Goal: Task Accomplishment & Management: Manage account settings

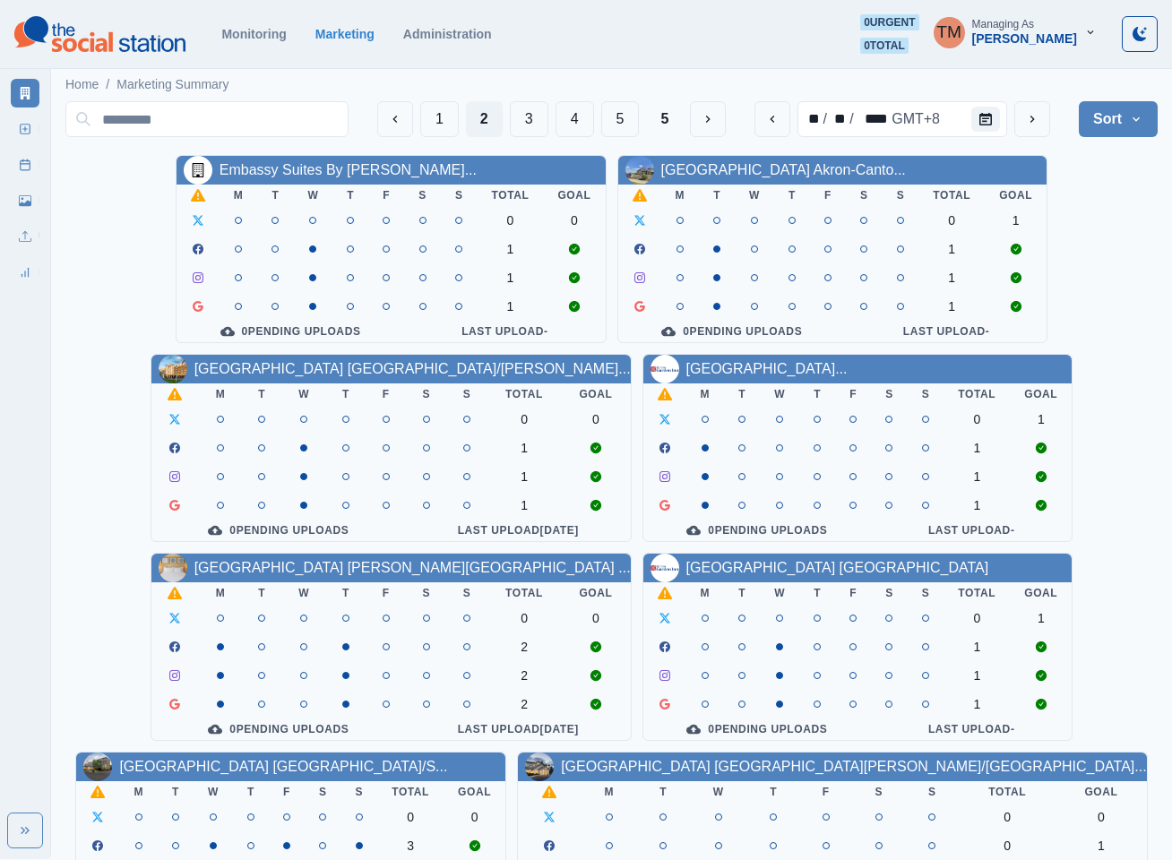
scroll to position [537, 0]
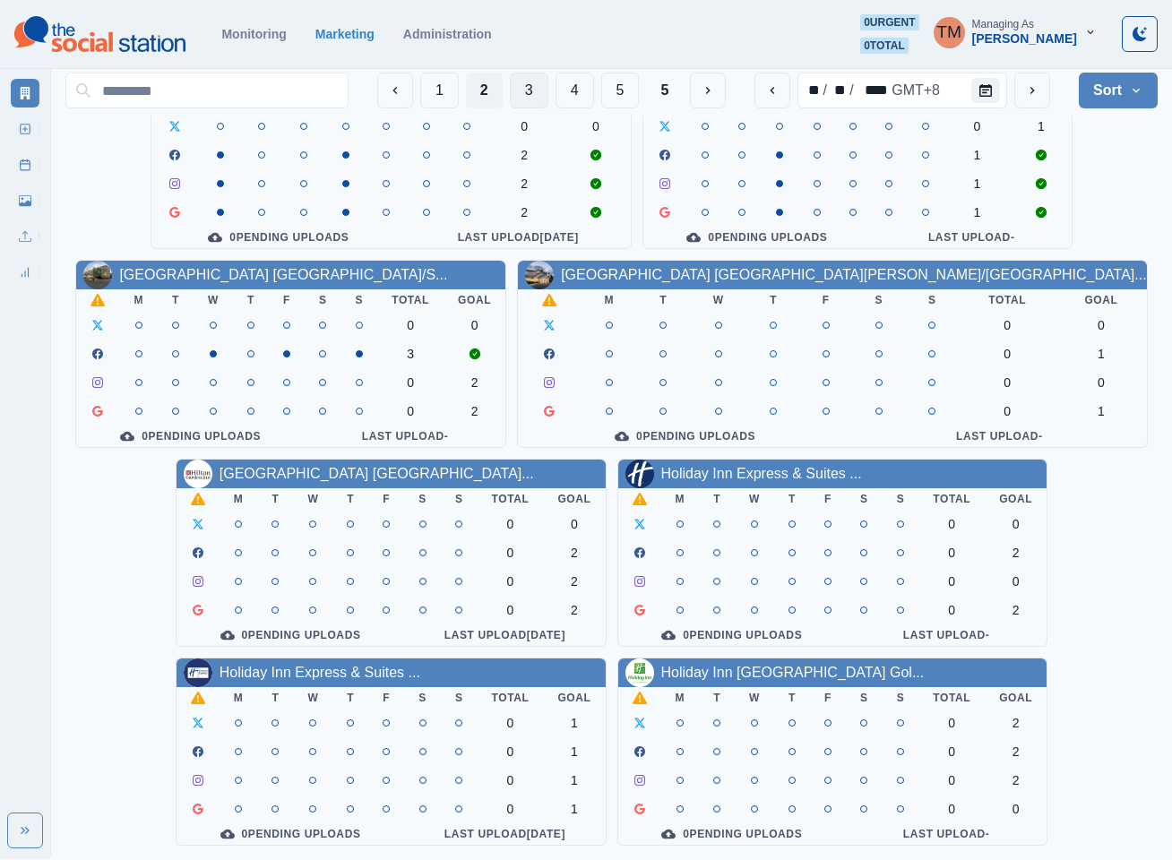
click at [519, 97] on button "3" at bounding box center [529, 91] width 39 height 36
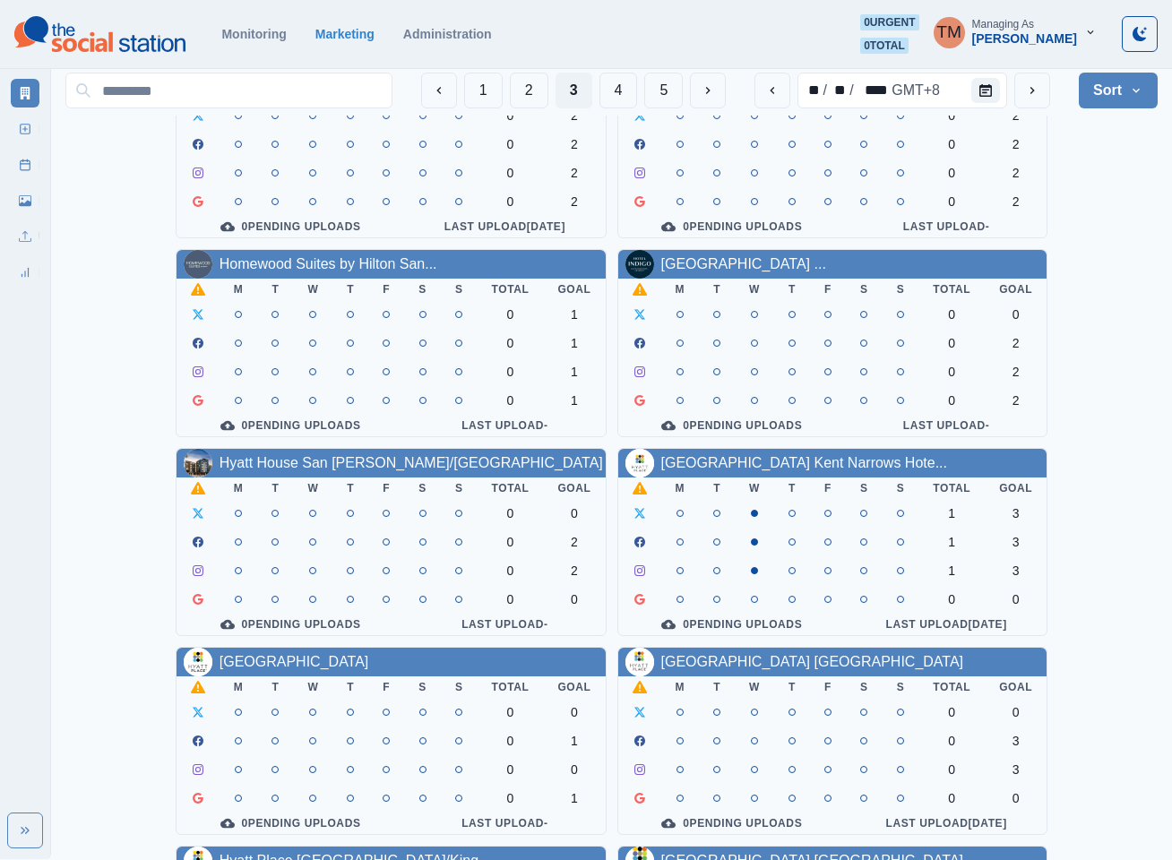
scroll to position [269, 0]
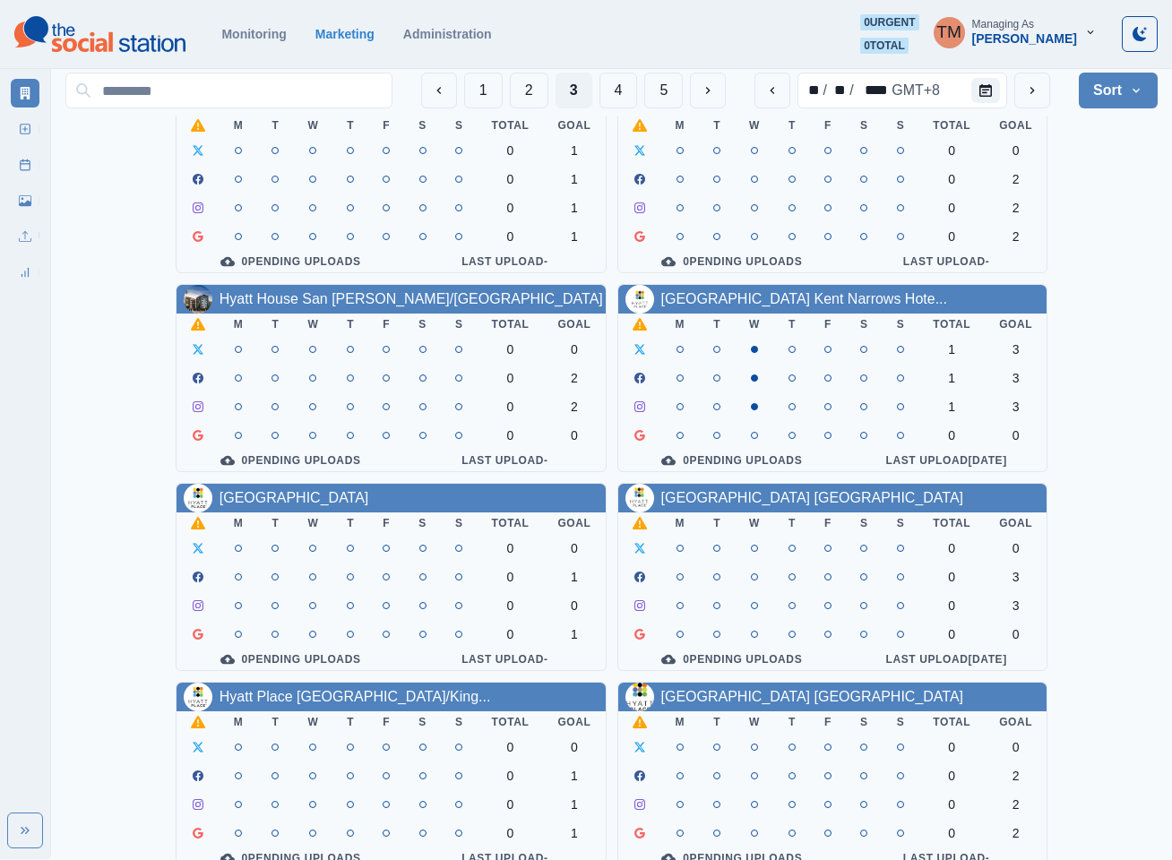
click at [329, 505] on link "Hyatt Place Lakeland Center" at bounding box center [294, 497] width 150 height 15
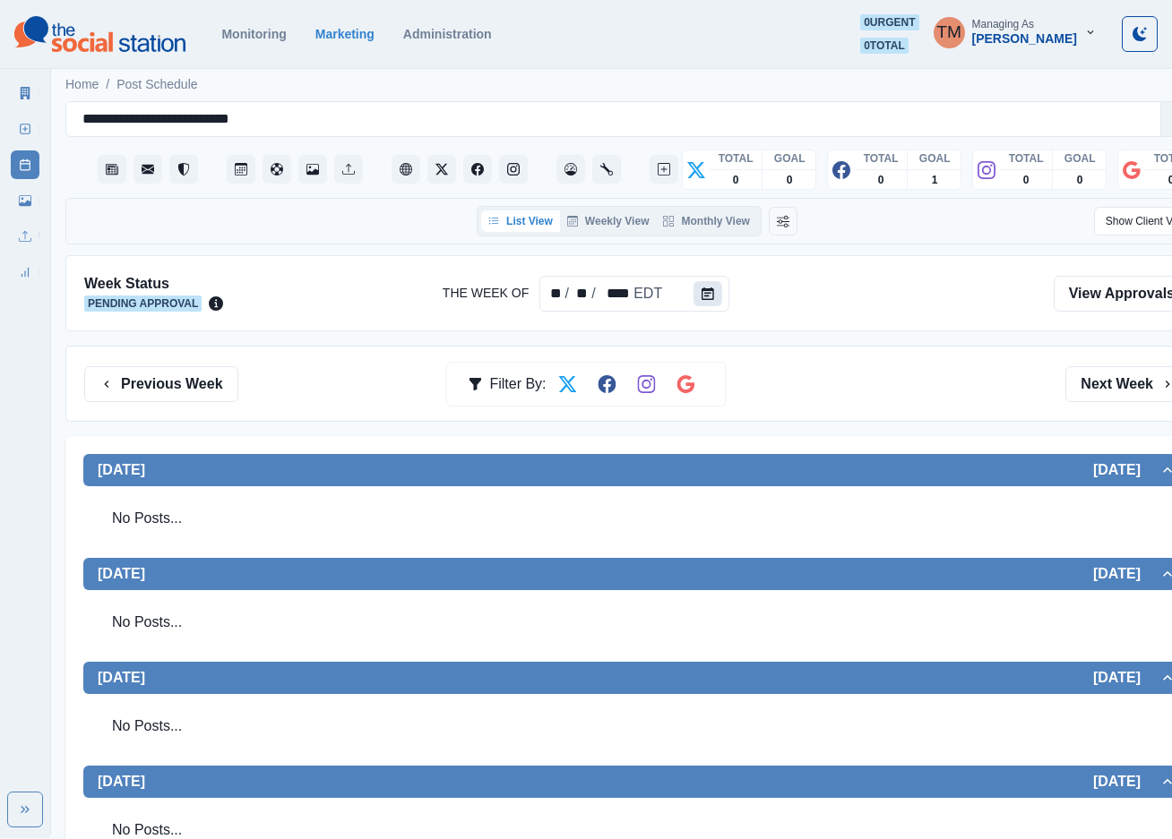
click at [701, 291] on icon "Calendar" at bounding box center [707, 294] width 13 height 13
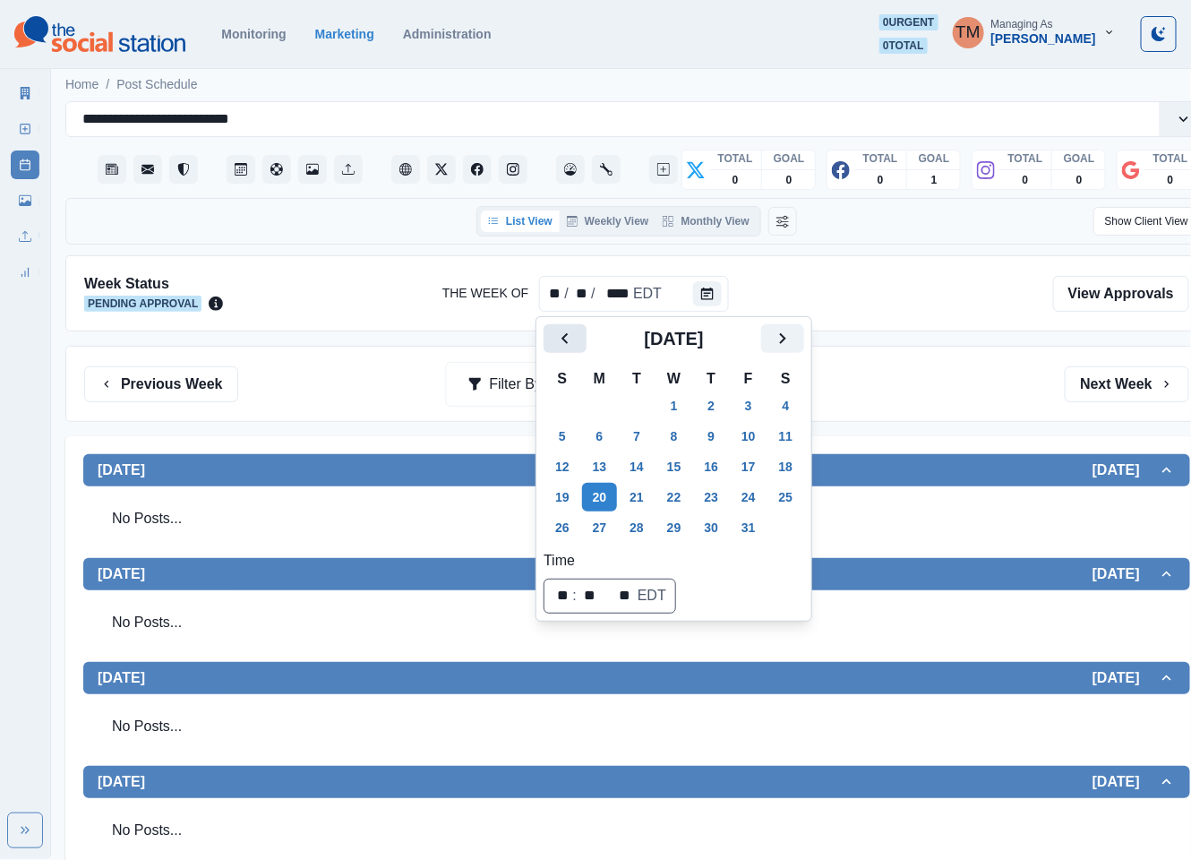
click at [564, 345] on icon "Previous" at bounding box center [564, 338] width 21 height 21
click at [594, 442] on button "8" at bounding box center [600, 436] width 36 height 29
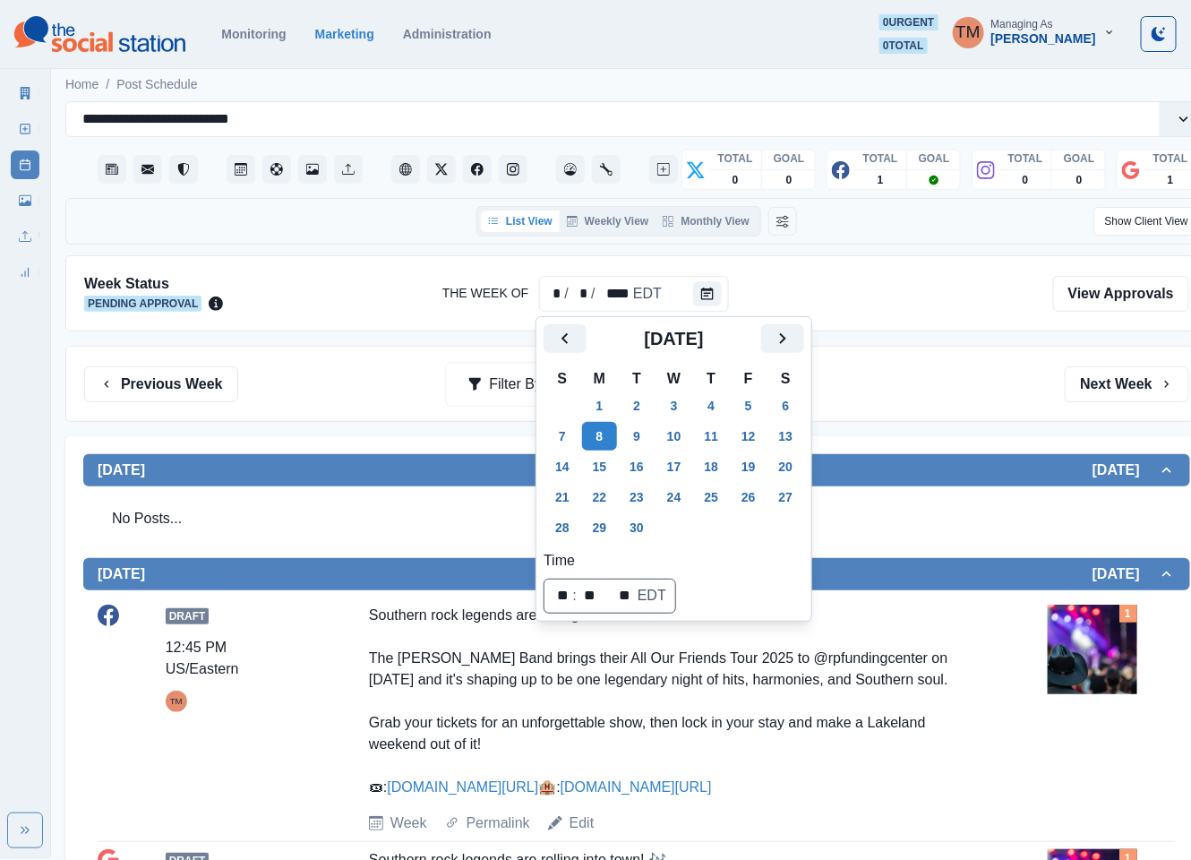
click at [900, 391] on div "Previous Week Filter By: Next Week" at bounding box center [636, 384] width 1105 height 36
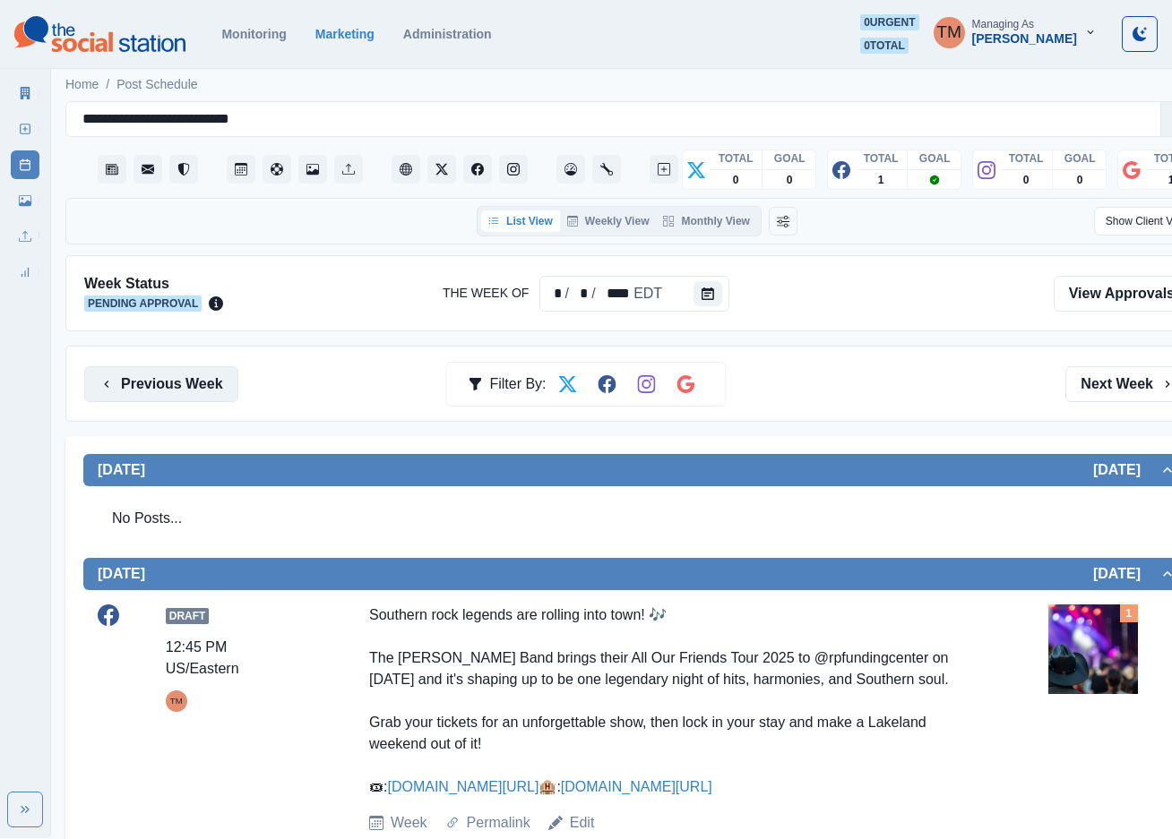
click at [176, 391] on button "Previous Week" at bounding box center [161, 384] width 154 height 36
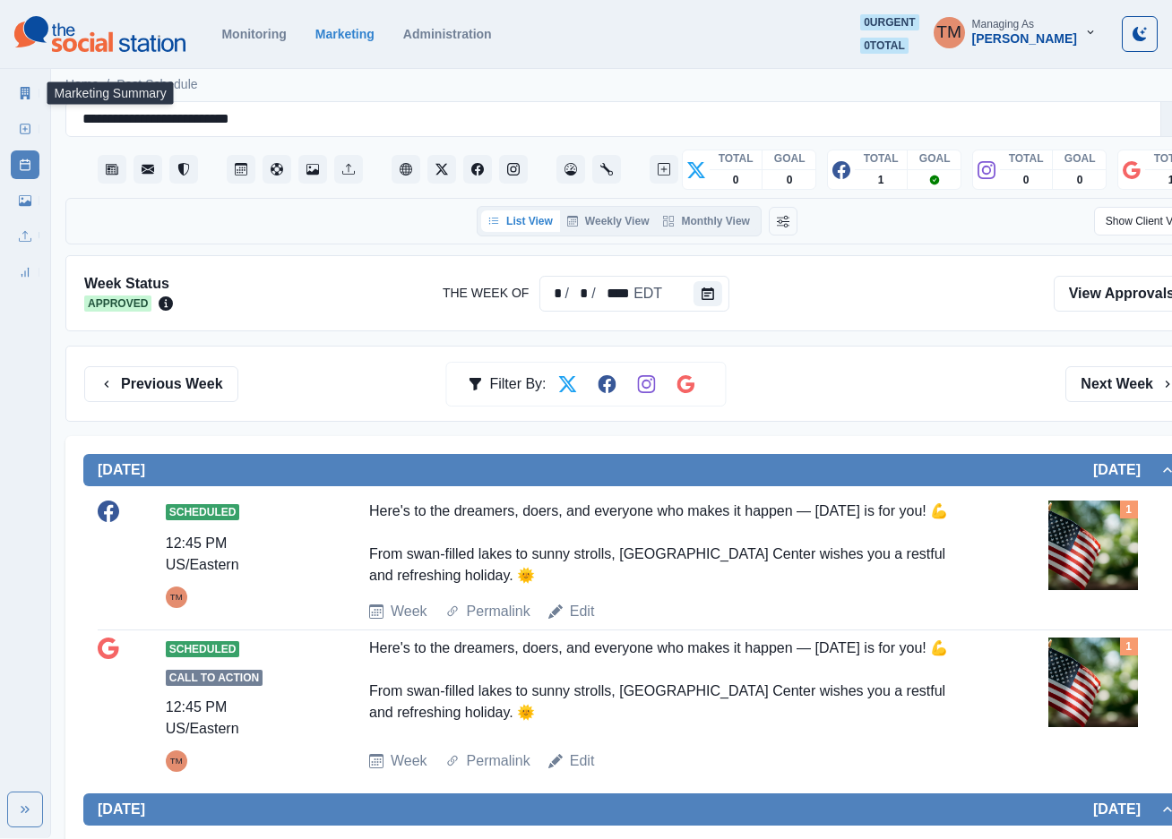
click at [25, 95] on icon at bounding box center [26, 93] width 10 height 13
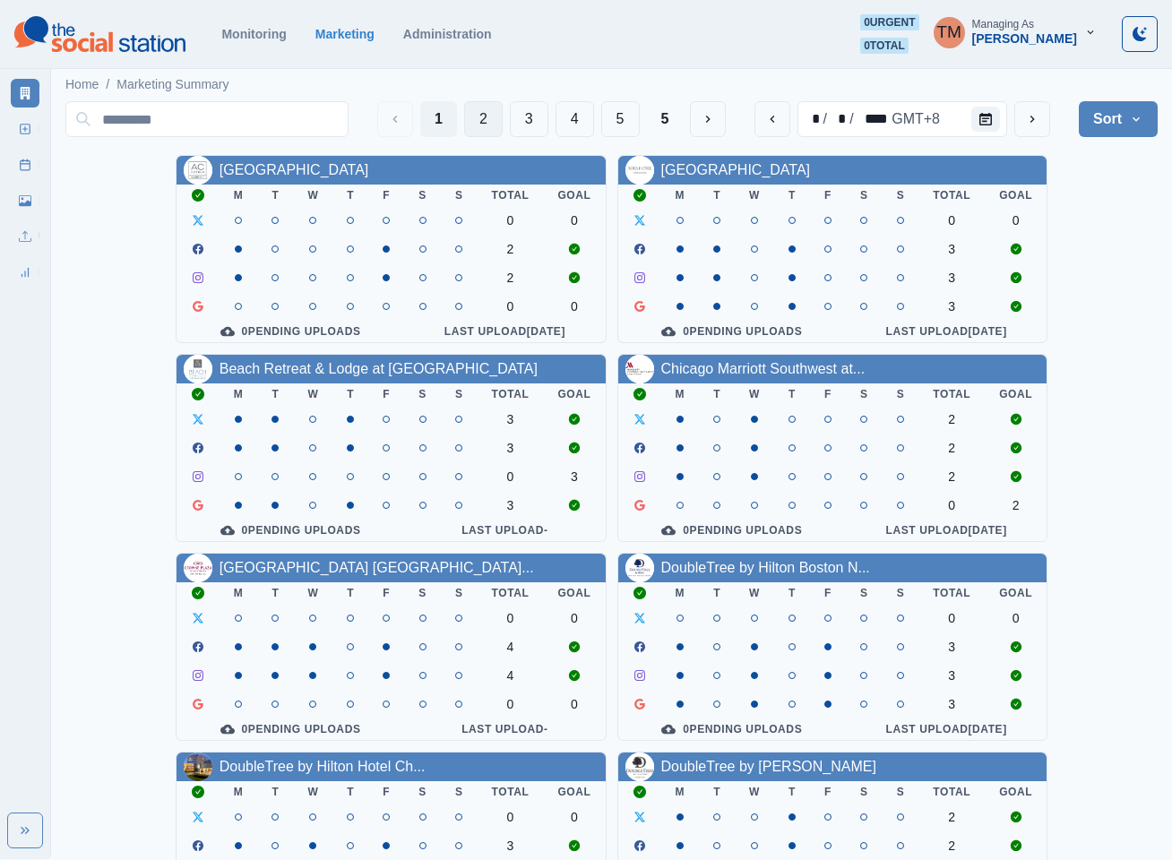
click at [474, 116] on button "2" at bounding box center [483, 119] width 39 height 36
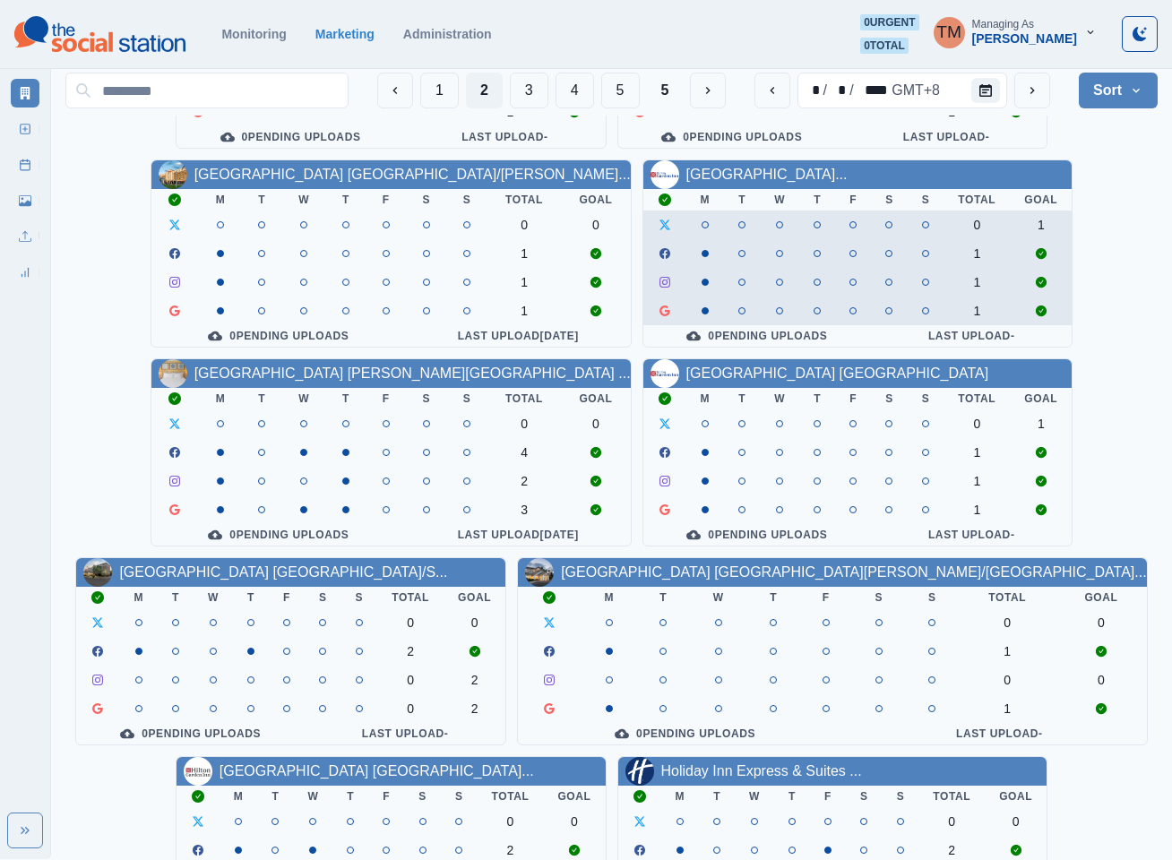
scroll to position [537, 0]
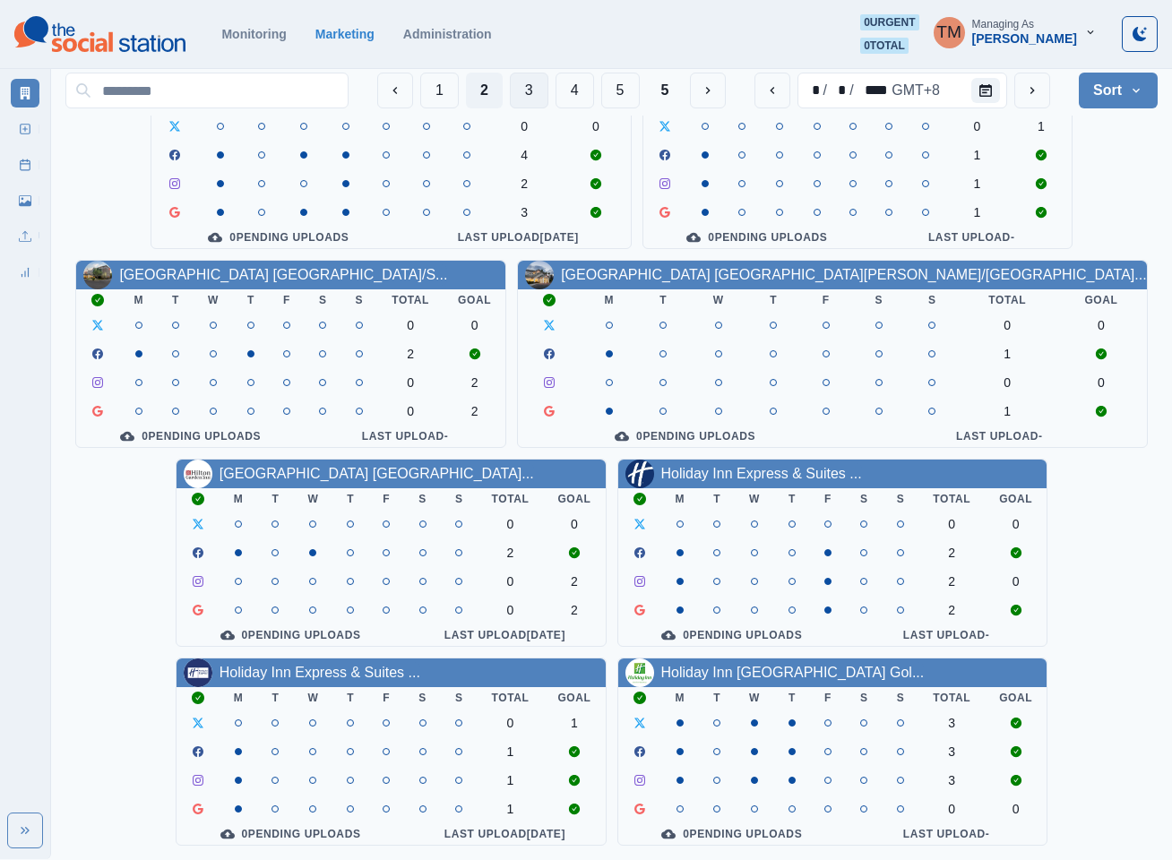
click at [514, 82] on button "3" at bounding box center [529, 91] width 39 height 36
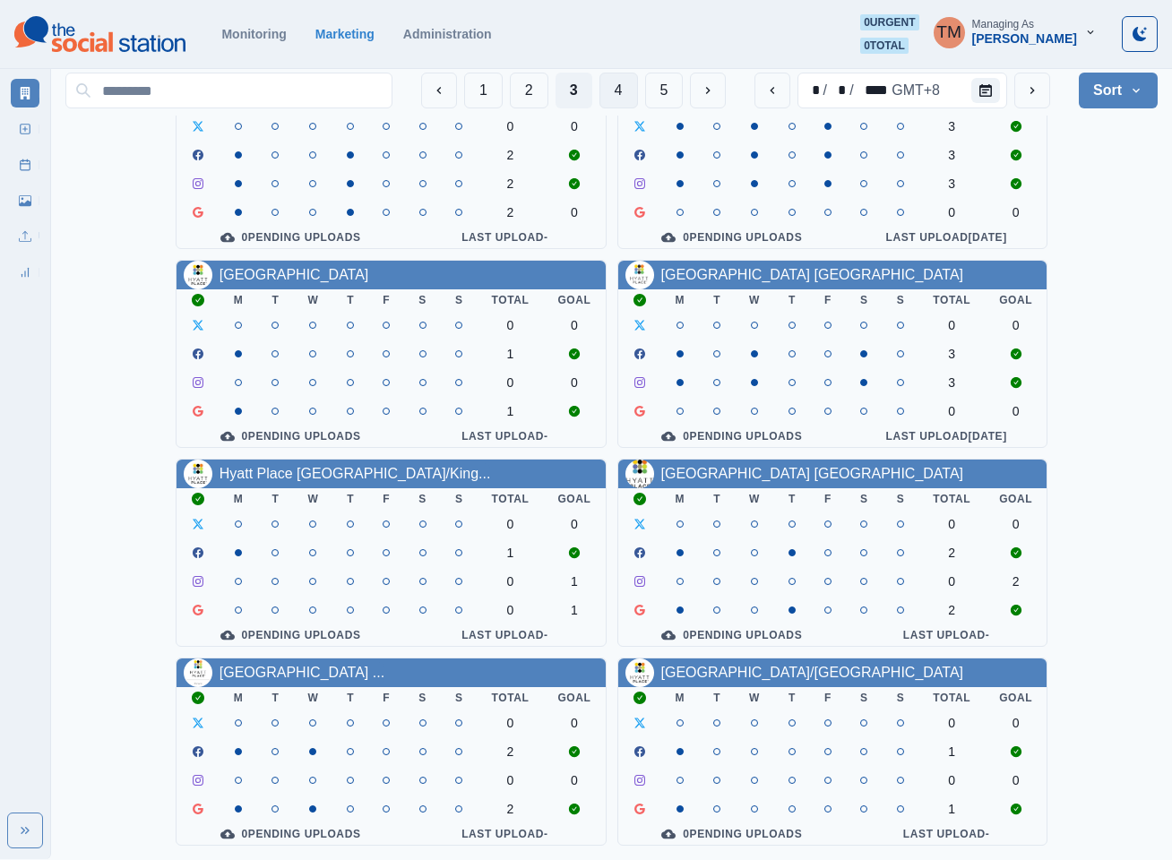
click at [606, 94] on button "4" at bounding box center [618, 91] width 39 height 36
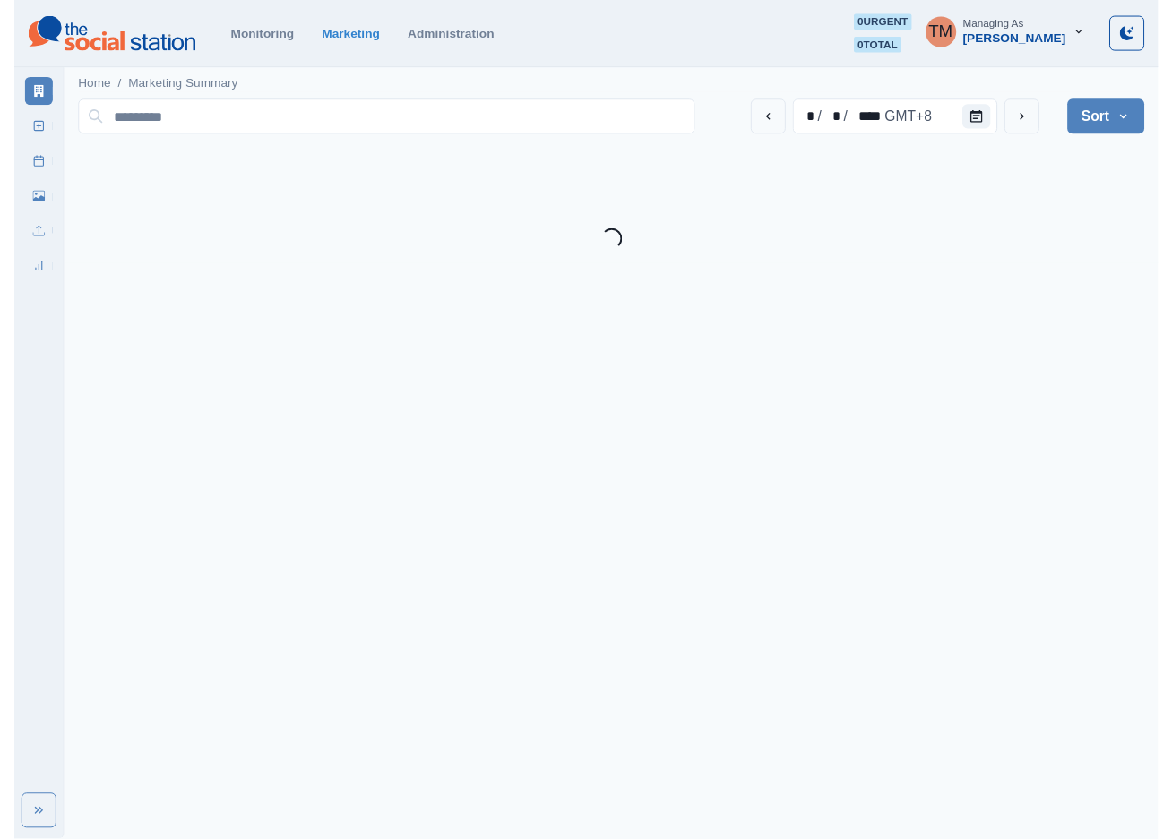
scroll to position [0, 0]
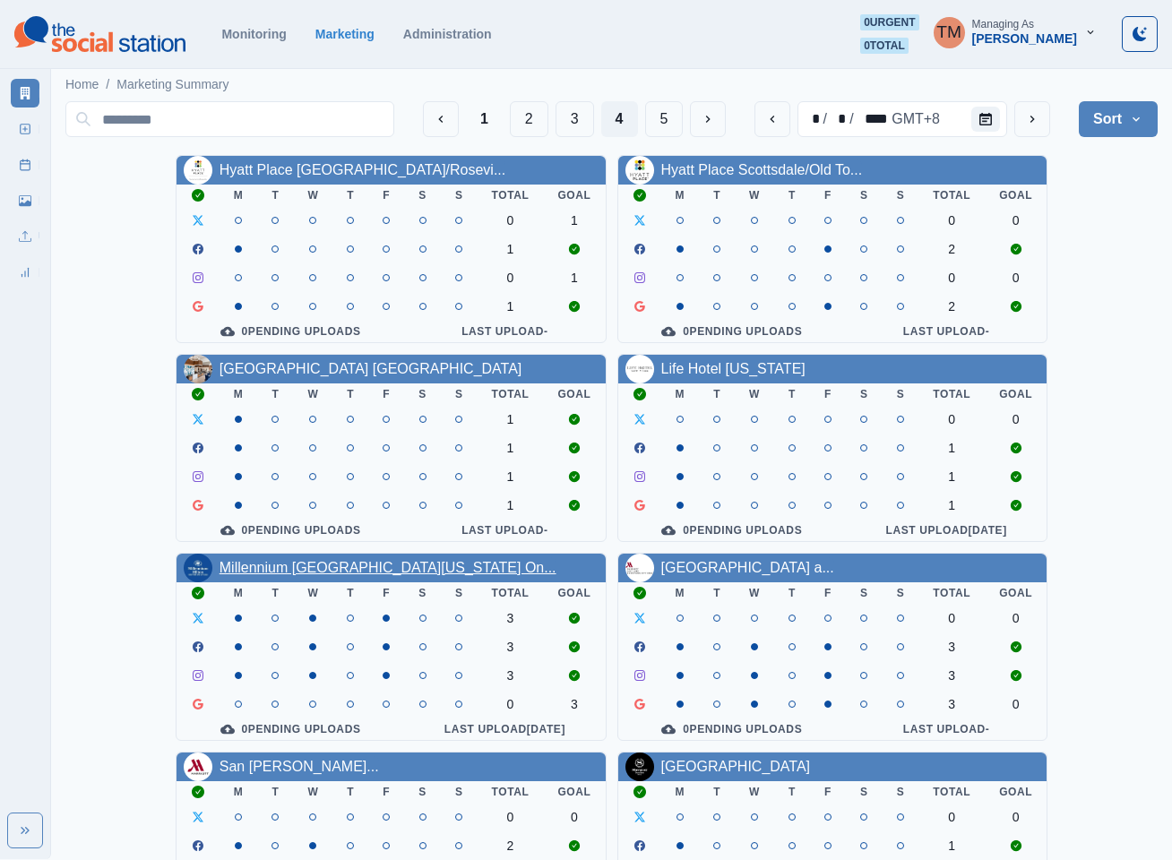
click at [312, 575] on link "Millennium Hilton New York On..." at bounding box center [387, 567] width 337 height 15
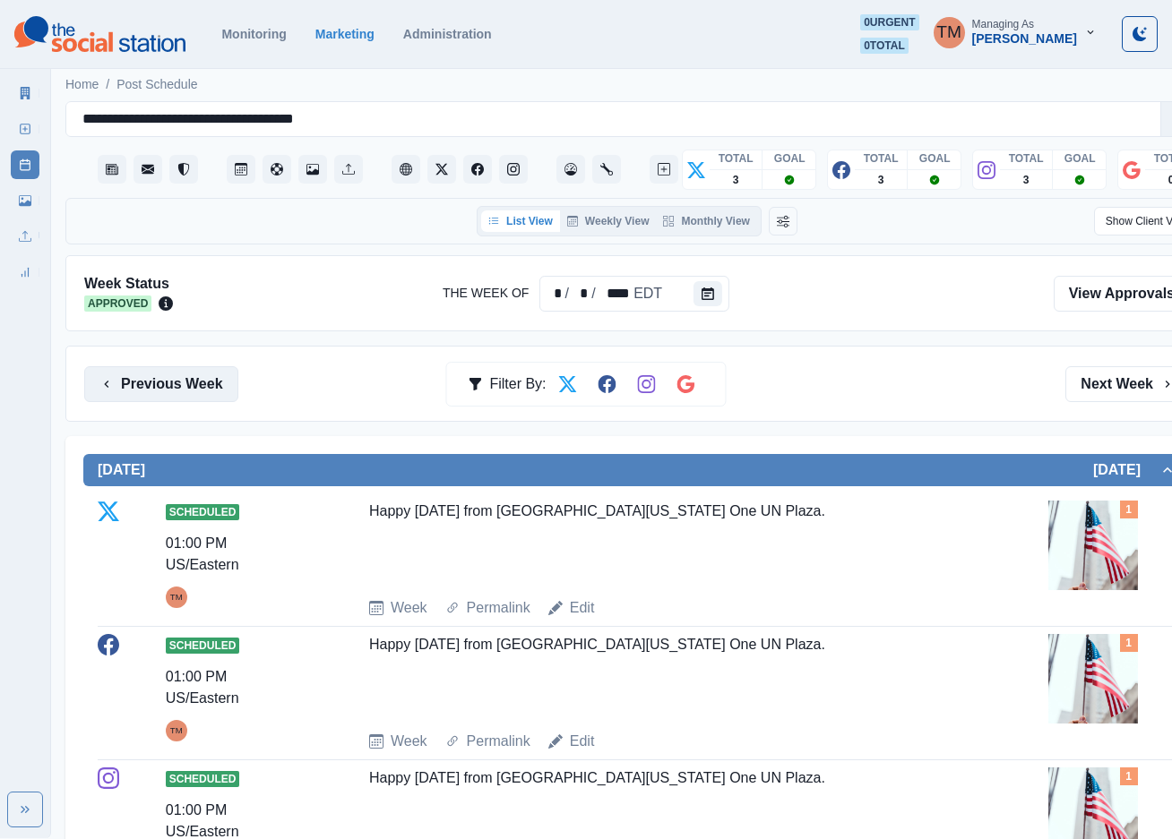
click at [172, 390] on button "Previous Week" at bounding box center [161, 384] width 154 height 36
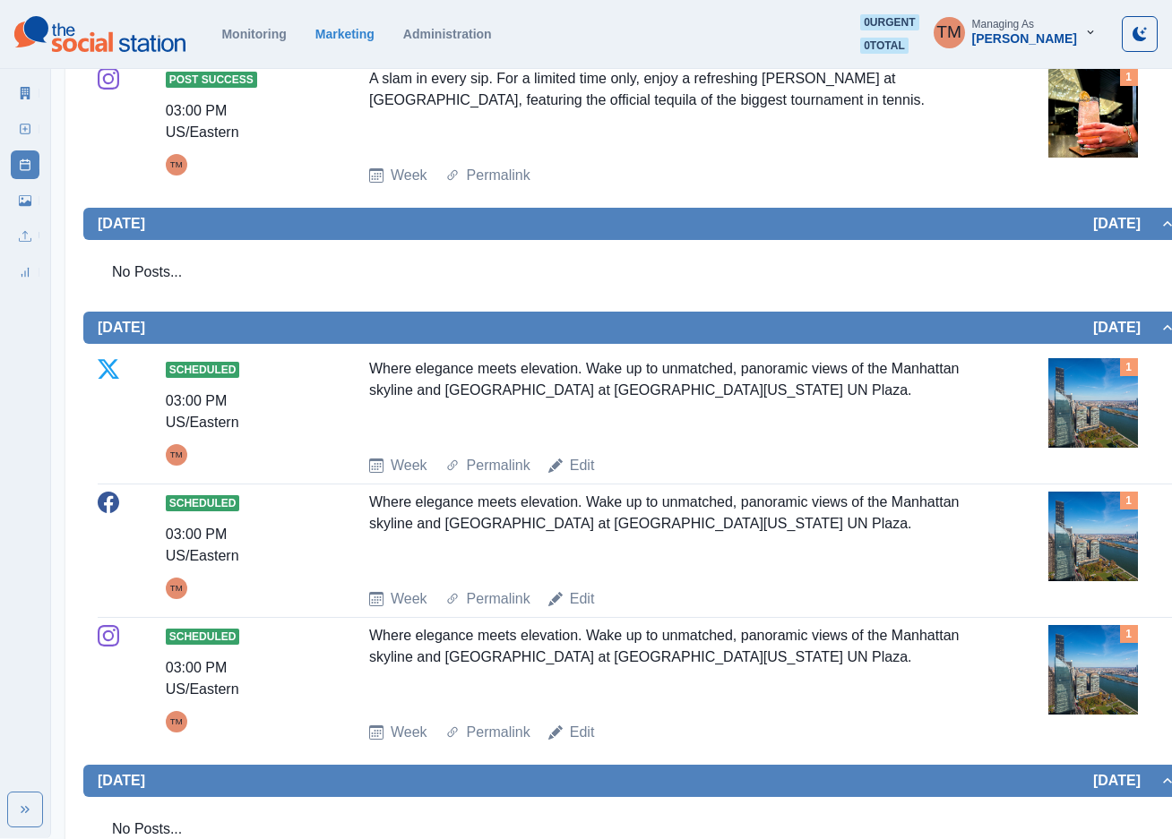
scroll to position [1344, 0]
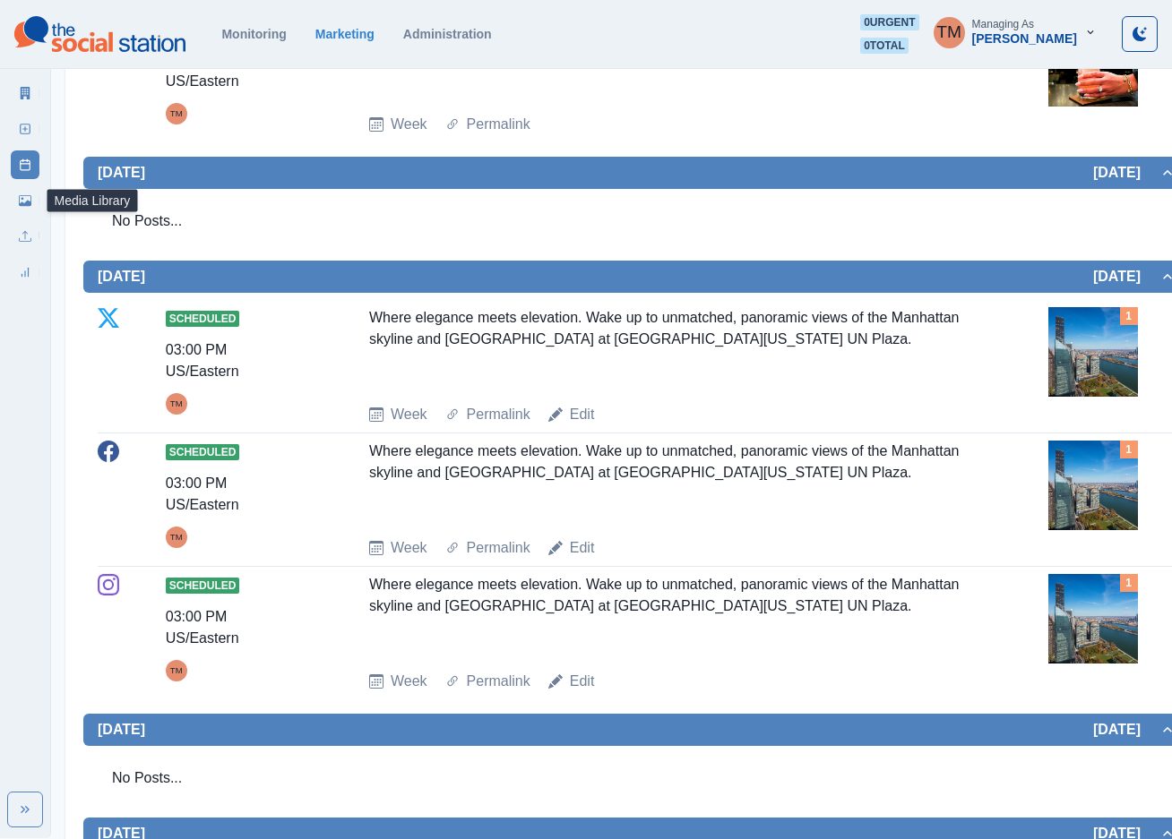
click at [14, 202] on link "Media Library" at bounding box center [25, 200] width 29 height 29
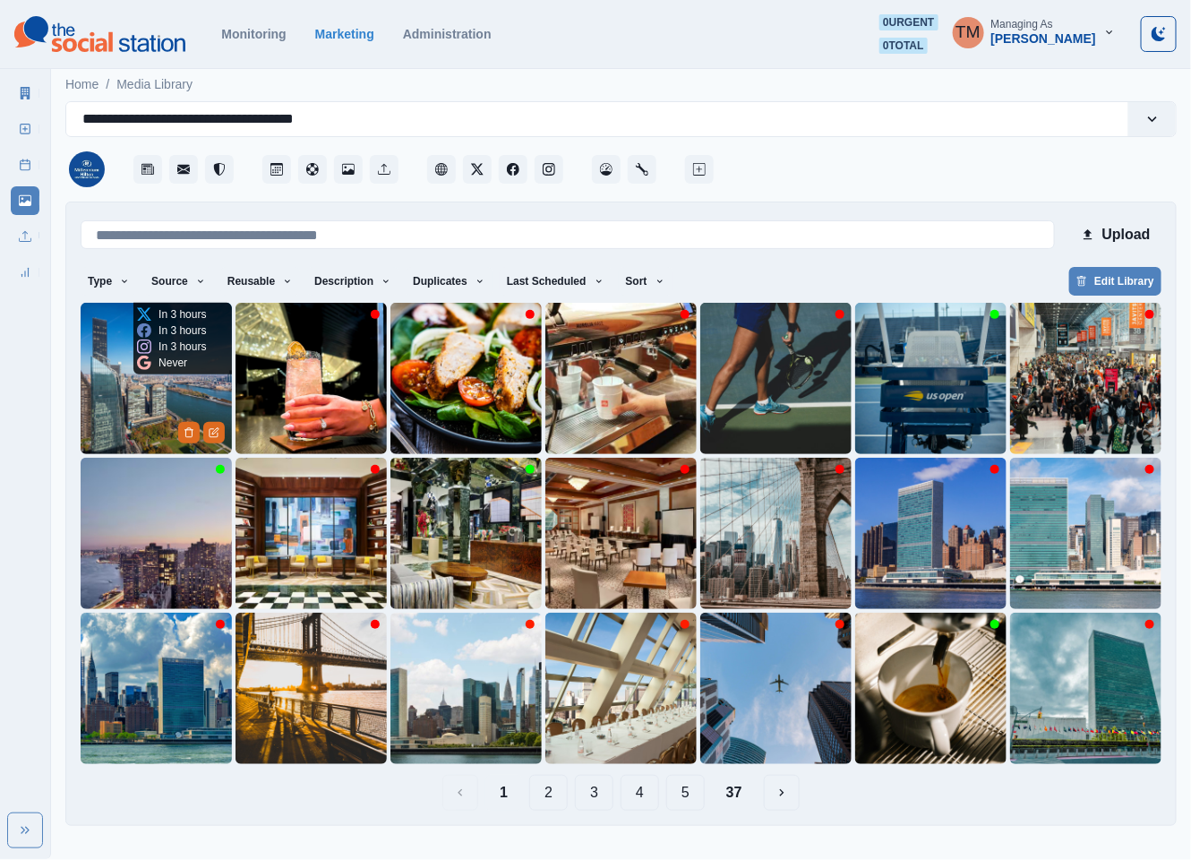
click at [124, 395] on img at bounding box center [156, 378] width 151 height 151
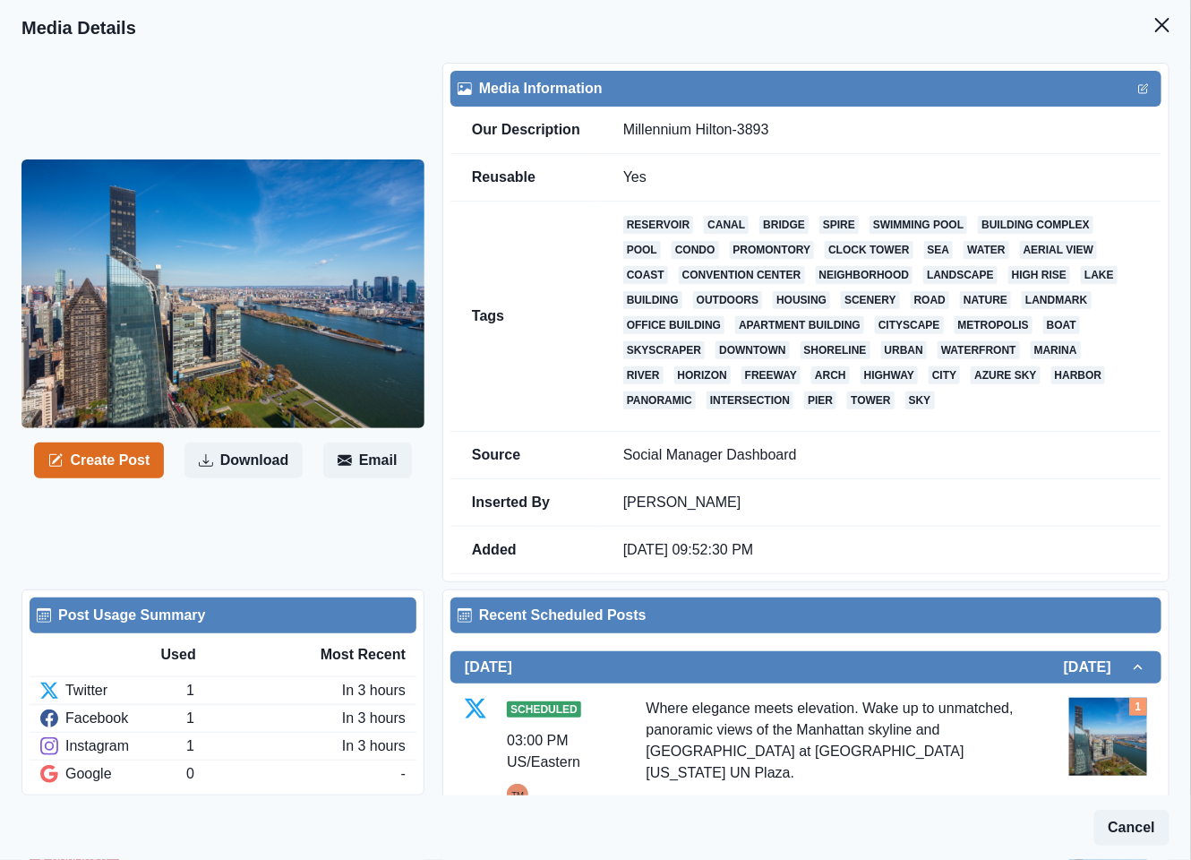
scroll to position [350, 0]
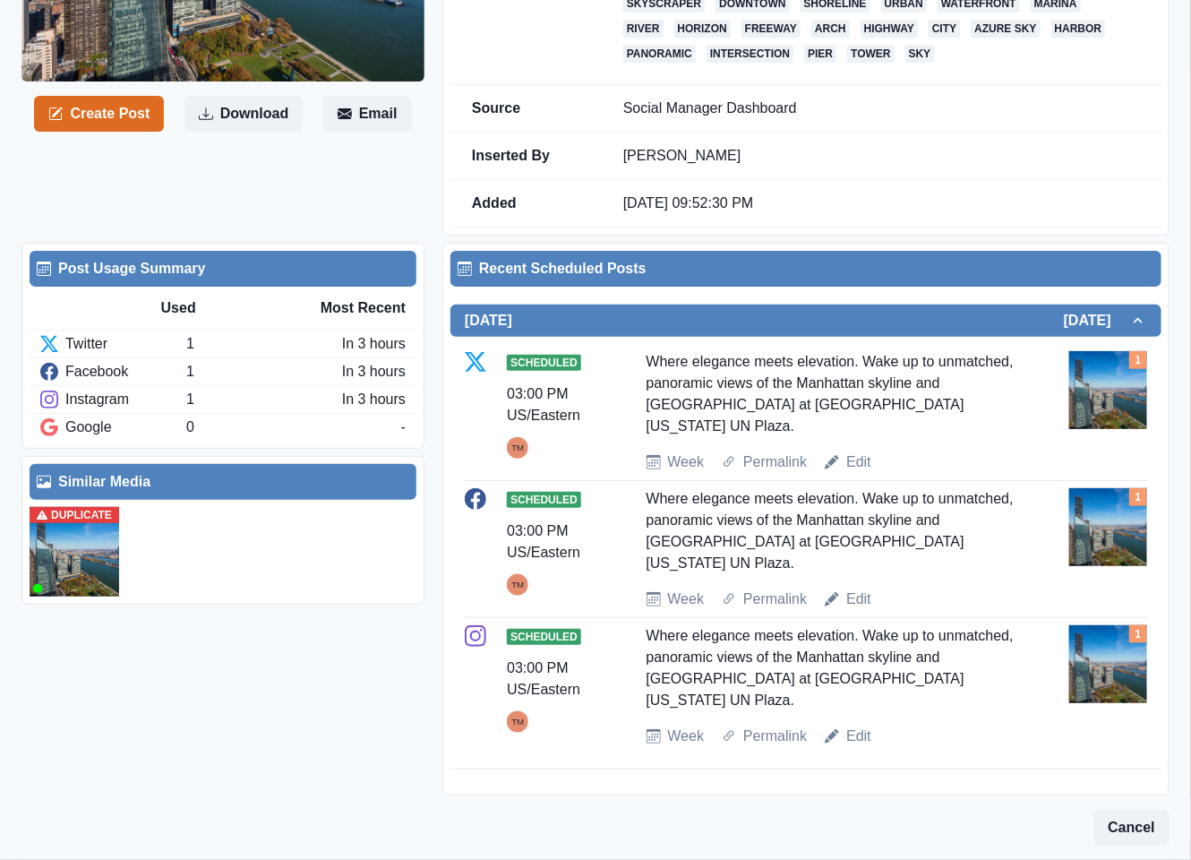
click at [76, 560] on img at bounding box center [75, 552] width 90 height 90
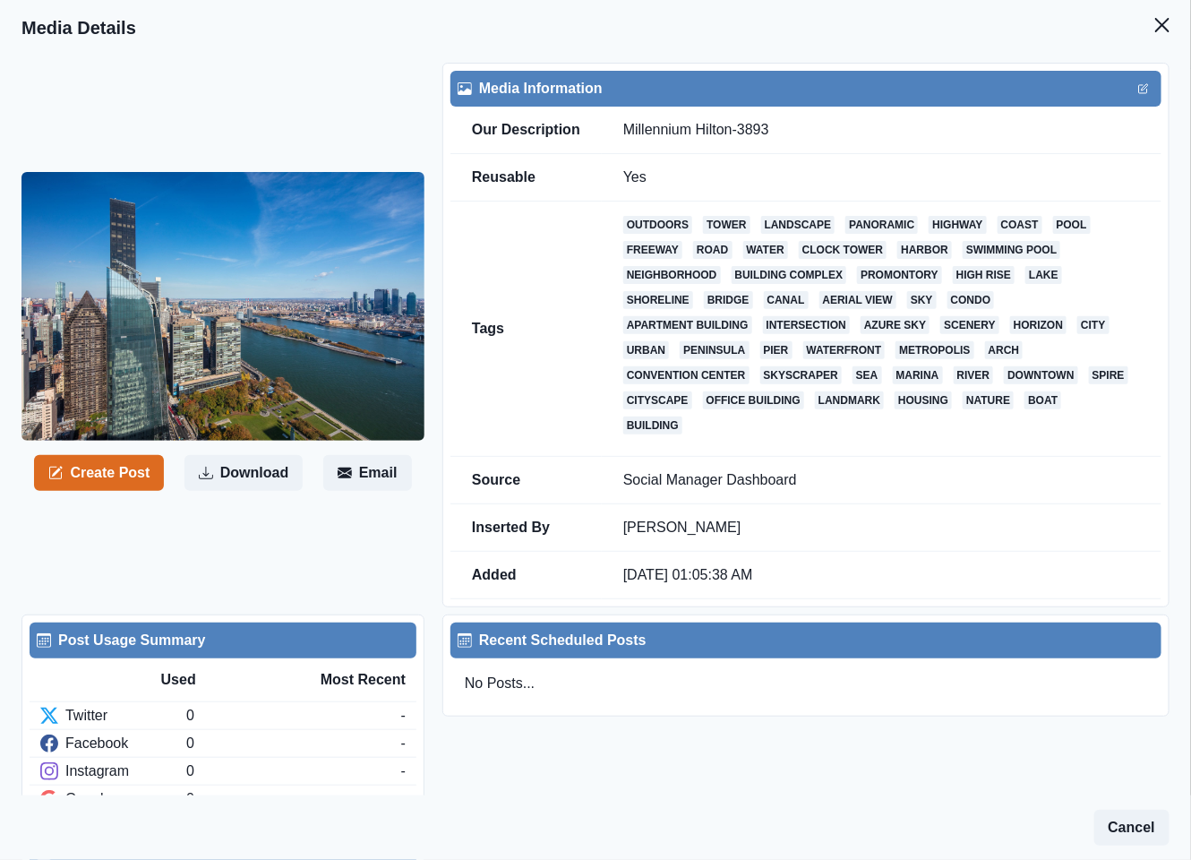
scroll to position [186, 0]
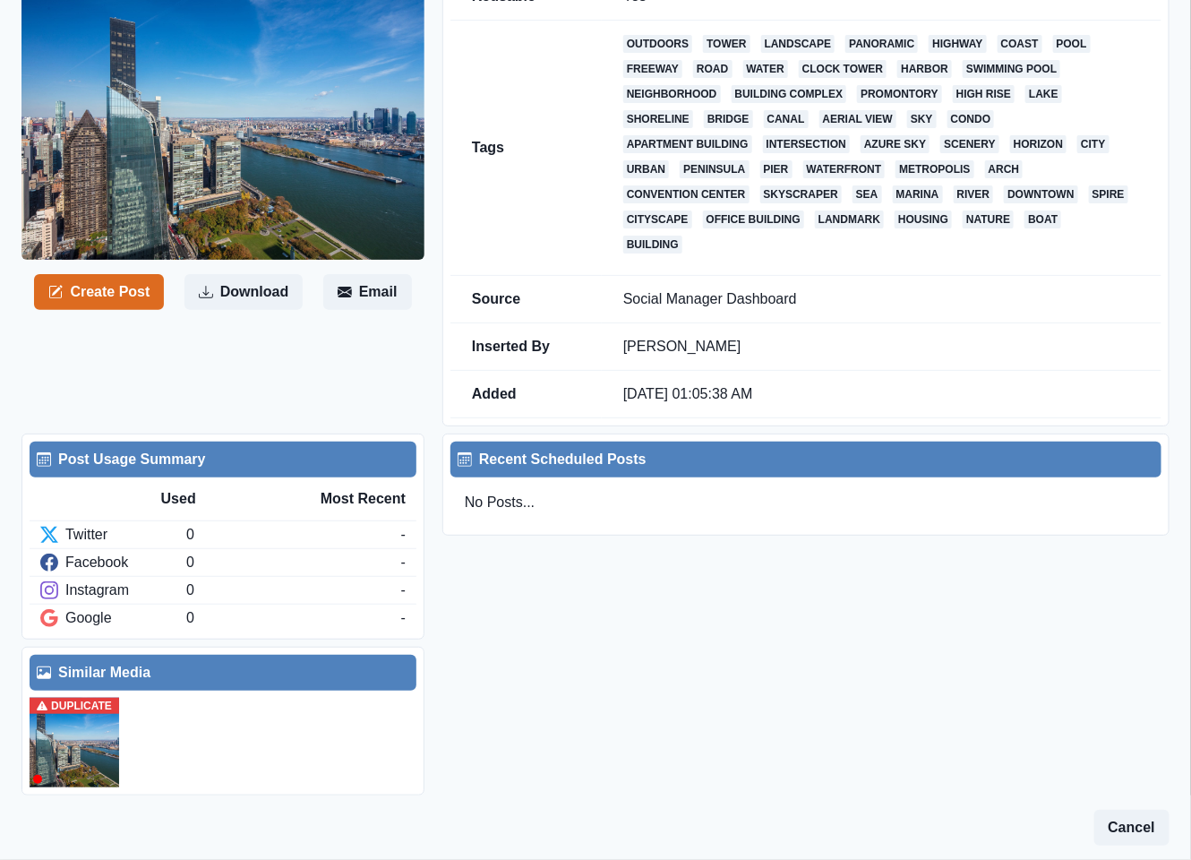
click at [81, 751] on img at bounding box center [75, 743] width 90 height 90
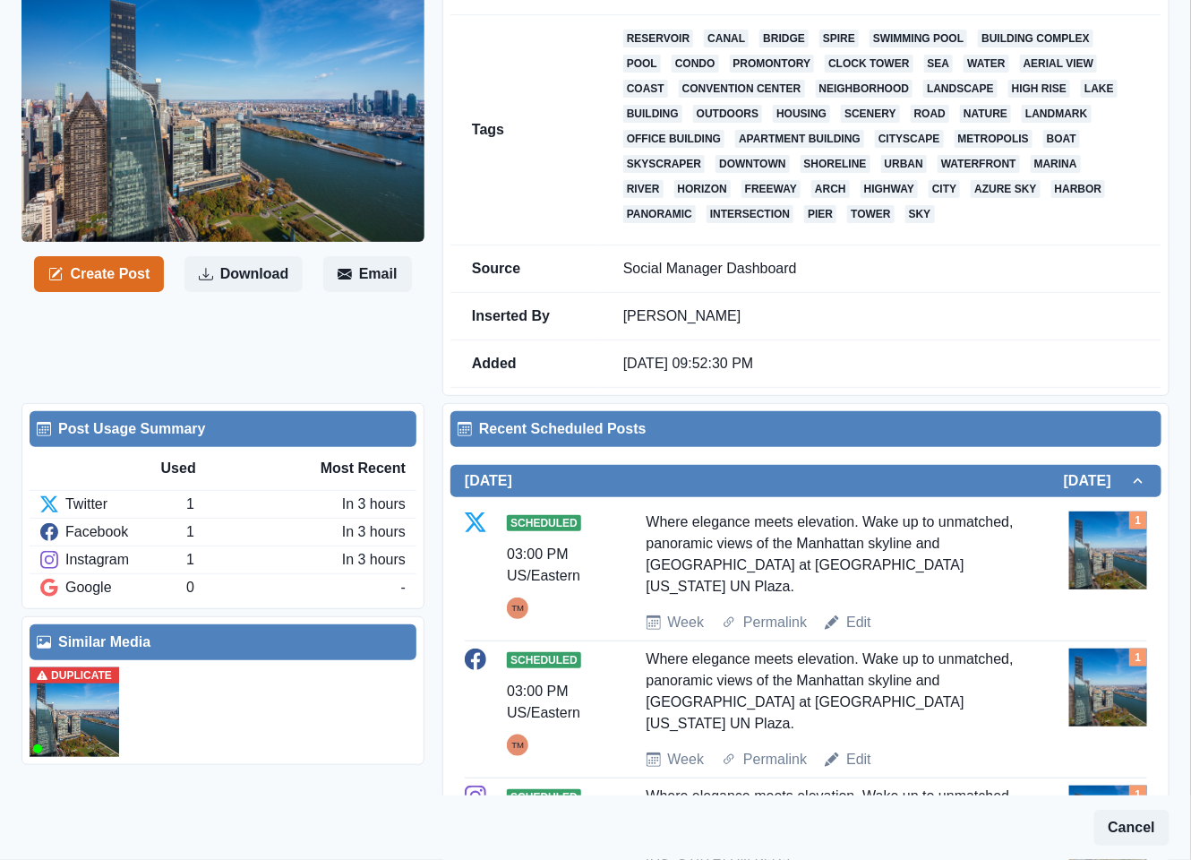
scroll to position [175, 0]
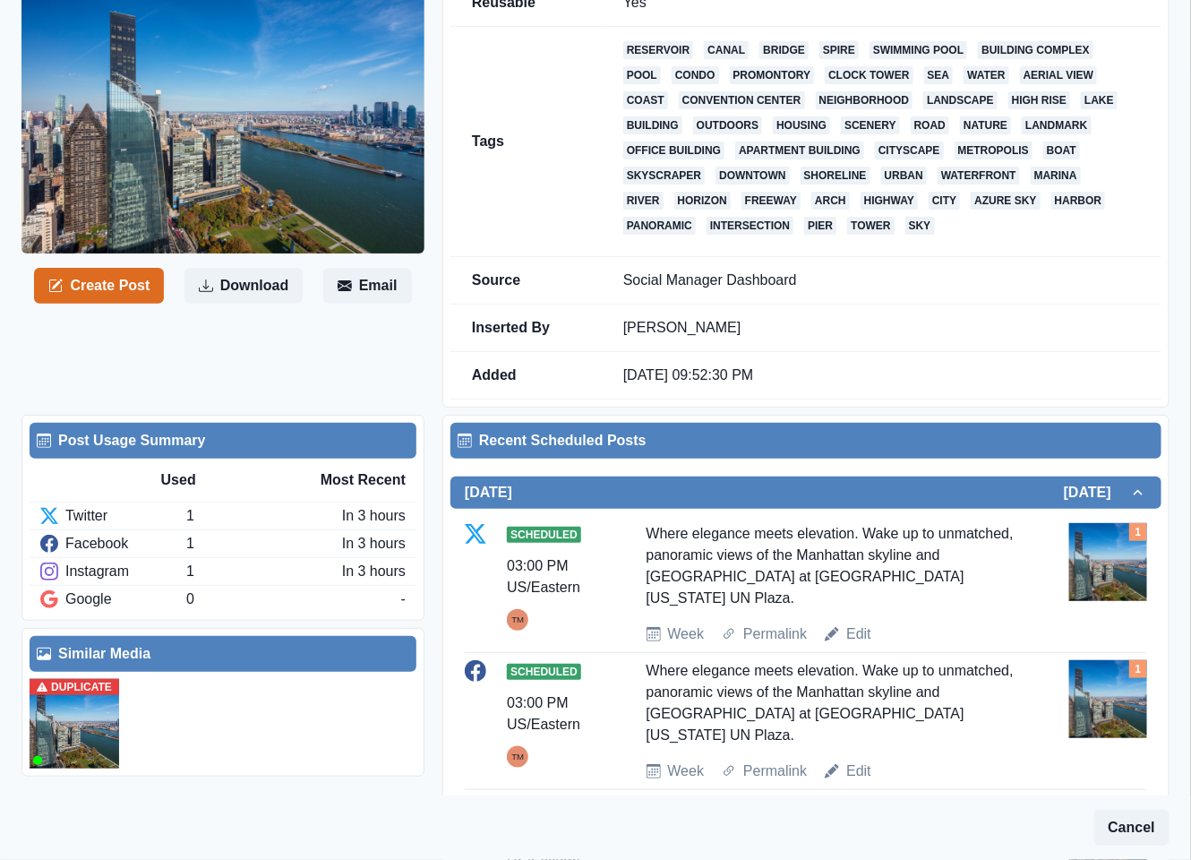
drag, startPoint x: 64, startPoint y: 742, endPoint x: 55, endPoint y: 742, distance: 9.9
click at [63, 742] on img at bounding box center [75, 724] width 90 height 90
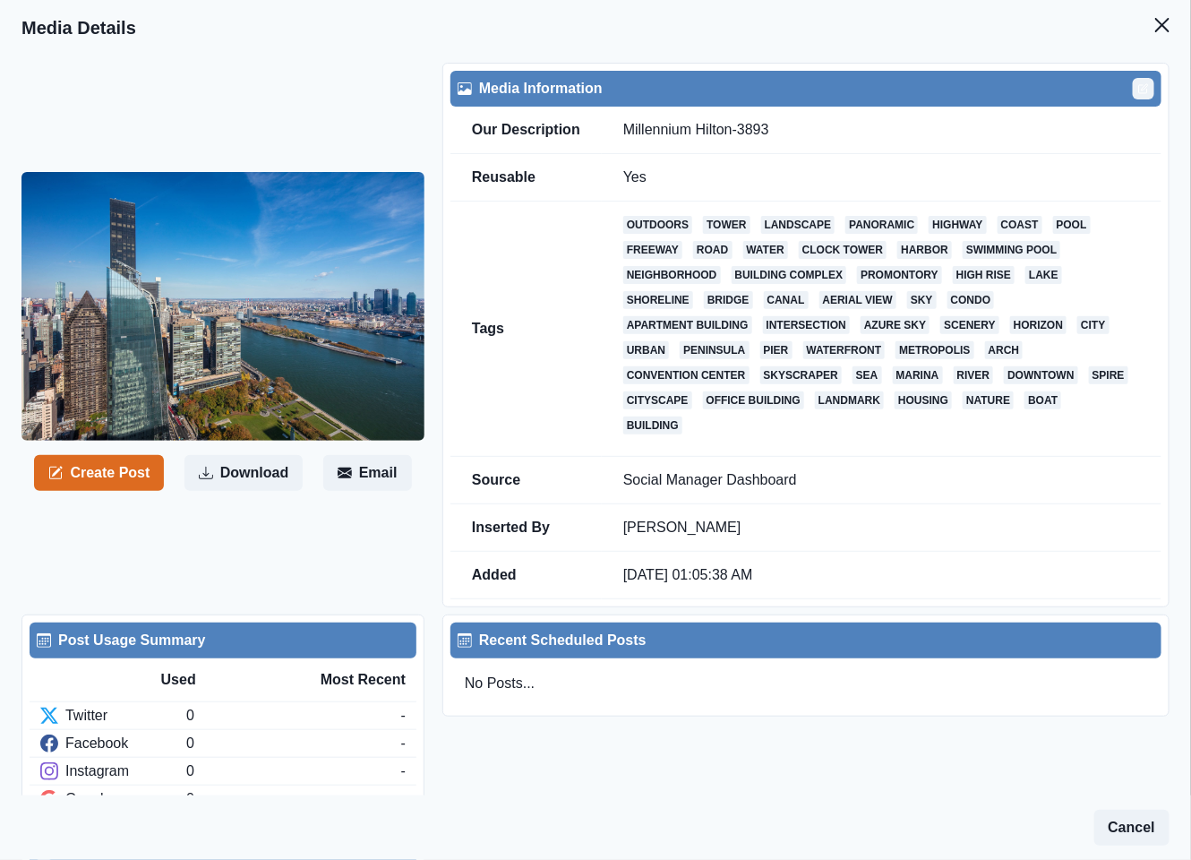
click at [1133, 91] on button "Edit" at bounding box center [1143, 88] width 21 height 21
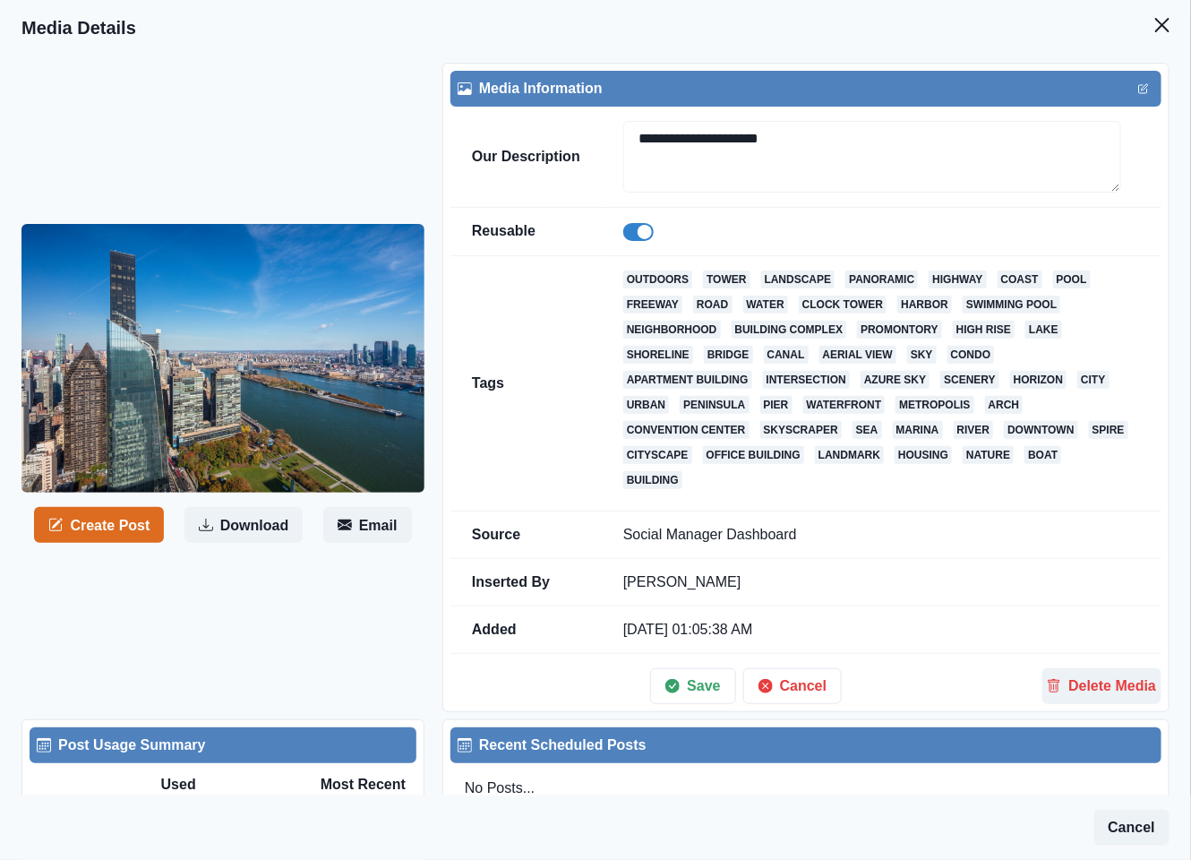
click at [631, 229] on span at bounding box center [638, 232] width 30 height 18
click at [708, 702] on button "Save" at bounding box center [692, 686] width 85 height 36
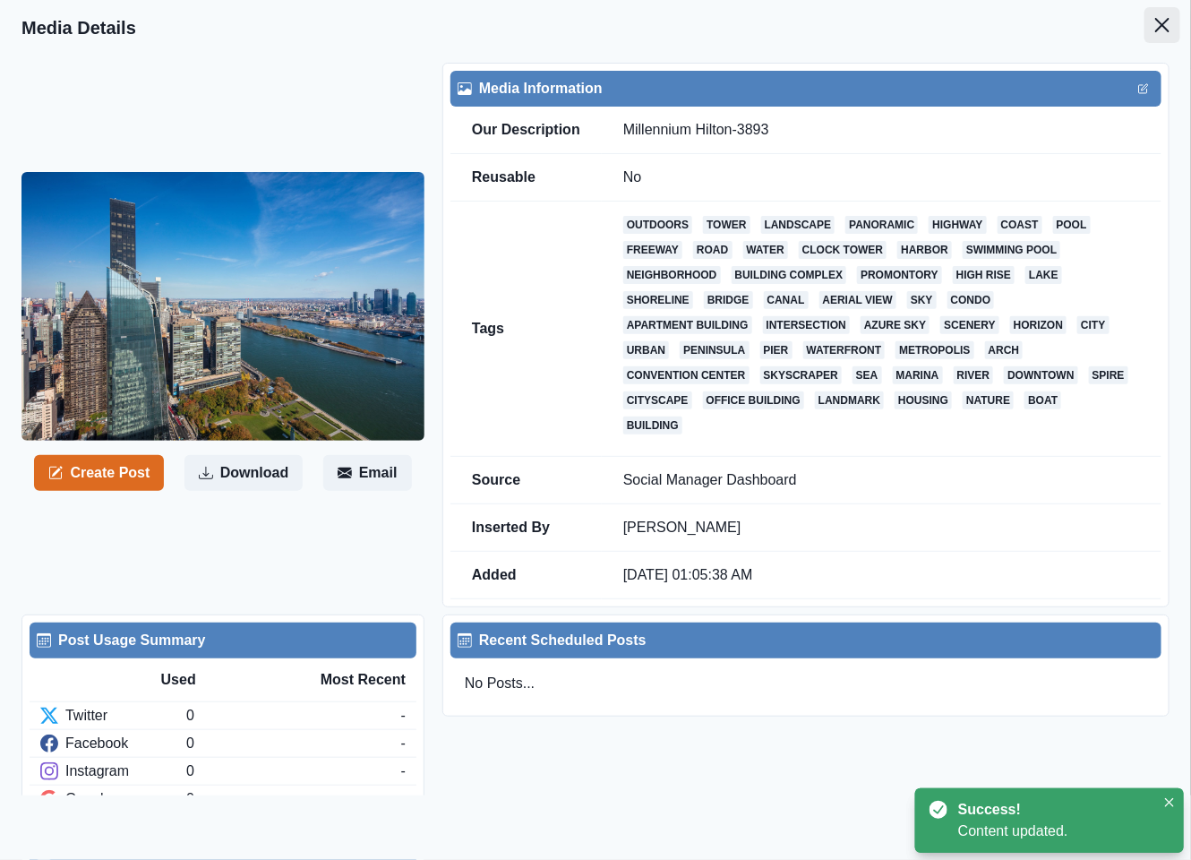
click at [1156, 22] on icon "Close" at bounding box center [1163, 25] width 14 height 14
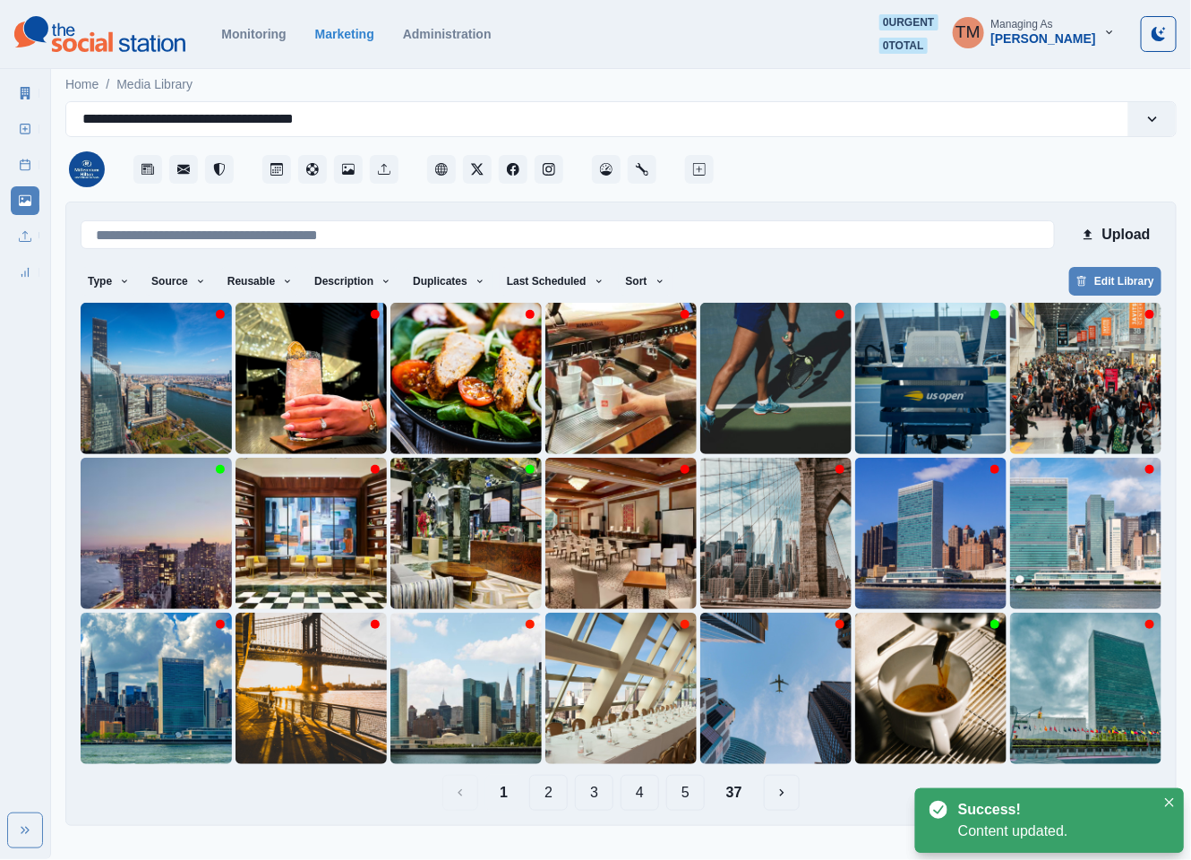
click at [19, 159] on icon at bounding box center [25, 165] width 13 height 13
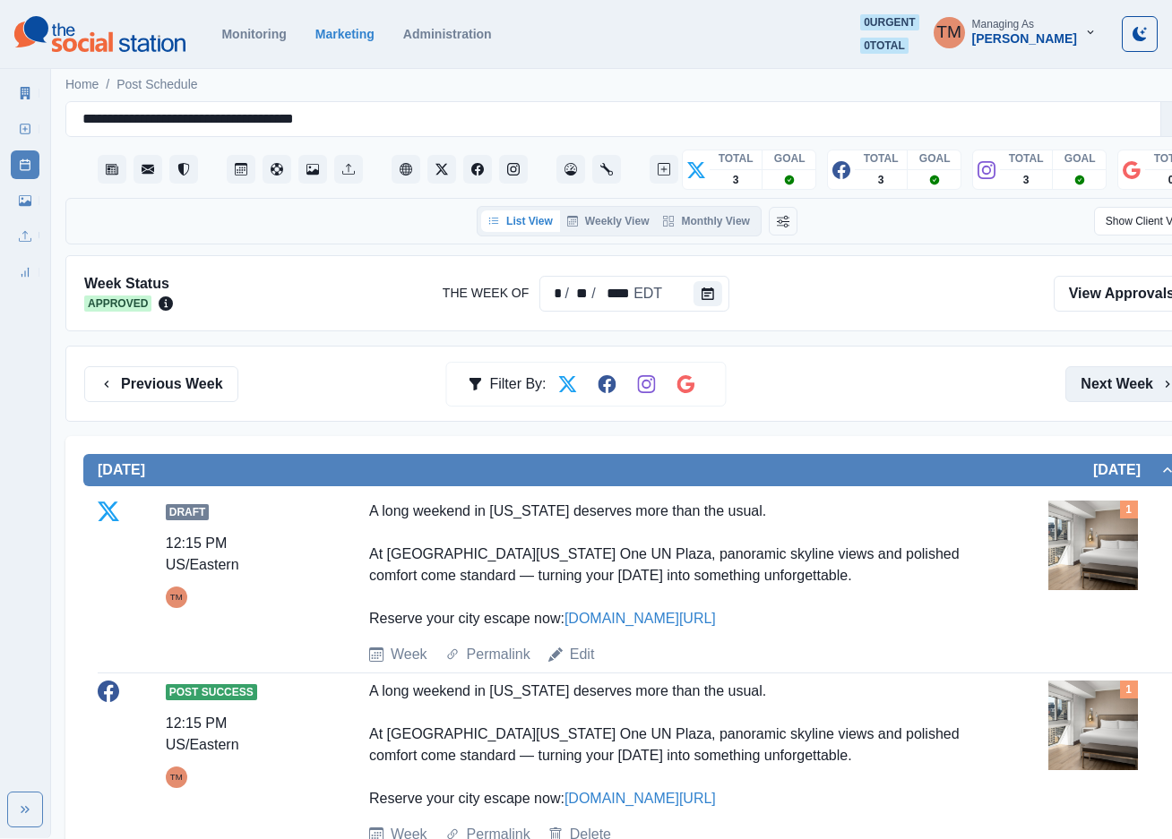
click at [1126, 393] on button "Next Week" at bounding box center [1127, 384] width 125 height 36
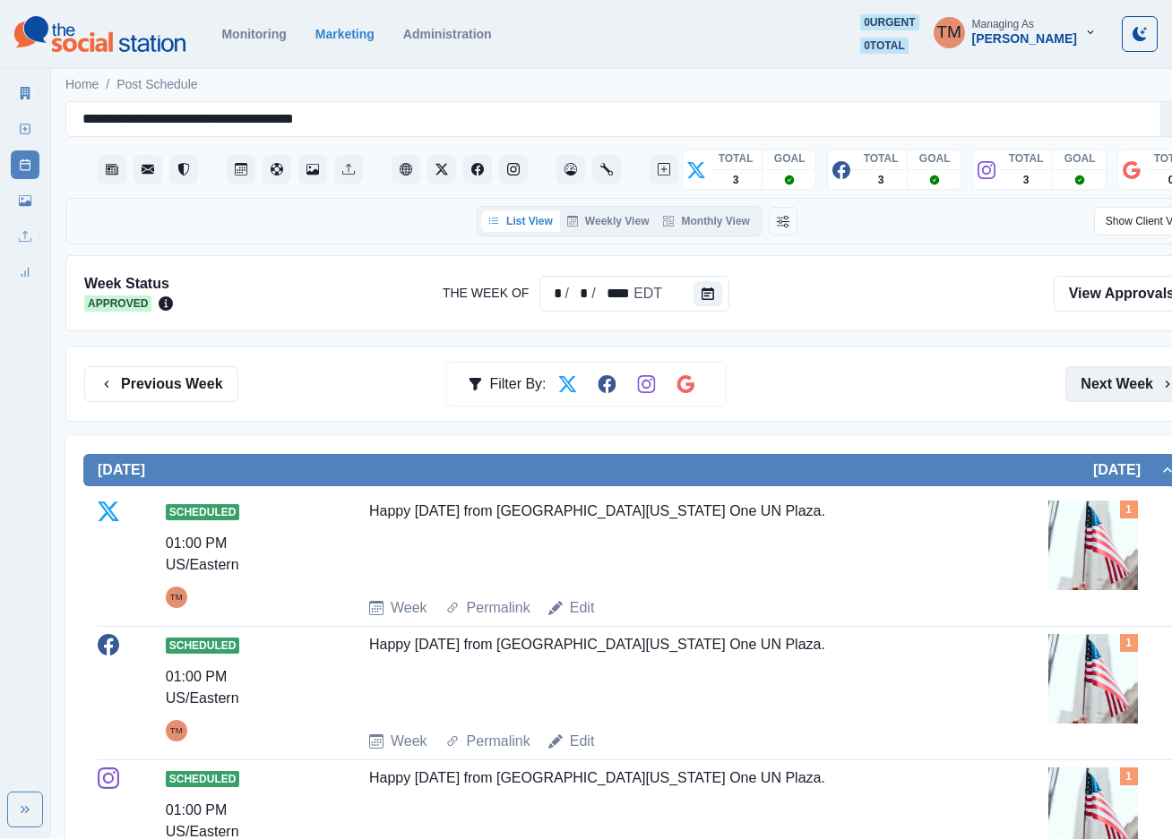
click at [1126, 393] on button "Next Week" at bounding box center [1127, 384] width 125 height 36
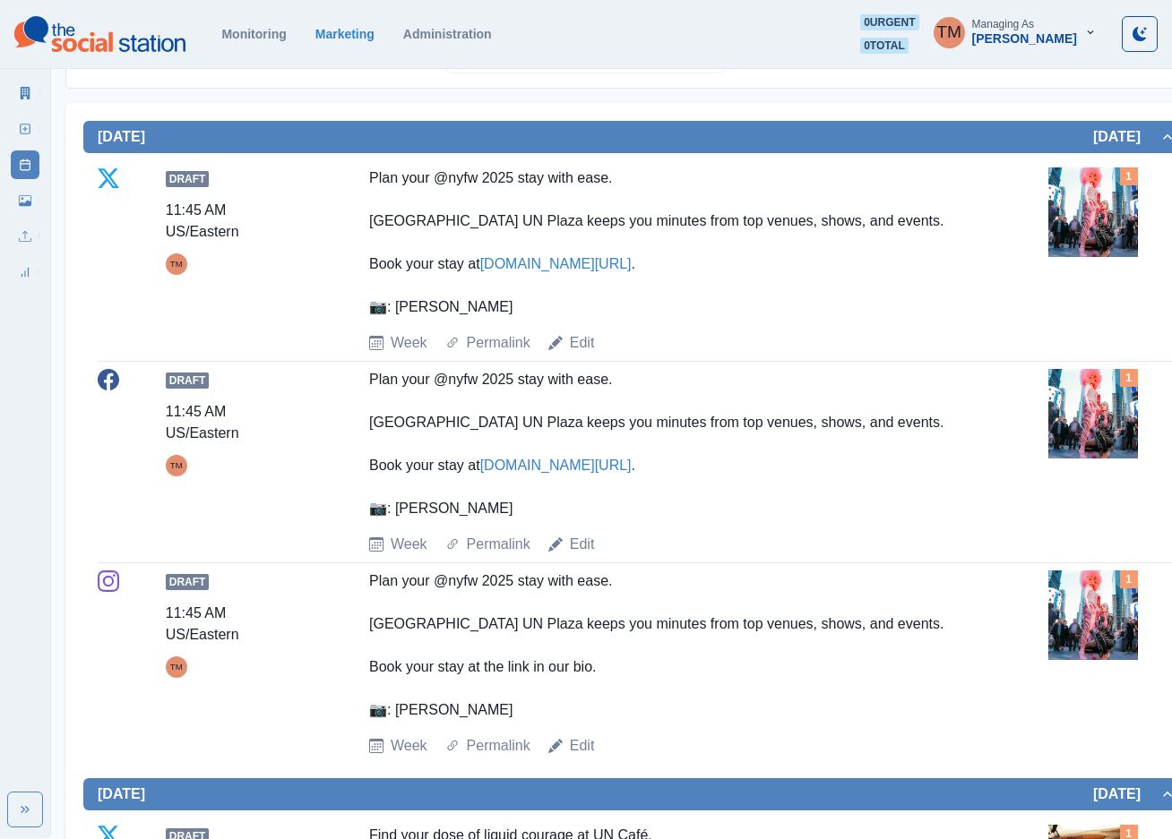
scroll to position [269, 0]
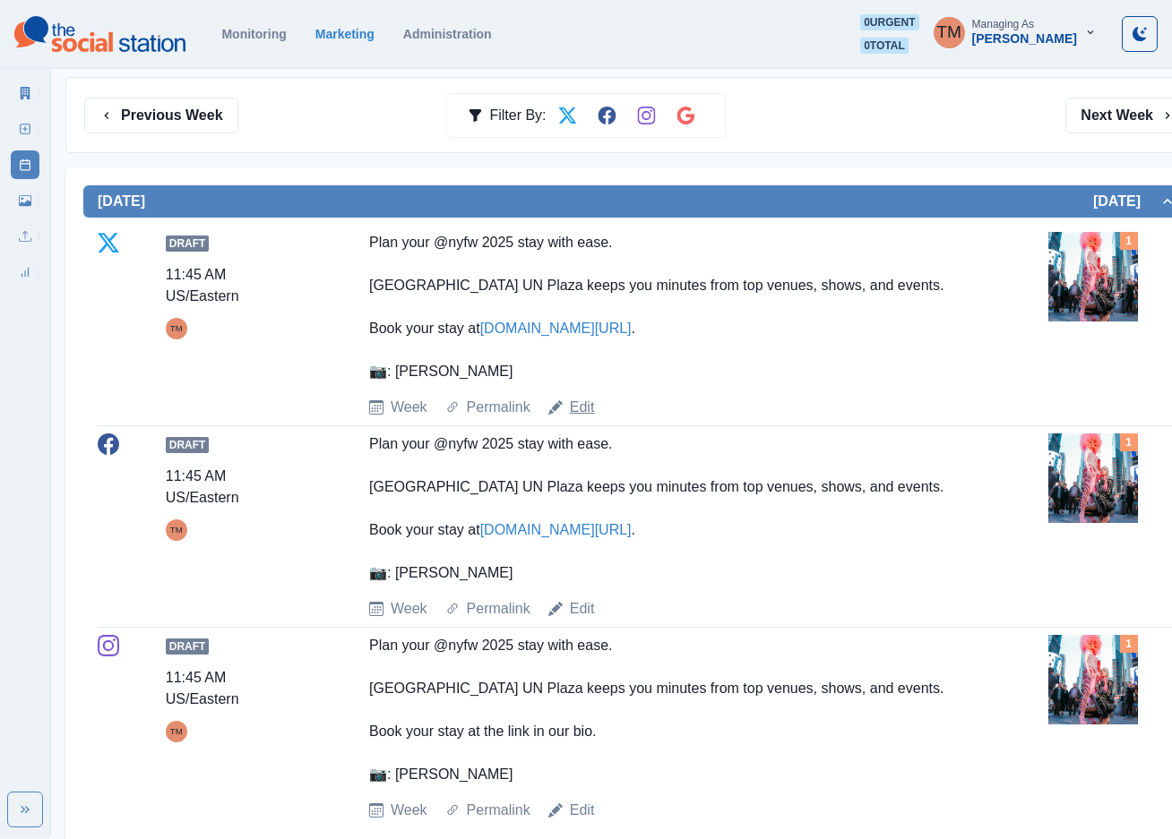
click at [583, 412] on link "Edit" at bounding box center [582, 407] width 25 height 21
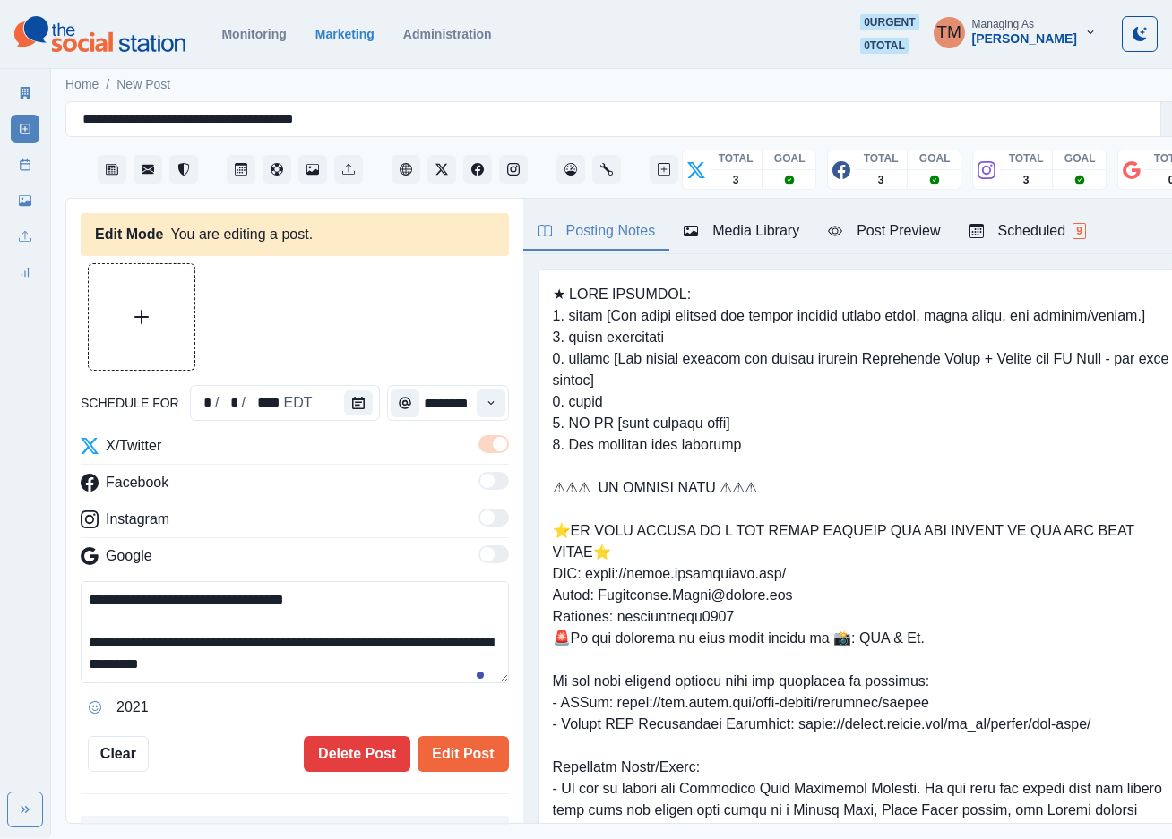
type input "********"
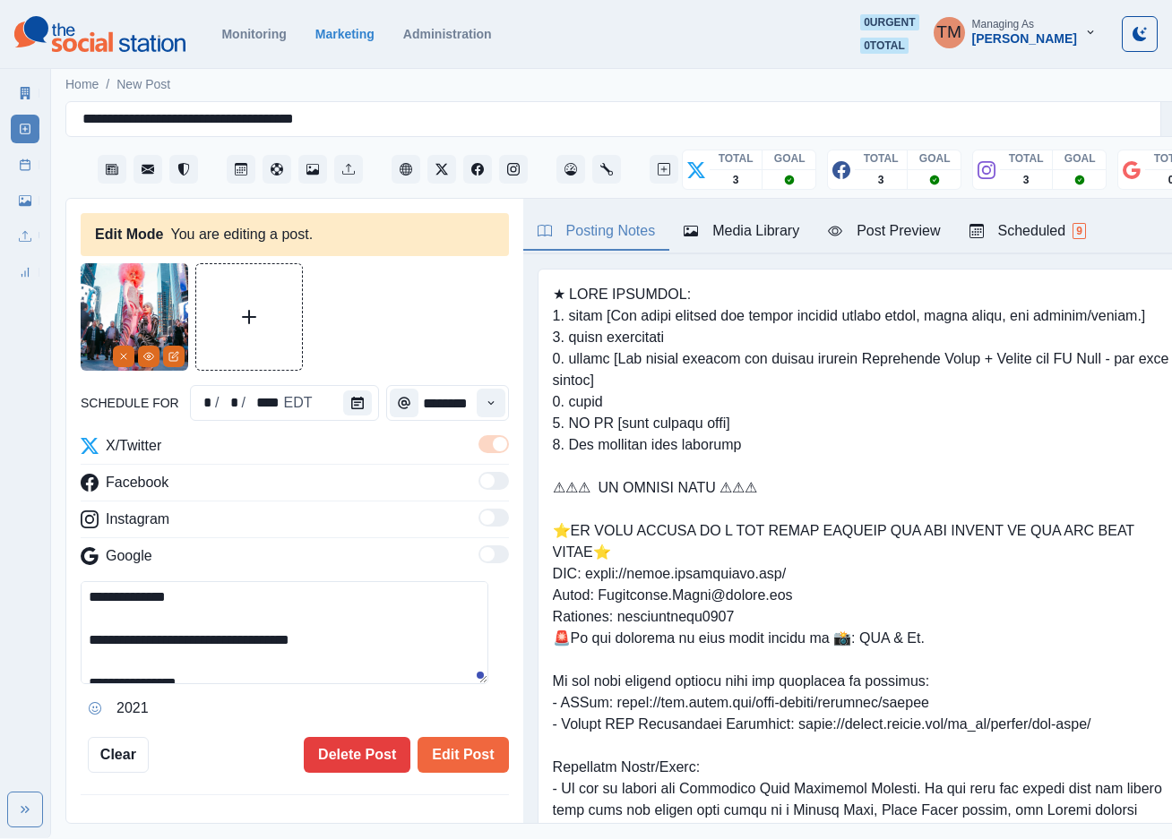
scroll to position [86, 0]
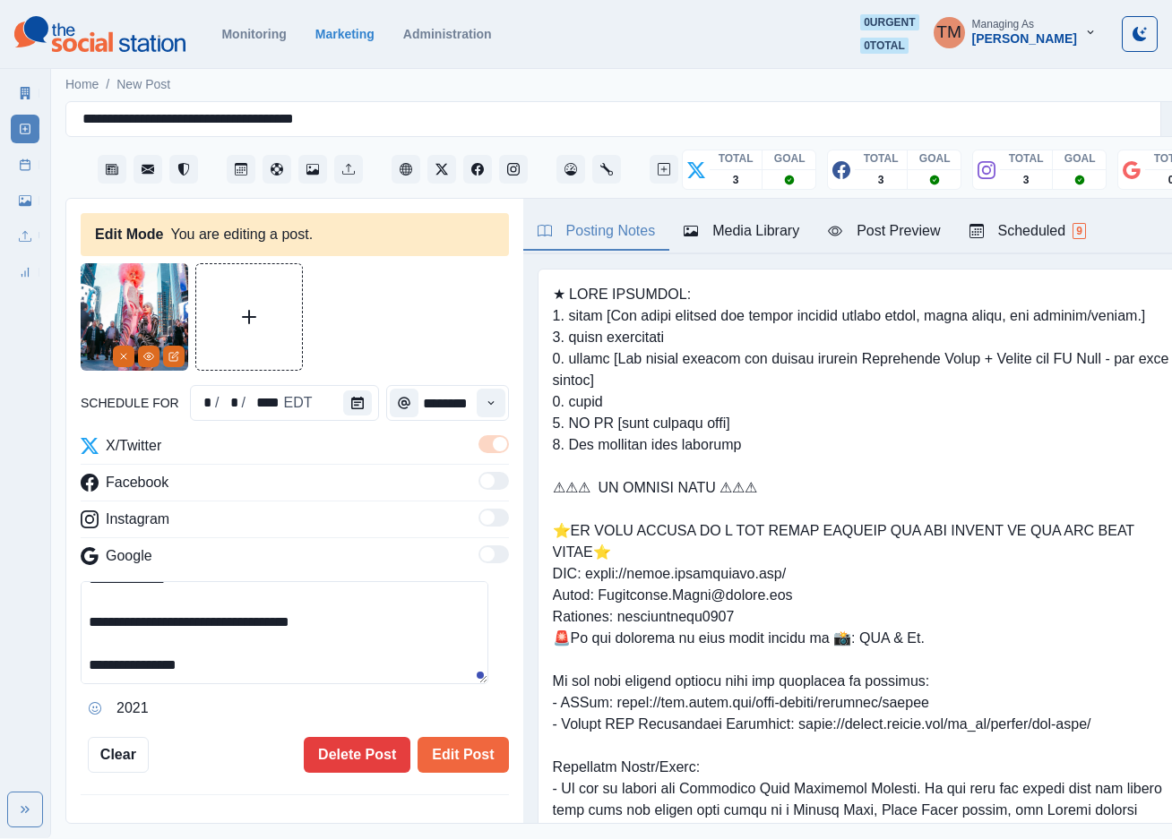
drag, startPoint x: 204, startPoint y: 603, endPoint x: 320, endPoint y: 603, distance: 115.6
click at [320, 603] on textarea "**********" at bounding box center [285, 632] width 408 height 103
paste textarea "***"
type textarea "**********"
click at [428, 737] on button "Edit Post" at bounding box center [462, 755] width 90 height 36
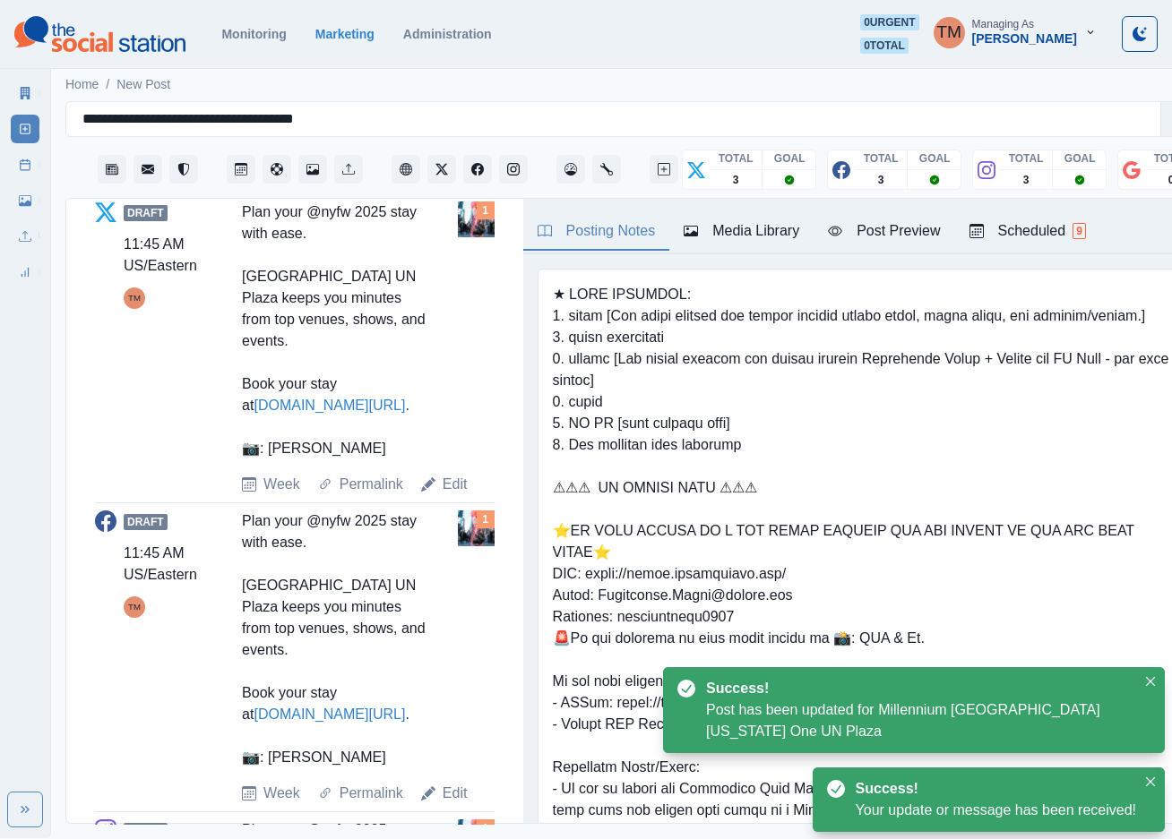
scroll to position [806, 0]
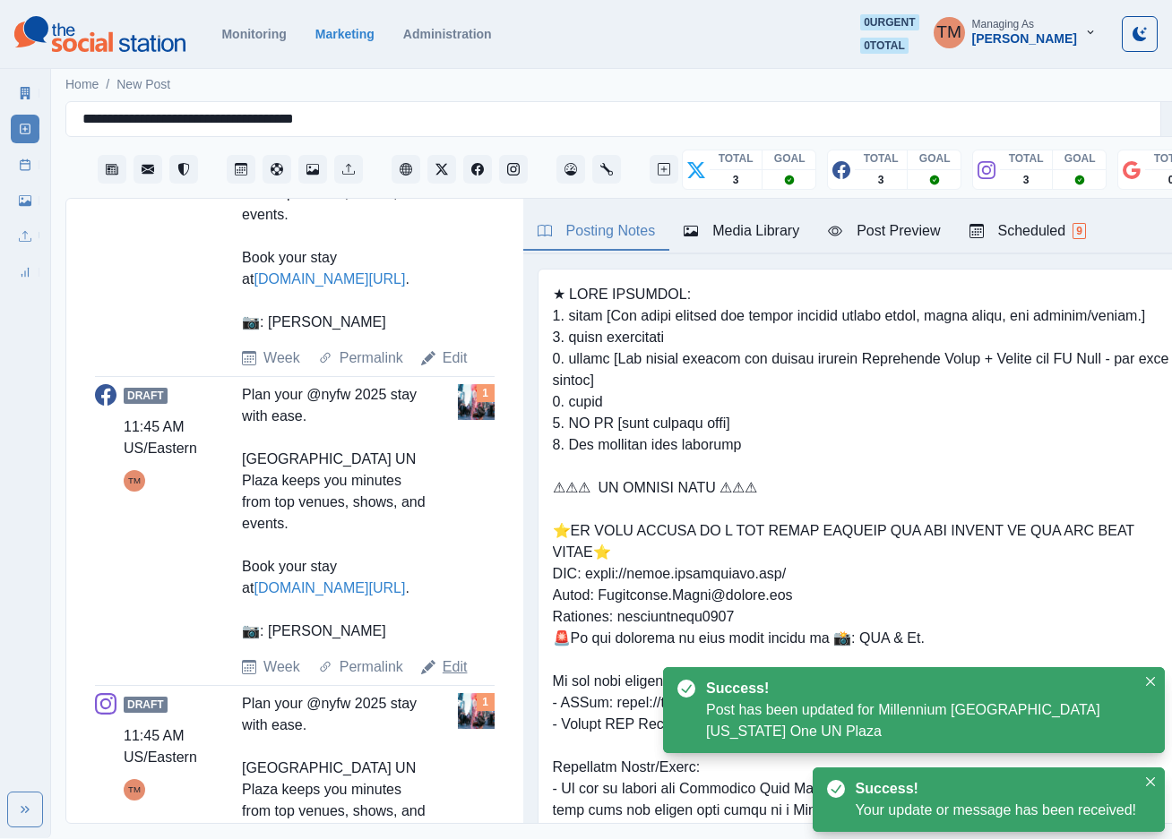
click at [449, 657] on link "Edit" at bounding box center [454, 667] width 25 height 21
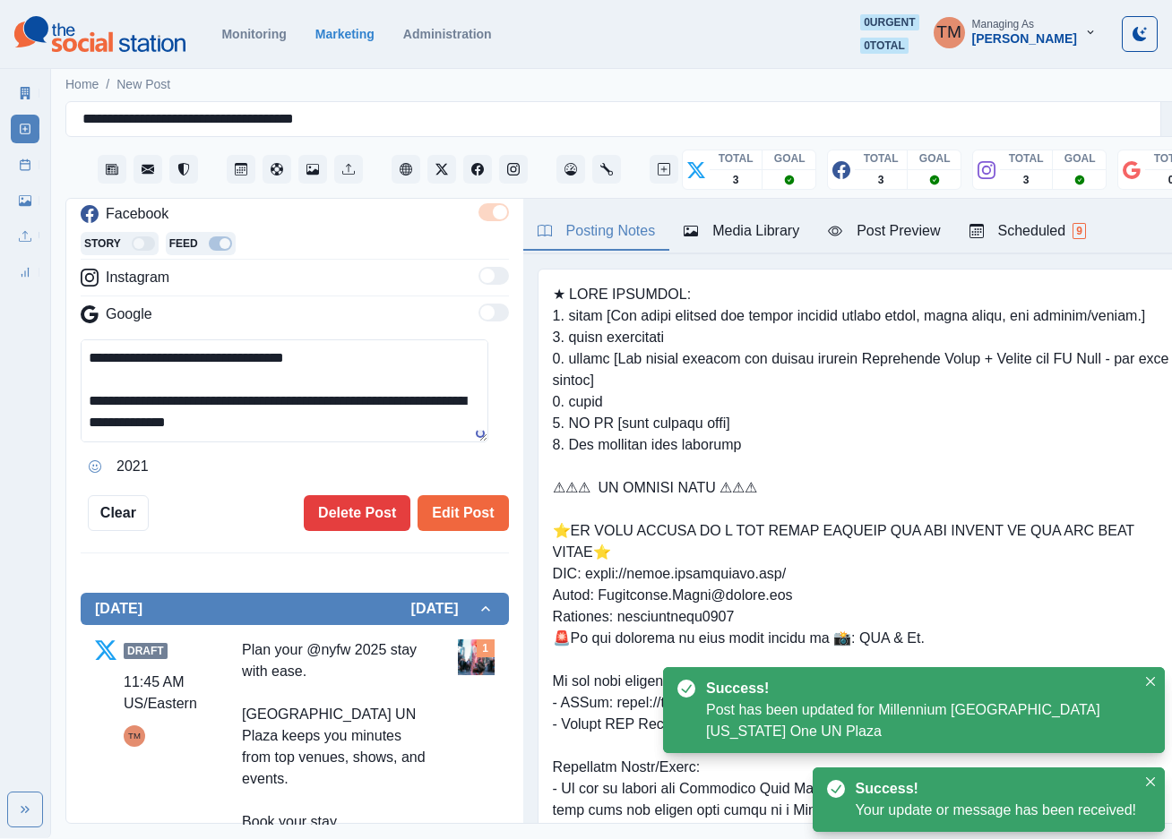
scroll to position [84, 0]
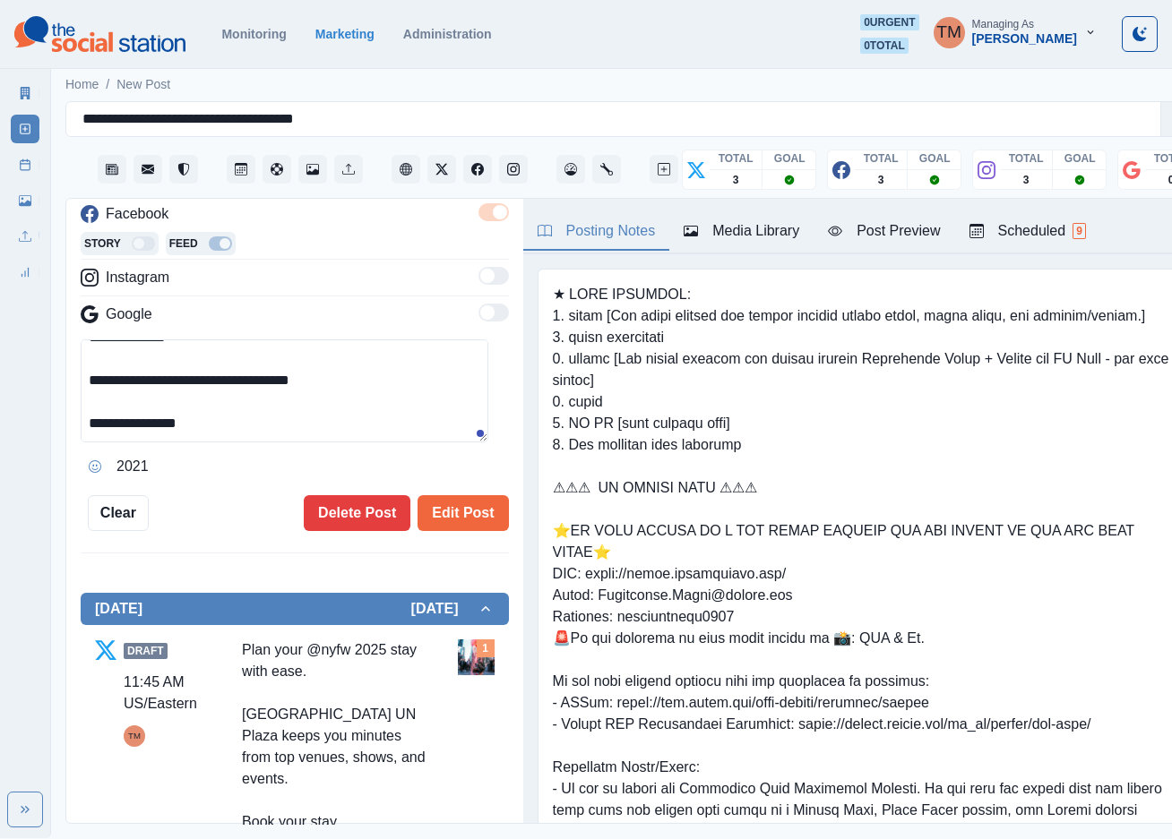
drag, startPoint x: 202, startPoint y: 363, endPoint x: 321, endPoint y: 364, distance: 119.1
click at [321, 364] on textarea "**********" at bounding box center [285, 390] width 408 height 103
paste textarea "***"
type textarea "**********"
click at [431, 495] on button "Edit Post" at bounding box center [462, 513] width 90 height 36
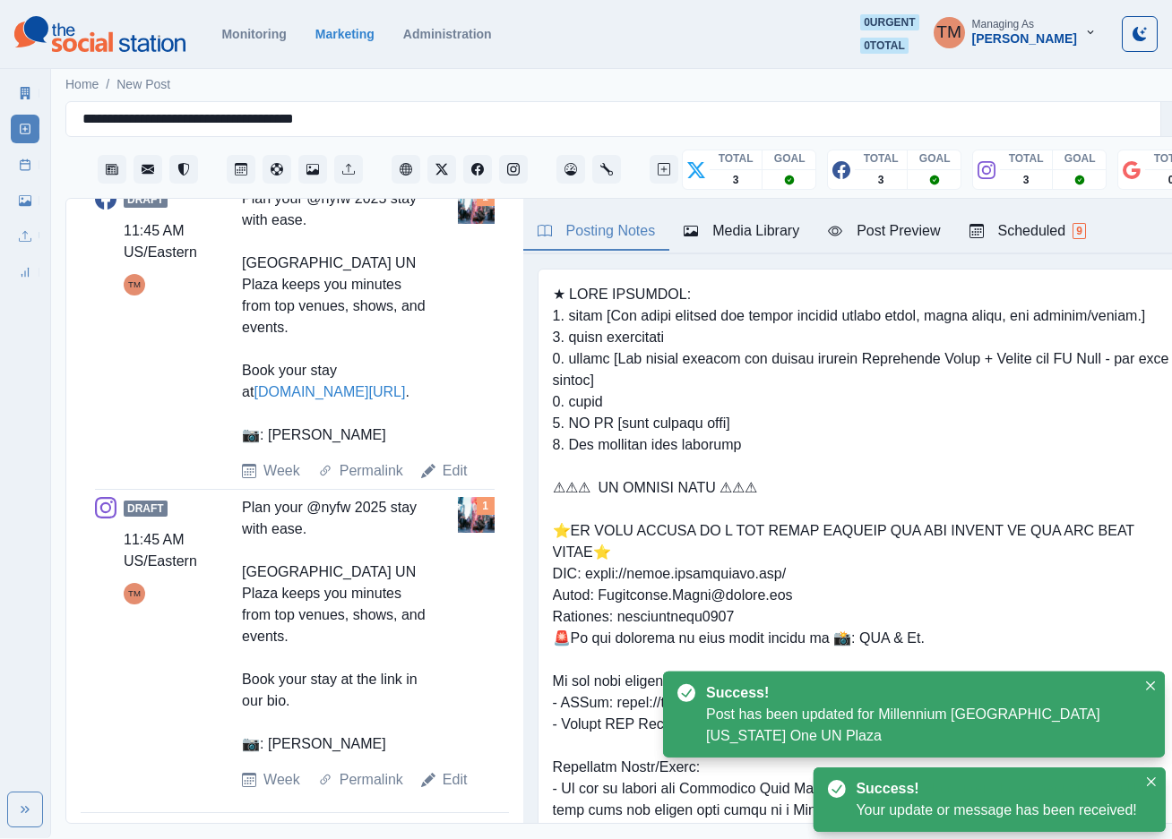
scroll to position [1003, 0]
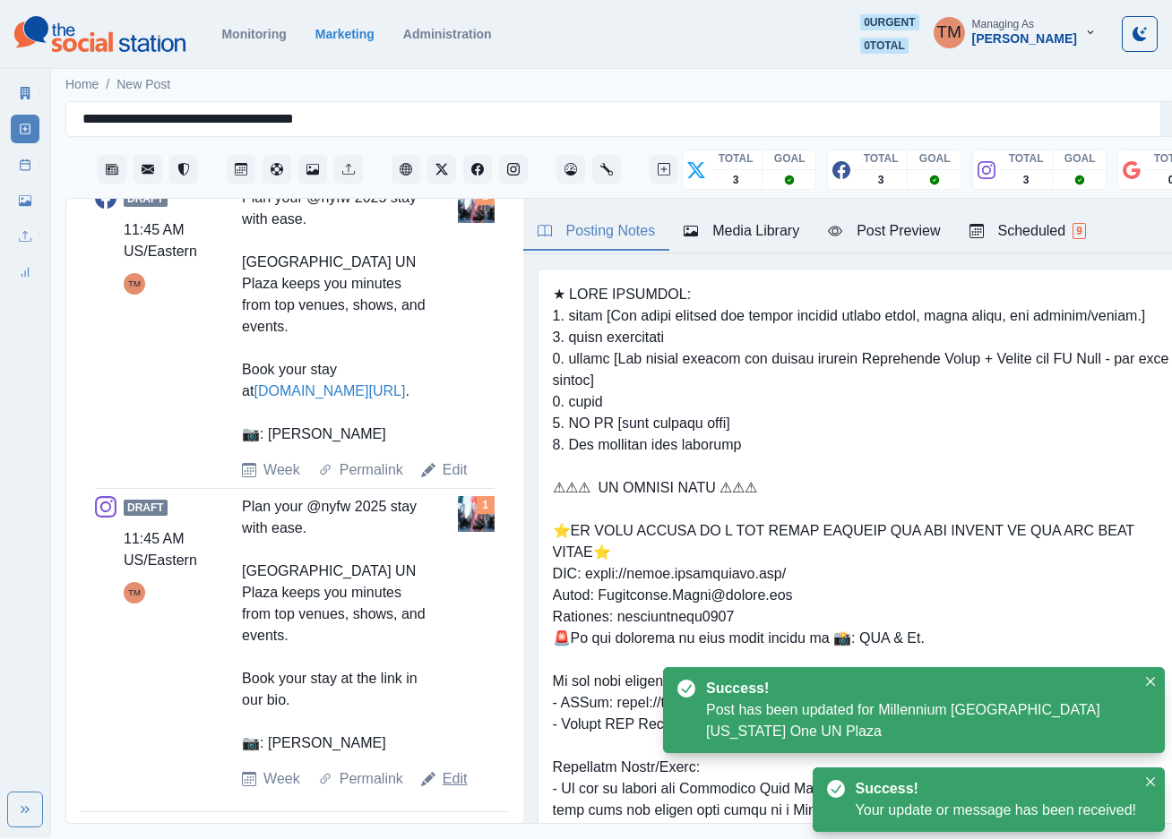
click at [442, 769] on link "Edit" at bounding box center [454, 779] width 25 height 21
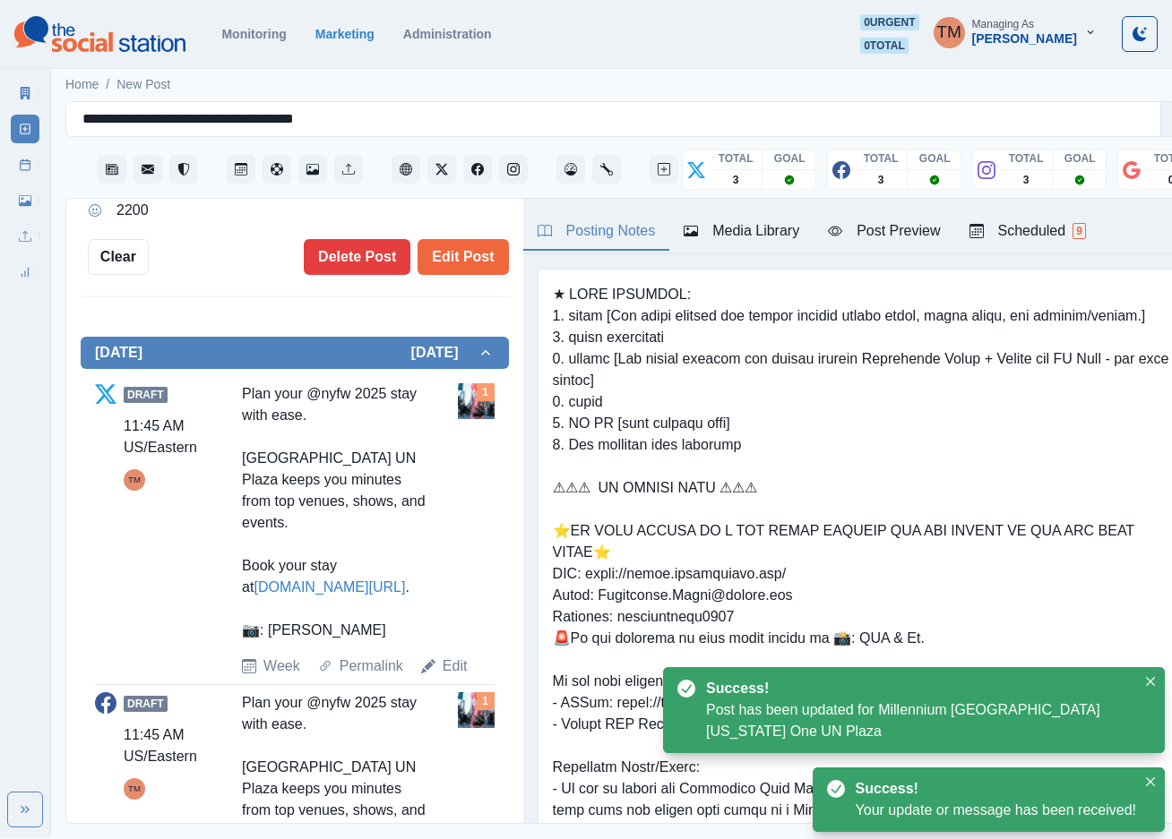
scroll to position [493, 0]
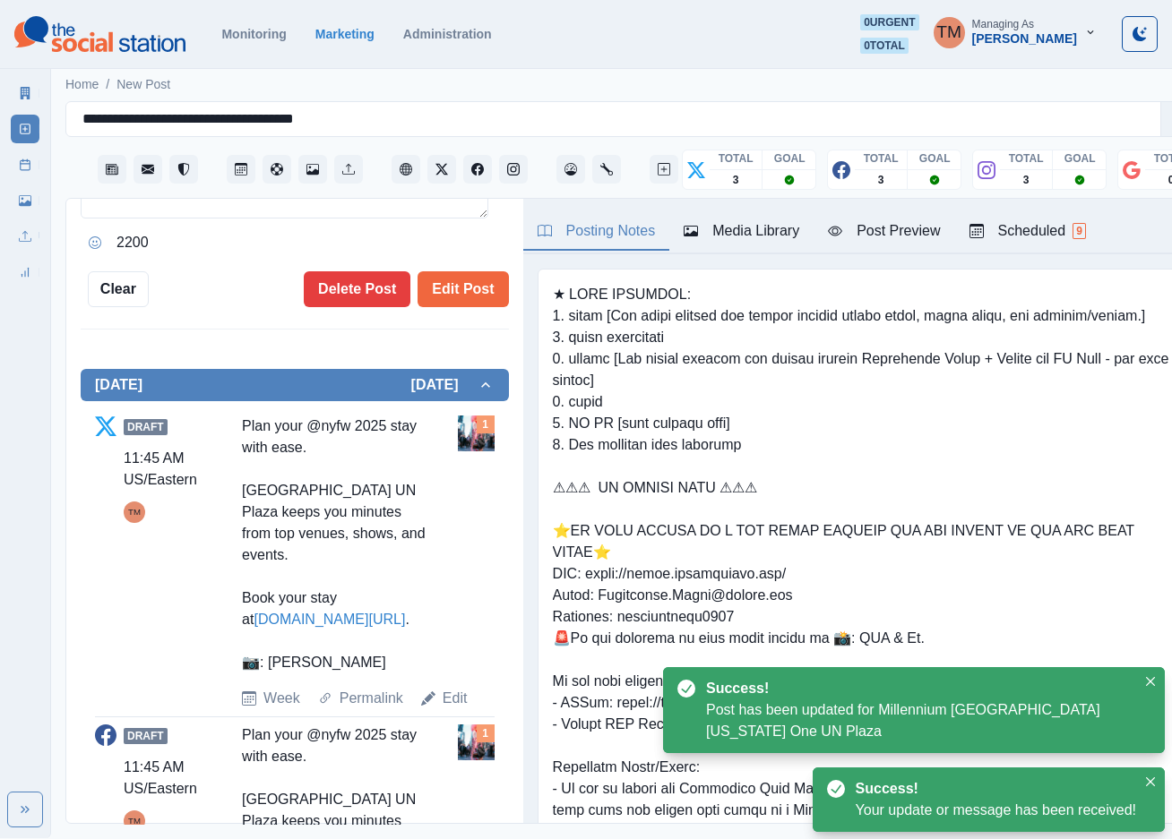
type textarea "**********"
click at [21, 164] on line at bounding box center [26, 164] width 10 height 0
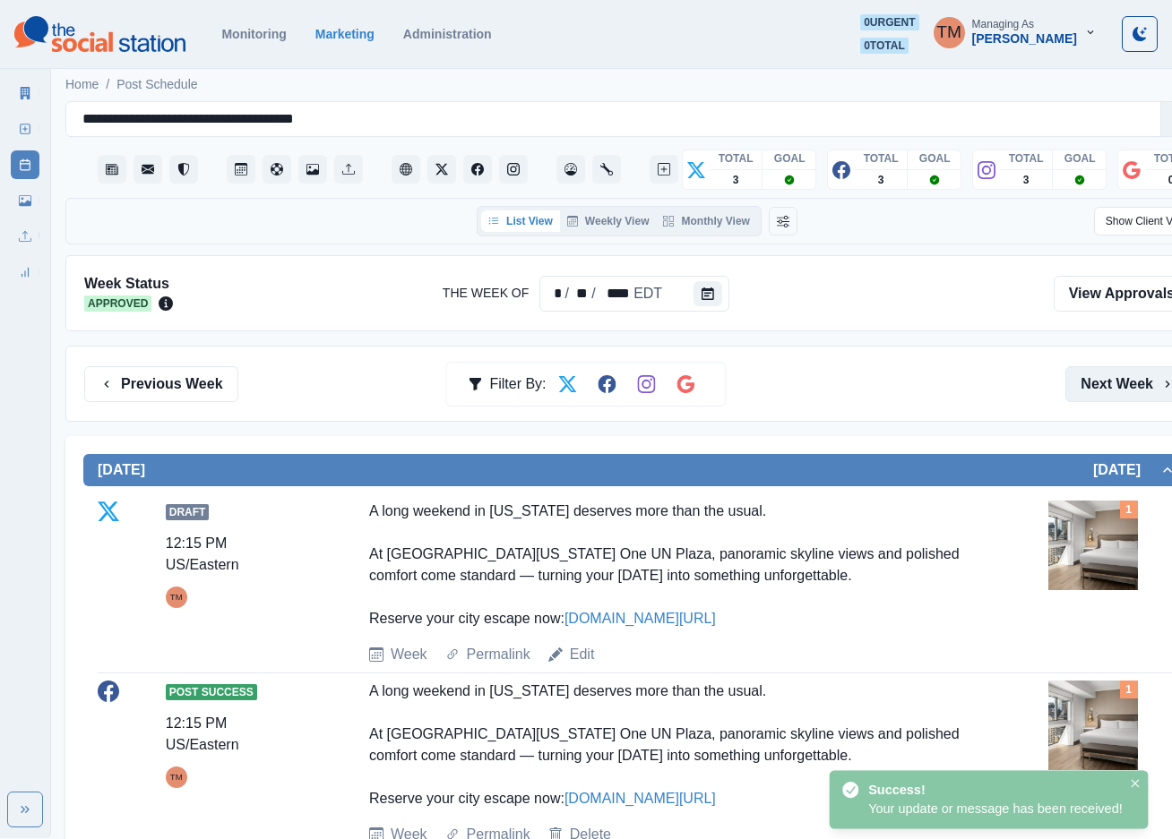
click at [1107, 388] on button "Next Week" at bounding box center [1127, 384] width 125 height 36
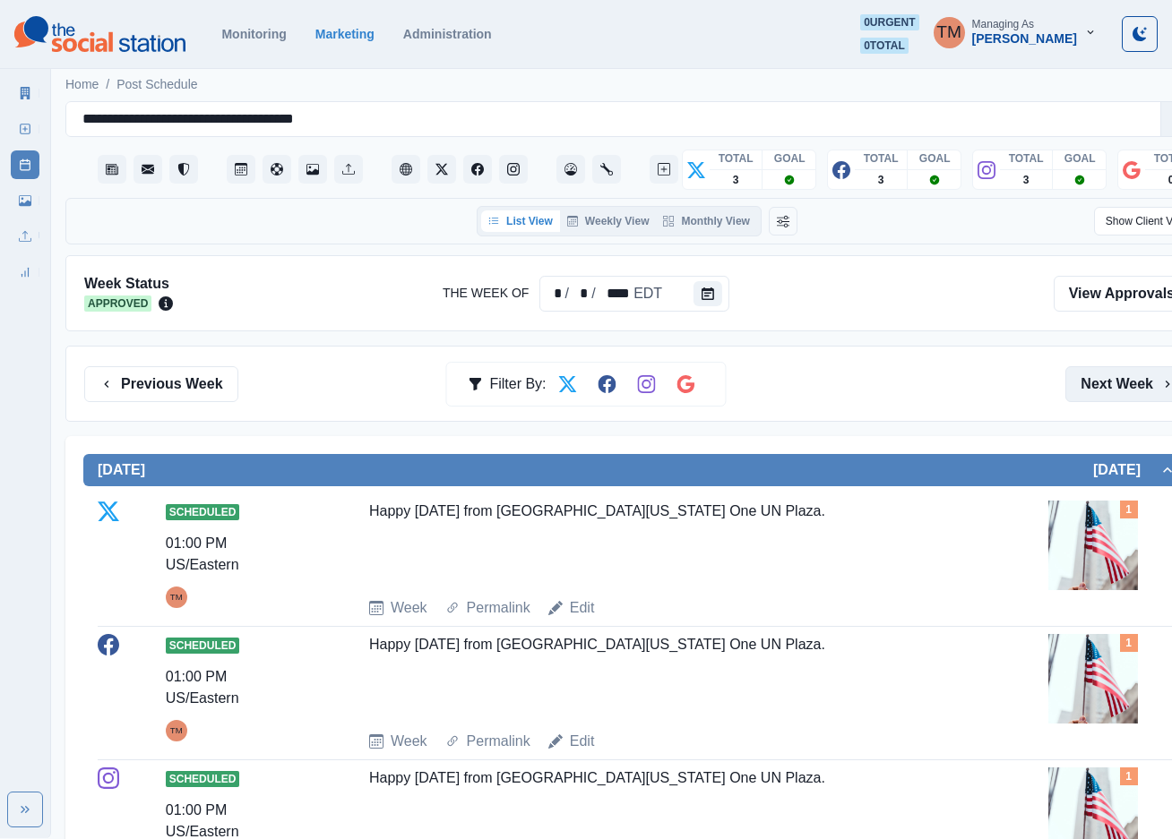
click at [1107, 388] on button "Next Week" at bounding box center [1127, 384] width 125 height 36
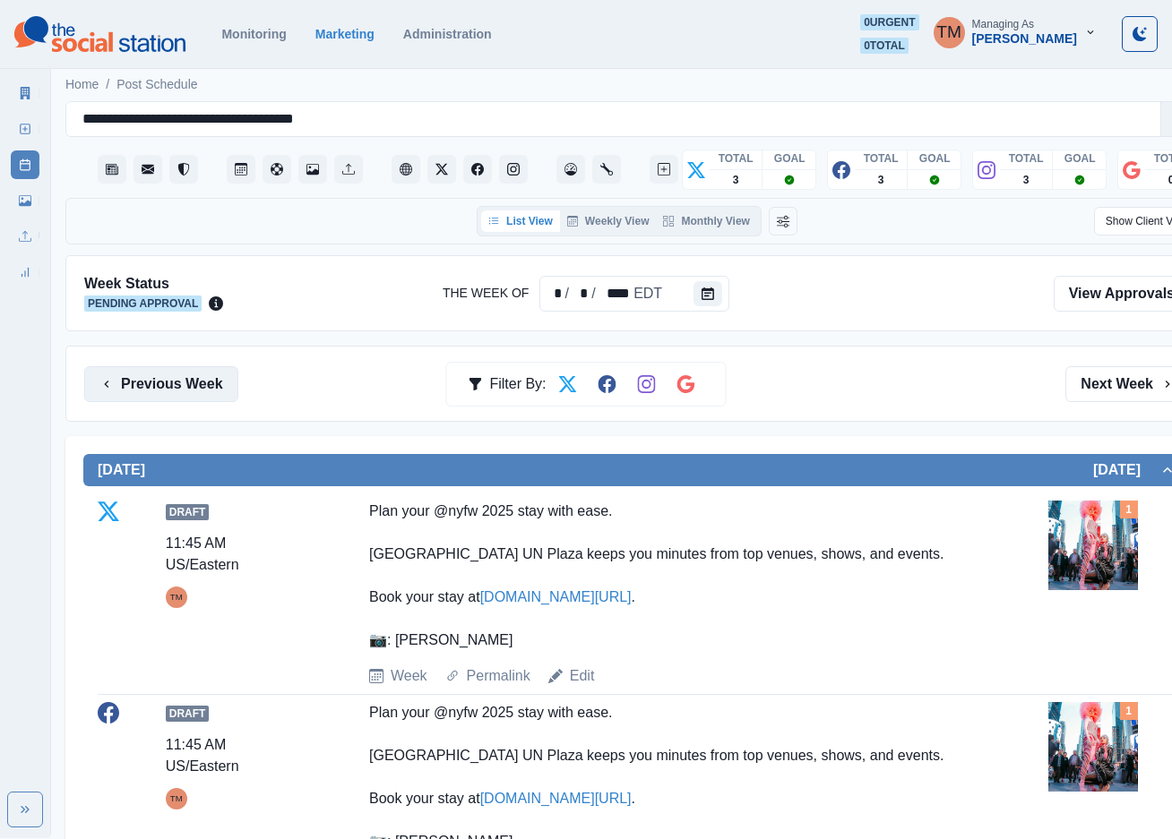
click at [197, 380] on button "Previous Week" at bounding box center [161, 384] width 154 height 36
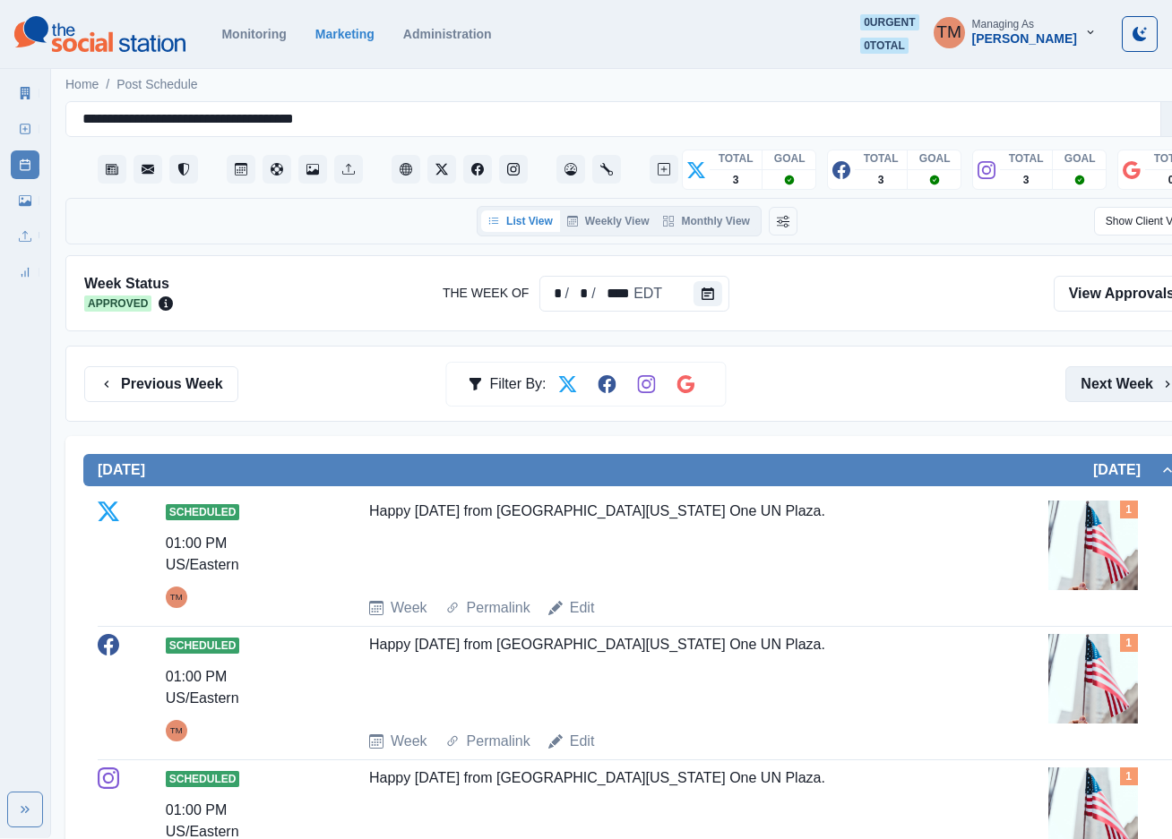
click at [1121, 384] on button "Next Week" at bounding box center [1127, 384] width 125 height 36
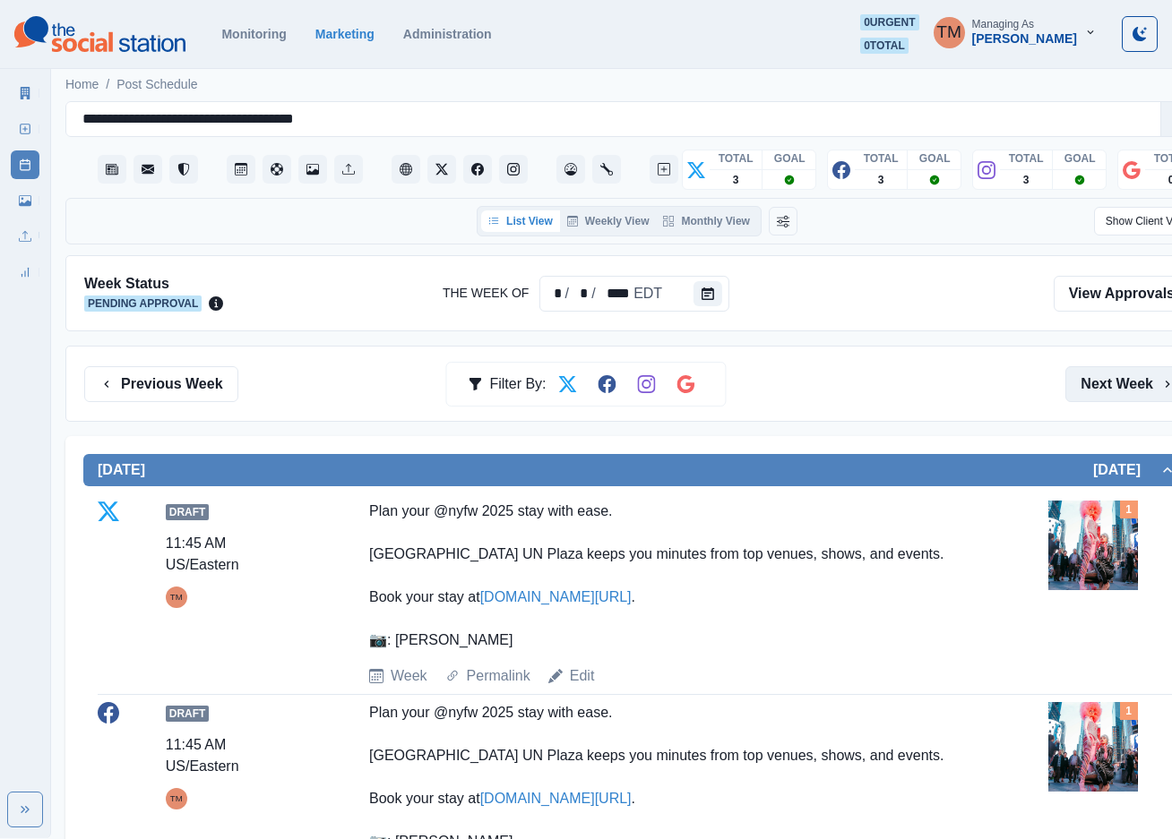
click at [1115, 388] on button "Next Week" at bounding box center [1127, 384] width 125 height 36
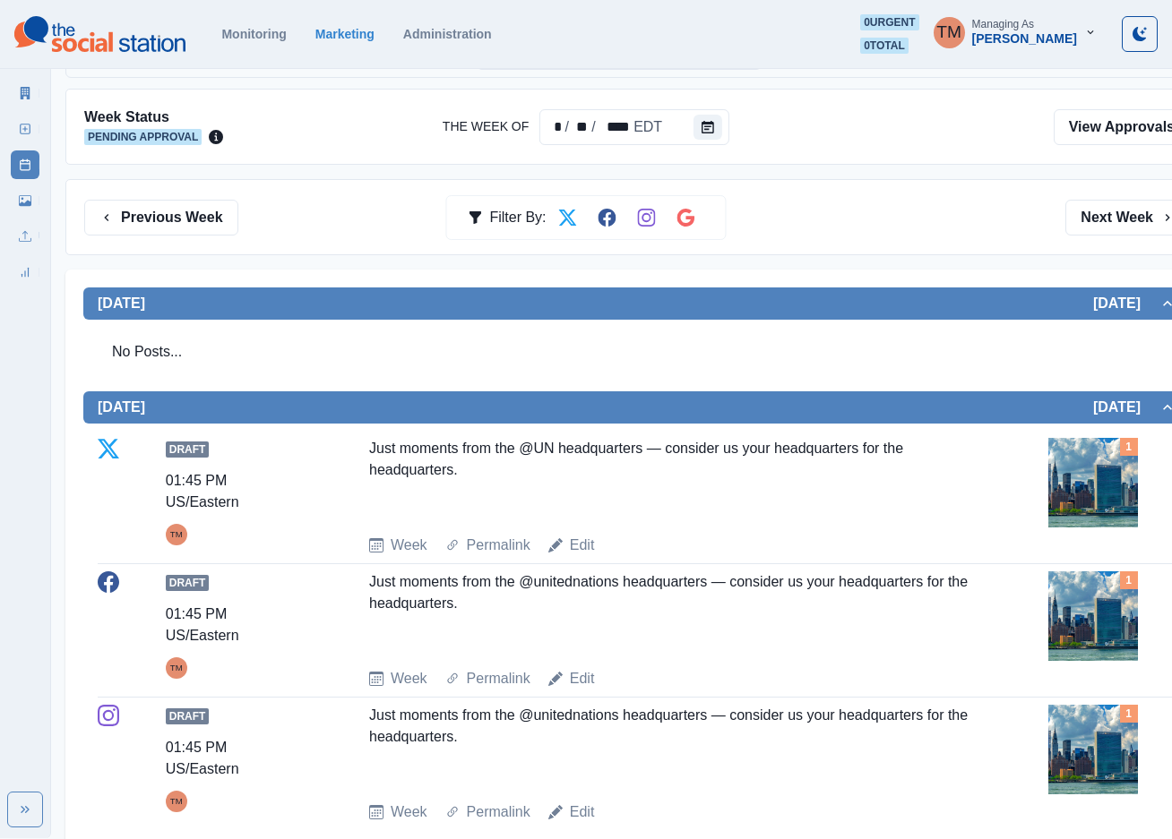
scroll to position [165, 0]
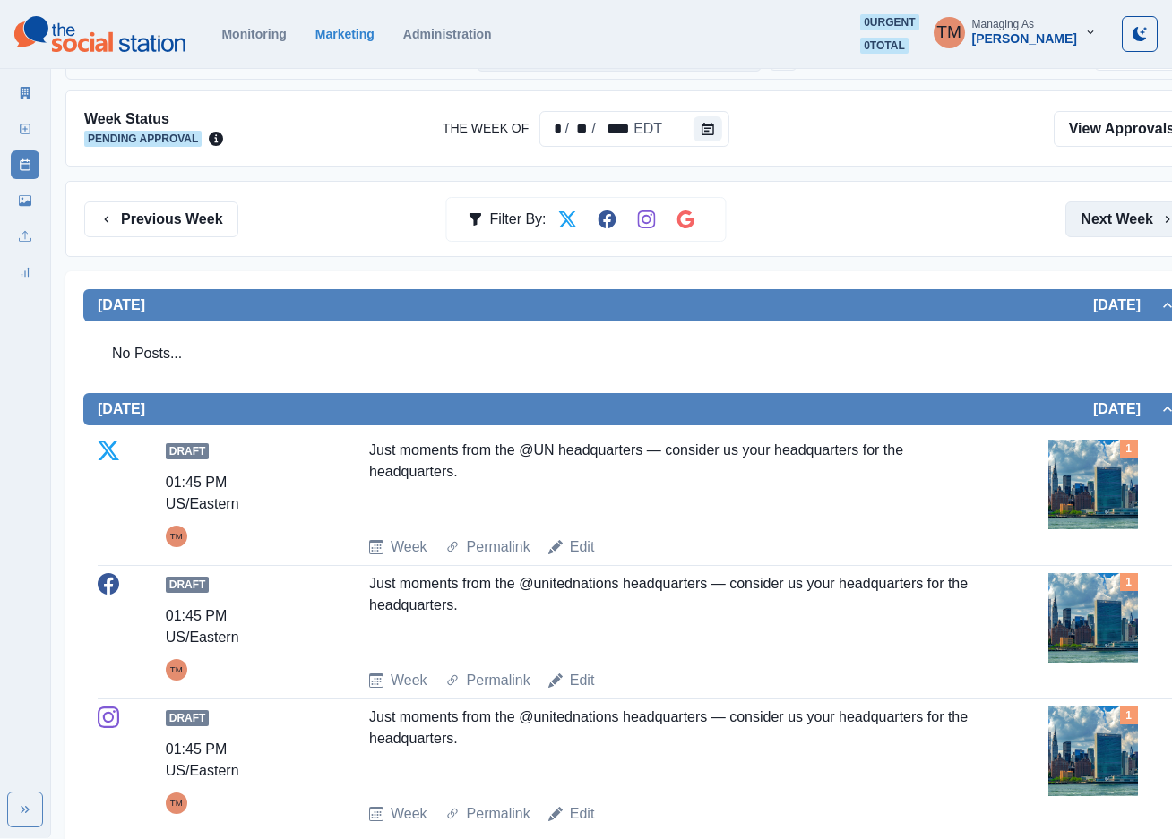
click at [1119, 224] on button "Next Week" at bounding box center [1127, 220] width 125 height 36
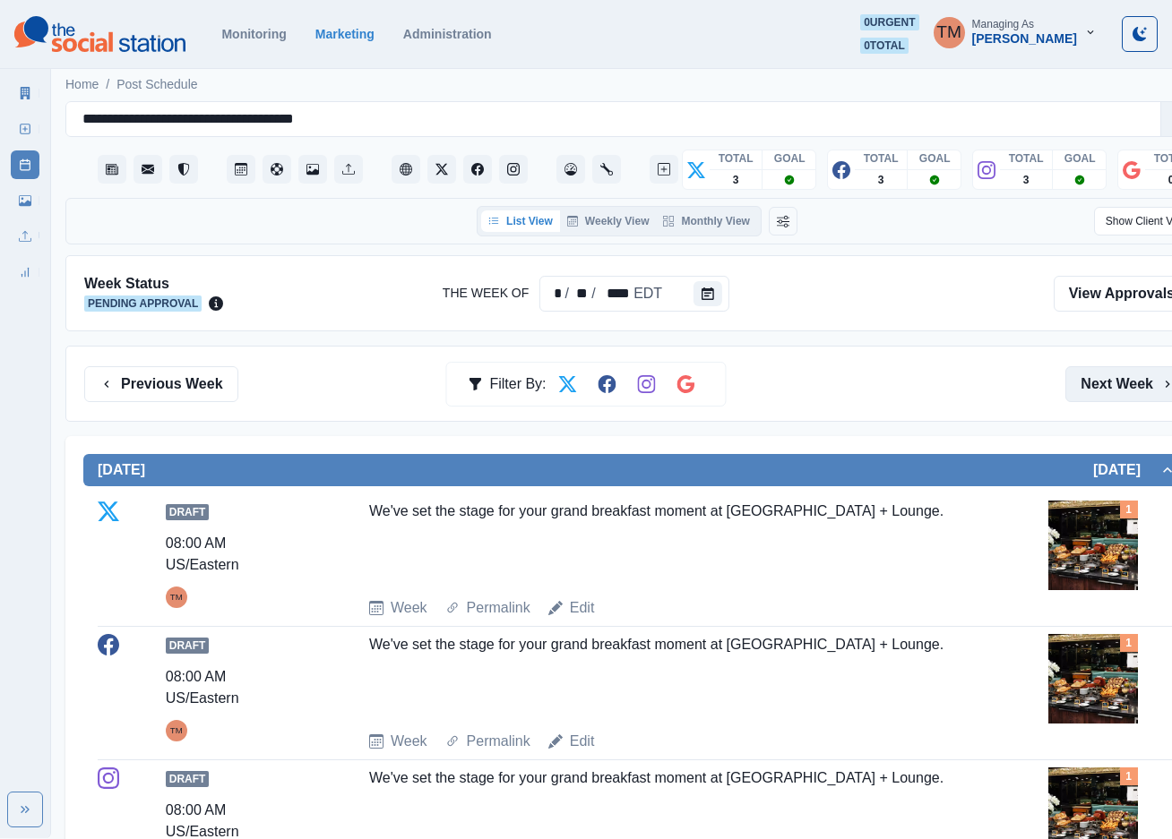
click at [1116, 393] on button "Next Week" at bounding box center [1127, 384] width 125 height 36
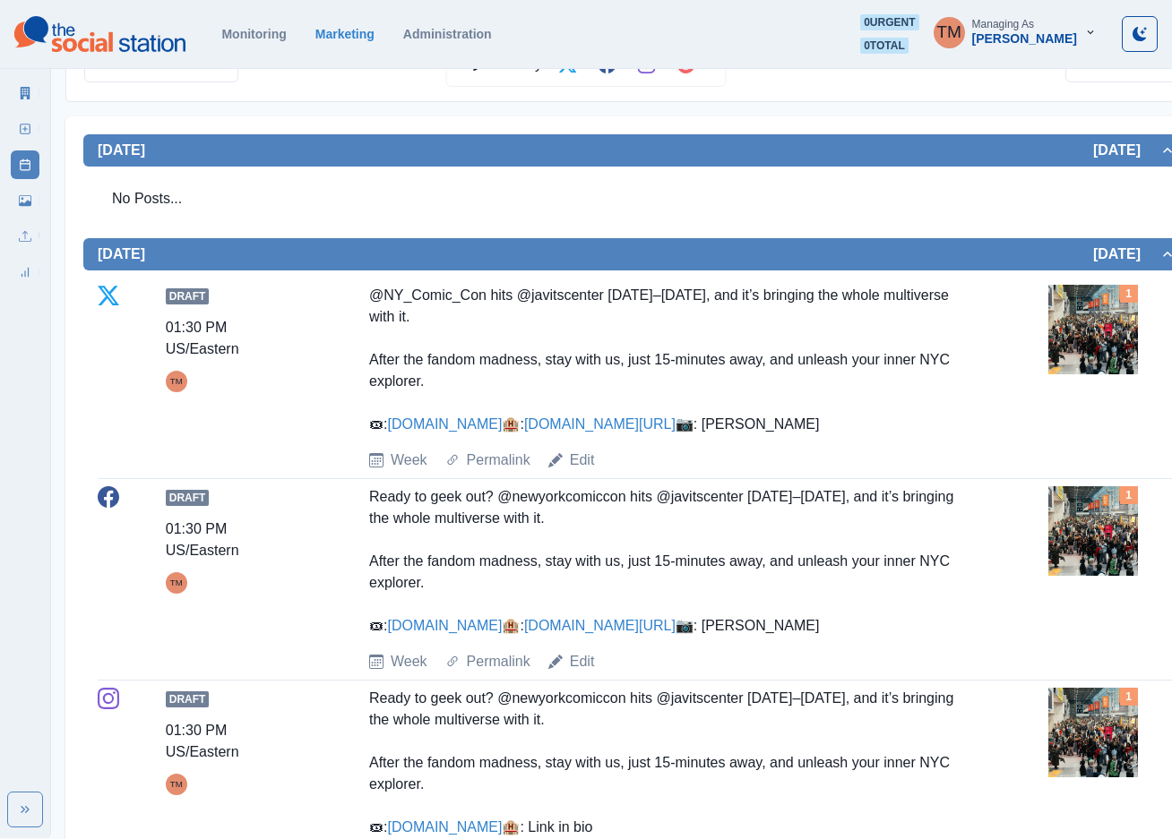
scroll to position [269, 0]
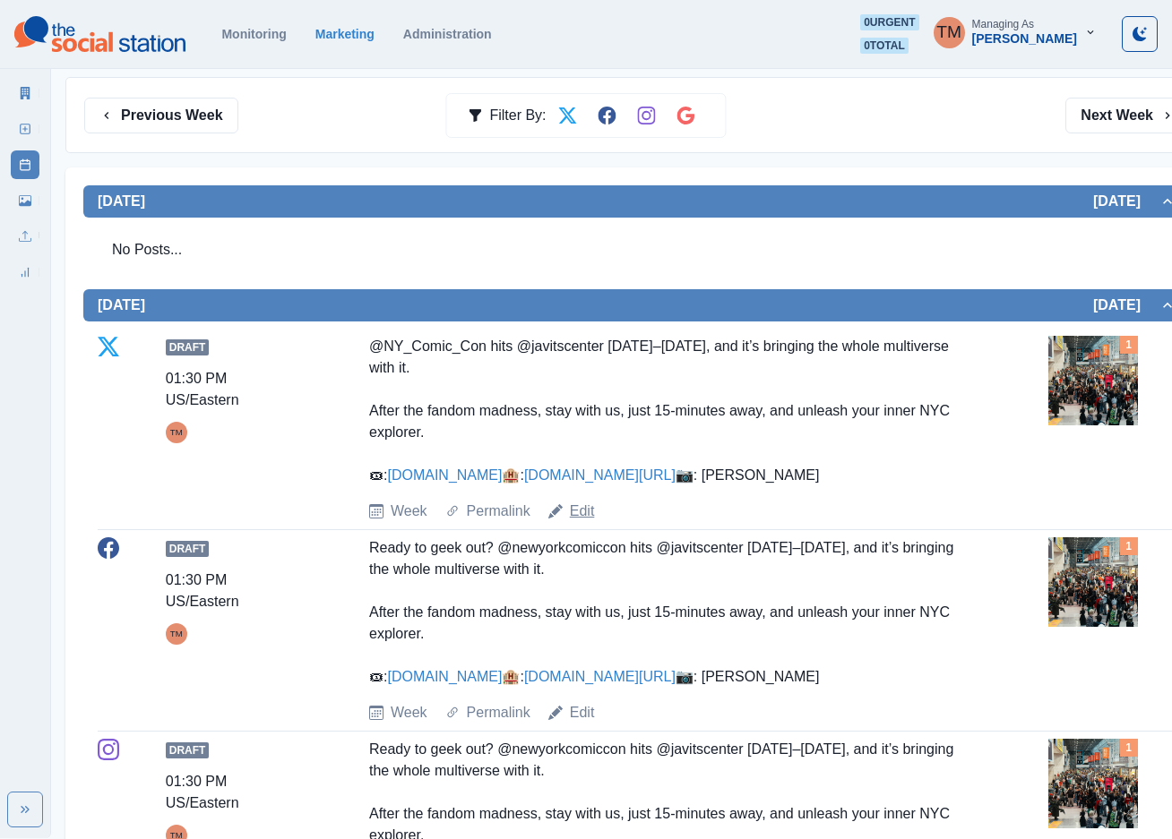
click at [580, 522] on link "Edit" at bounding box center [582, 511] width 25 height 21
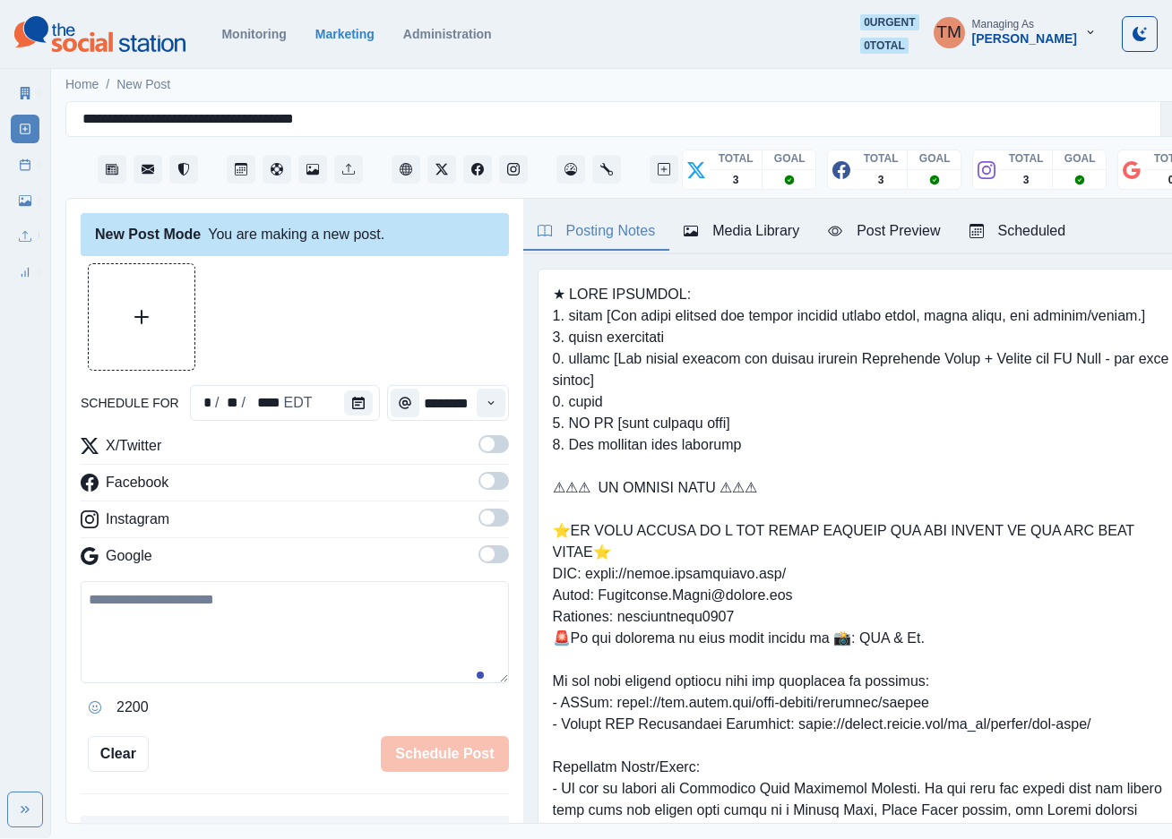
scroll to position [19, 0]
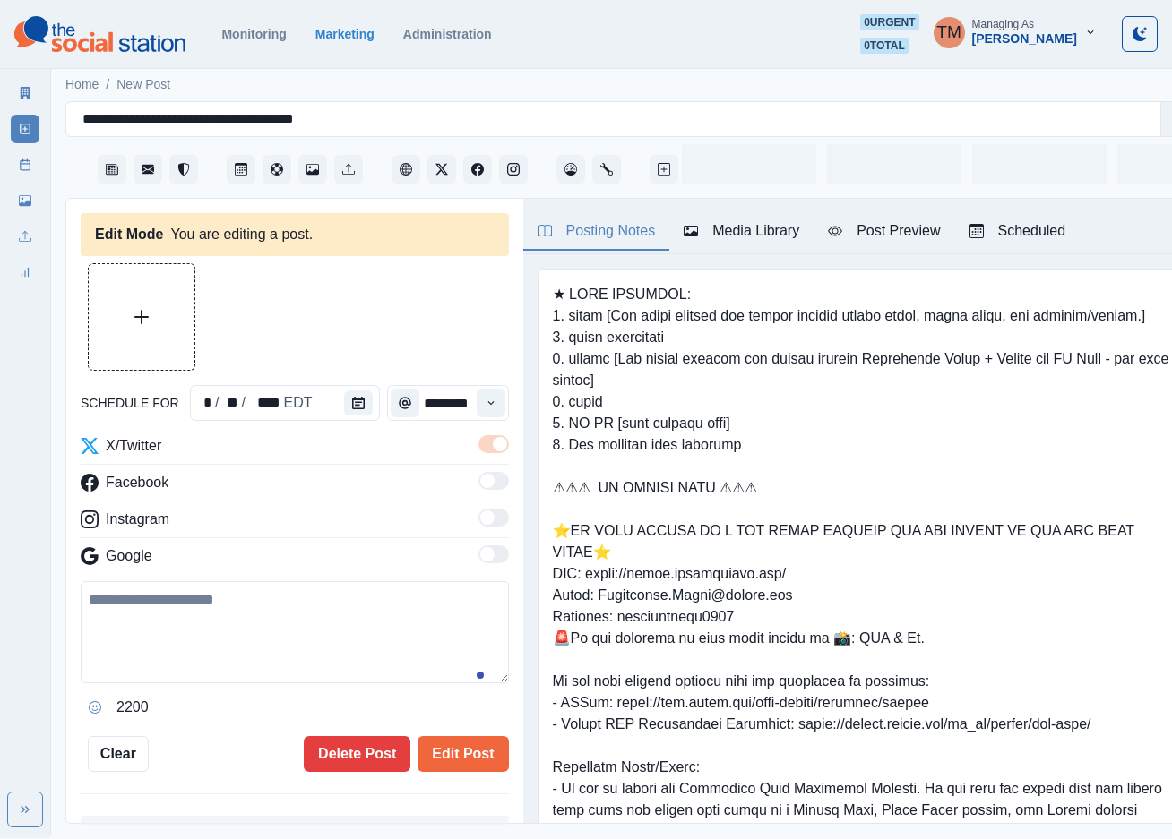
type input "*******"
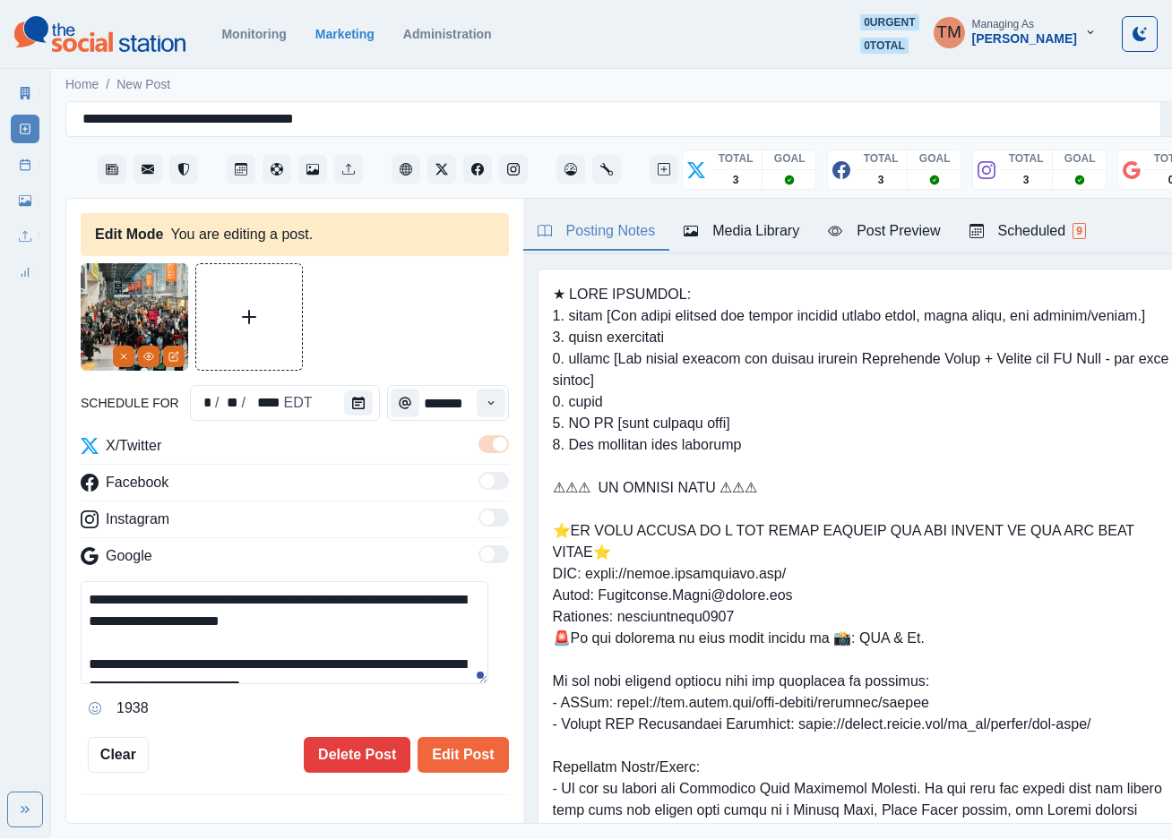
scroll to position [129, 0]
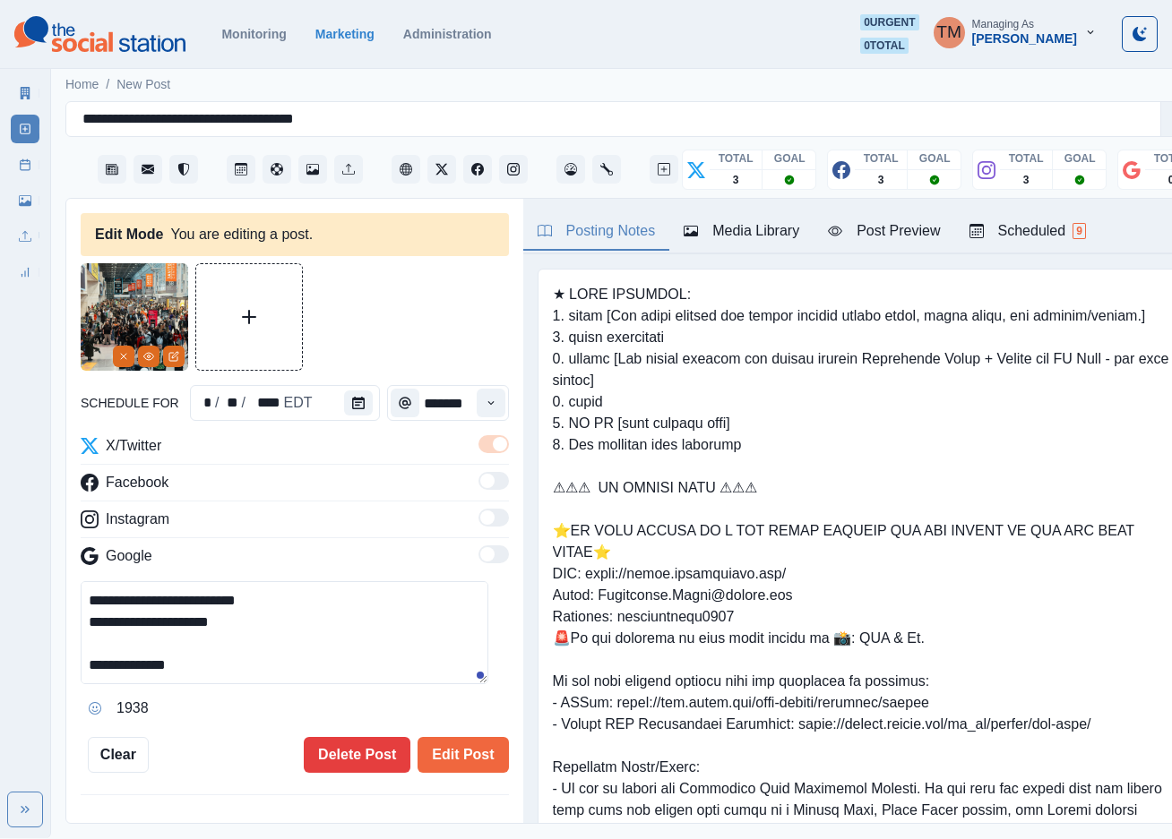
drag, startPoint x: 116, startPoint y: 607, endPoint x: 236, endPoint y: 606, distance: 120.0
click at [236, 606] on textarea "**********" at bounding box center [285, 632] width 408 height 103
paste textarea "***"
type textarea "**********"
click at [438, 739] on button "Edit Post" at bounding box center [462, 755] width 90 height 36
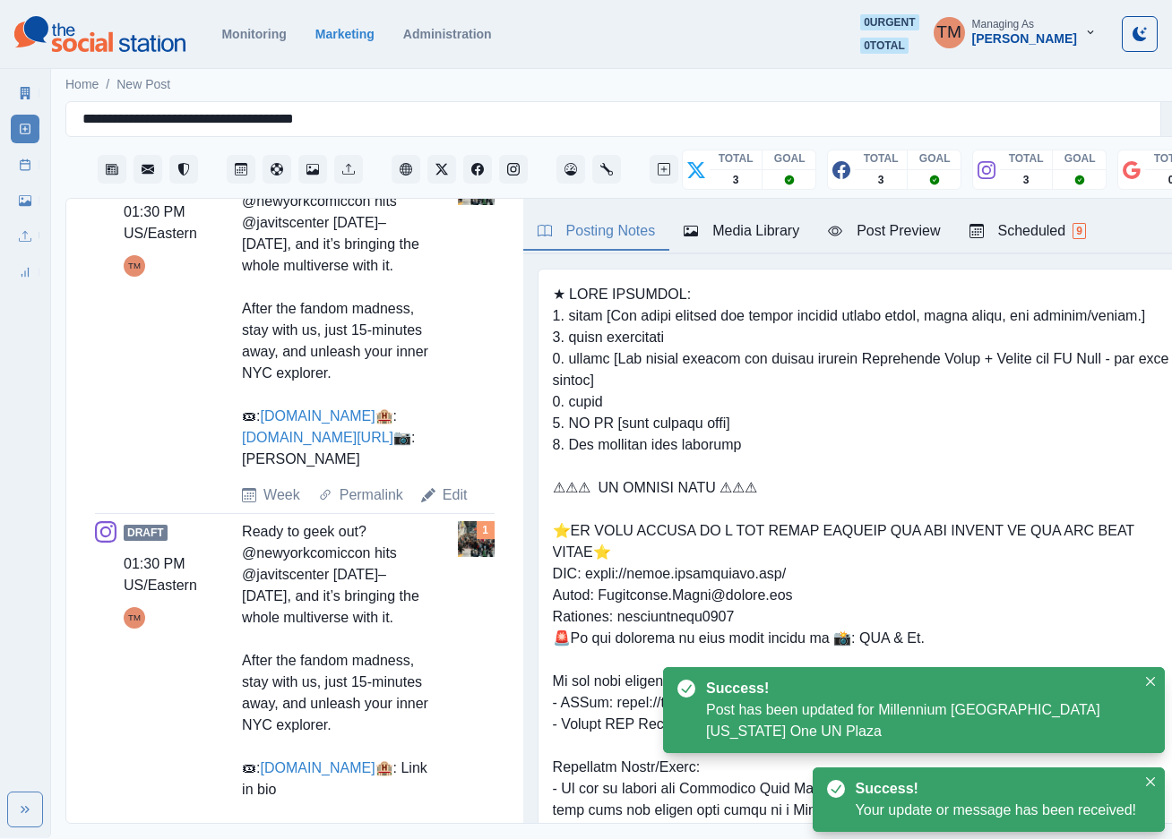
scroll to position [1075, 0]
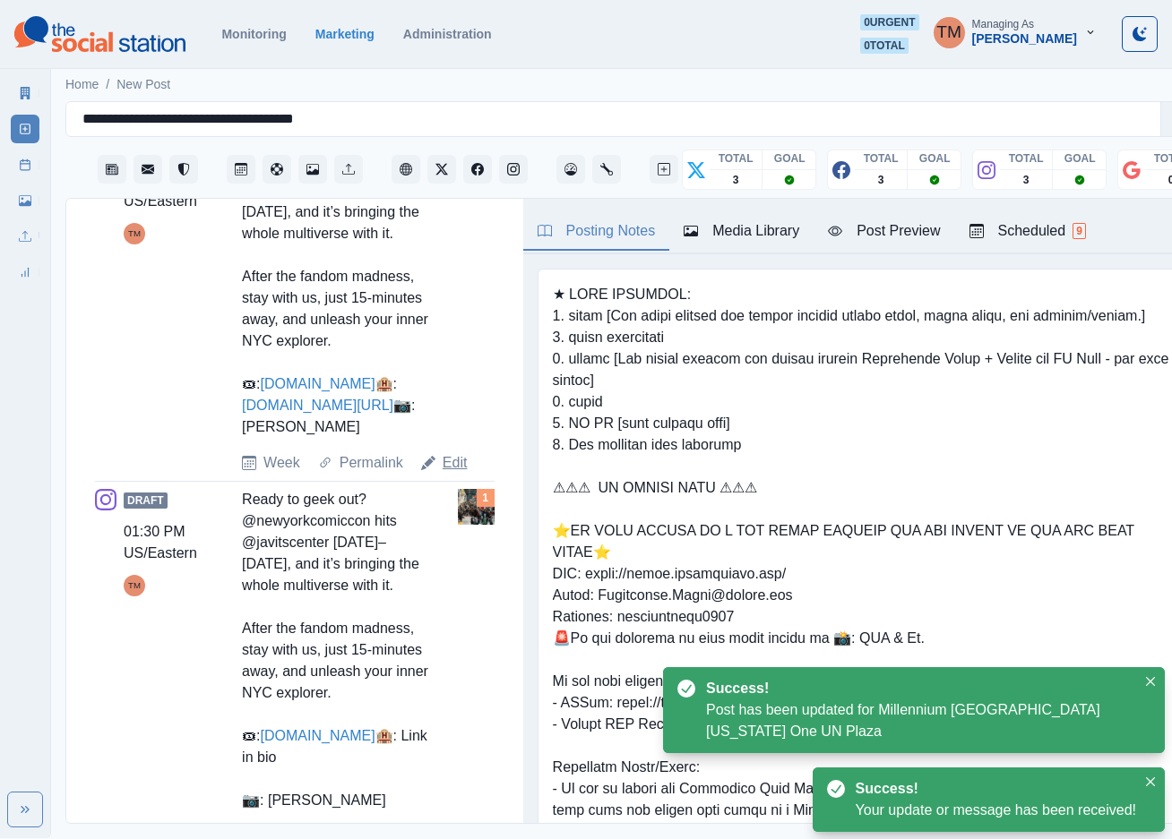
click at [446, 474] on link "Edit" at bounding box center [454, 462] width 25 height 21
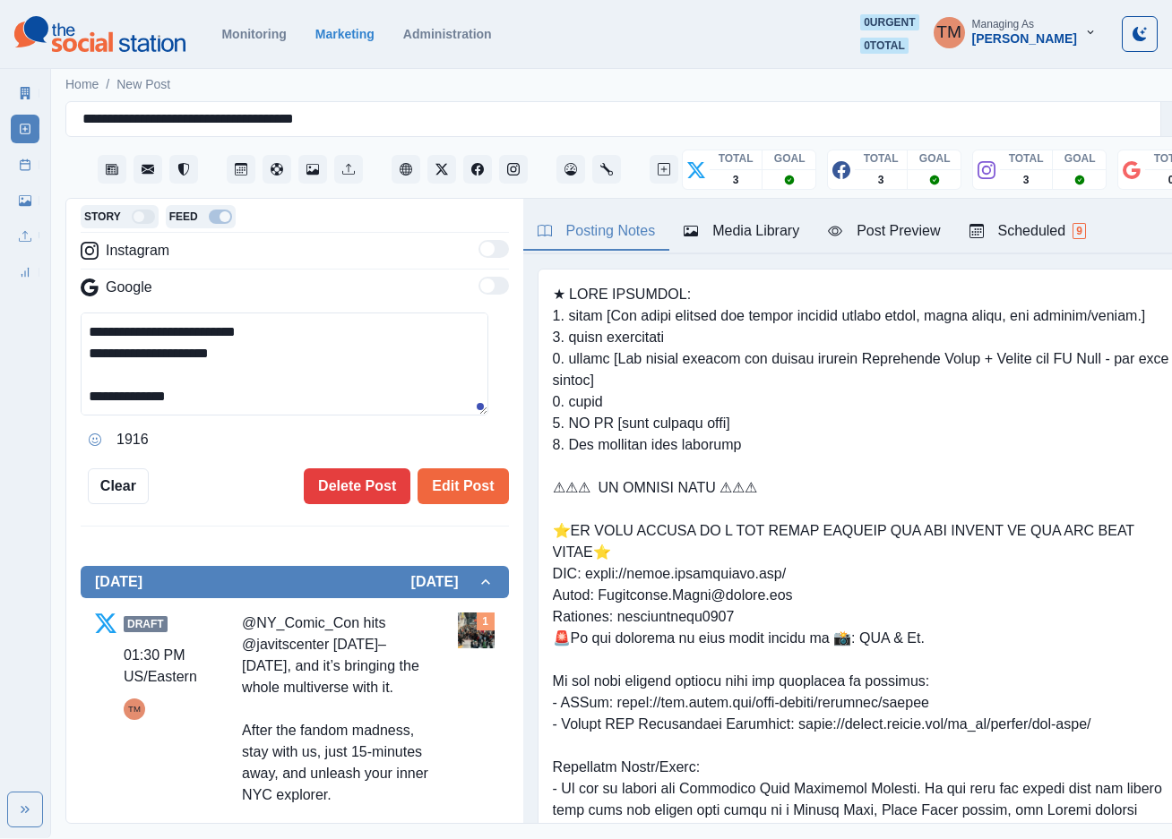
scroll to position [149, 0]
drag, startPoint x: 116, startPoint y: 333, endPoint x: 232, endPoint y: 333, distance: 116.4
click at [232, 333] on textarea "**********" at bounding box center [285, 364] width 408 height 103
paste textarea "***"
type textarea "**********"
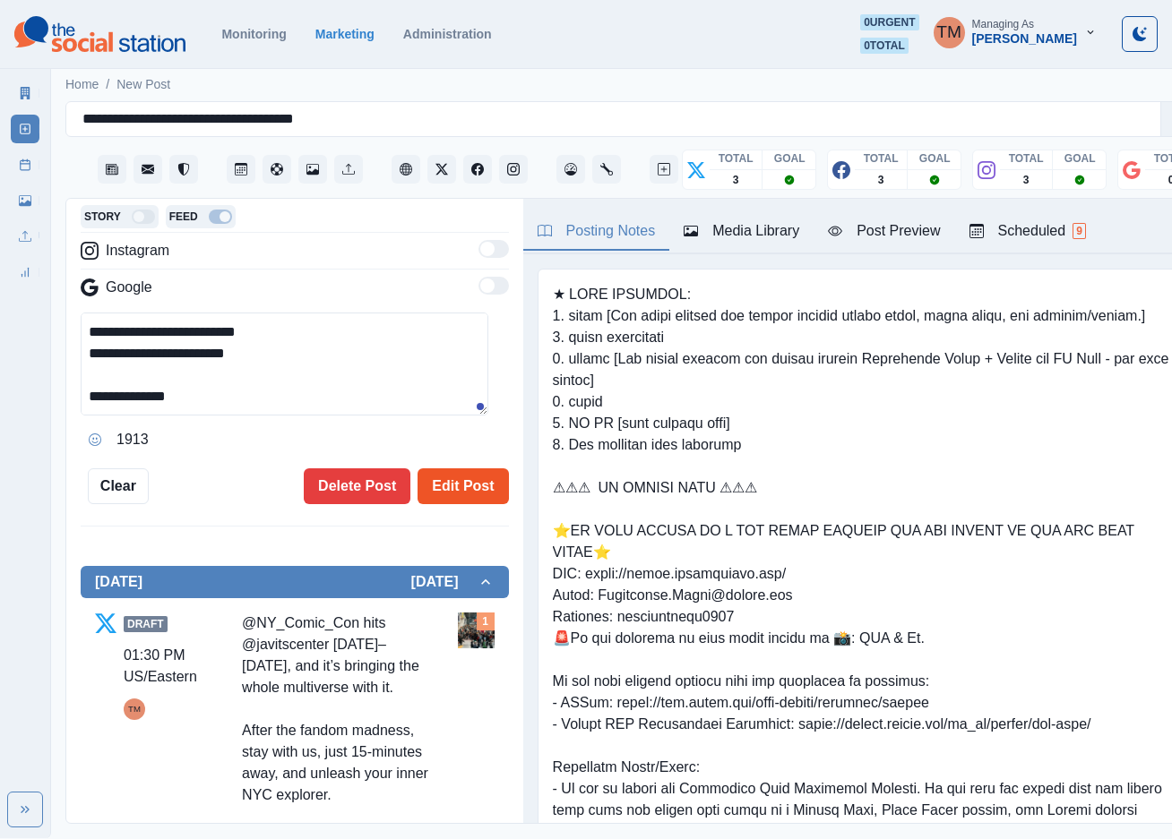
click at [430, 474] on button "Edit Post" at bounding box center [462, 486] width 90 height 36
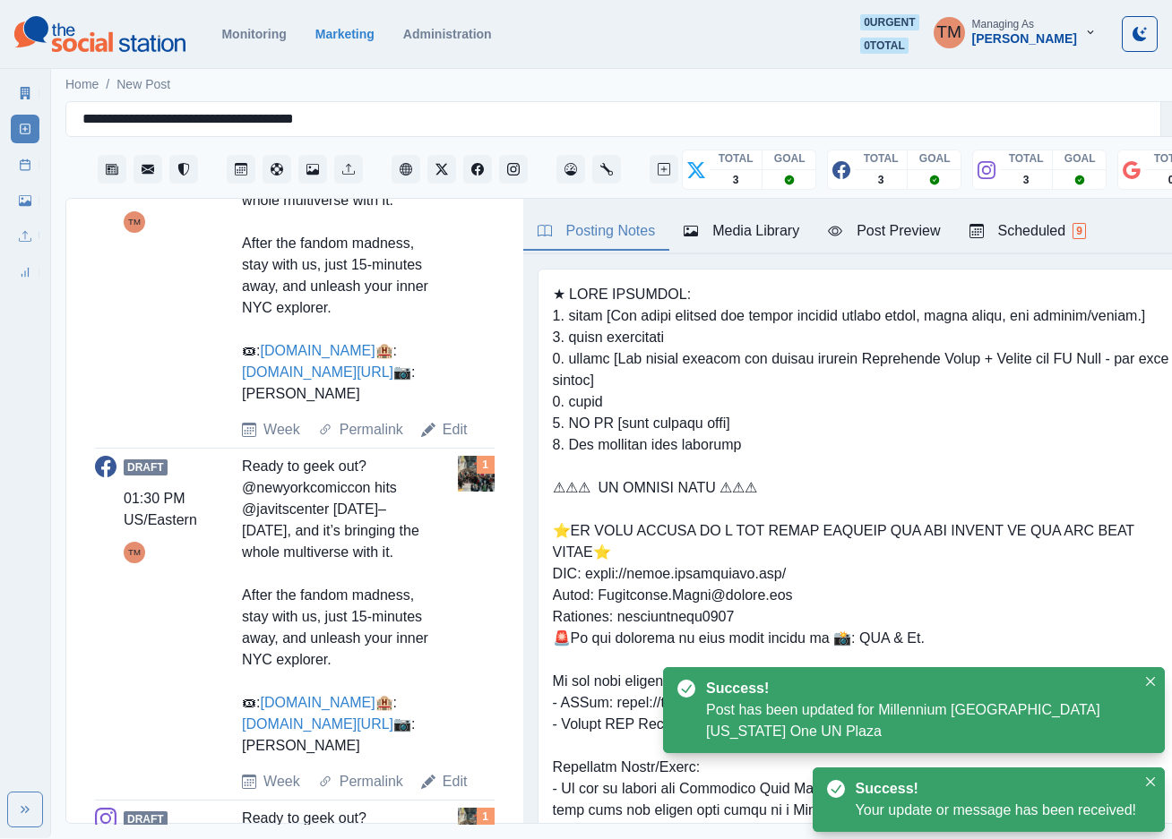
scroll to position [833, 0]
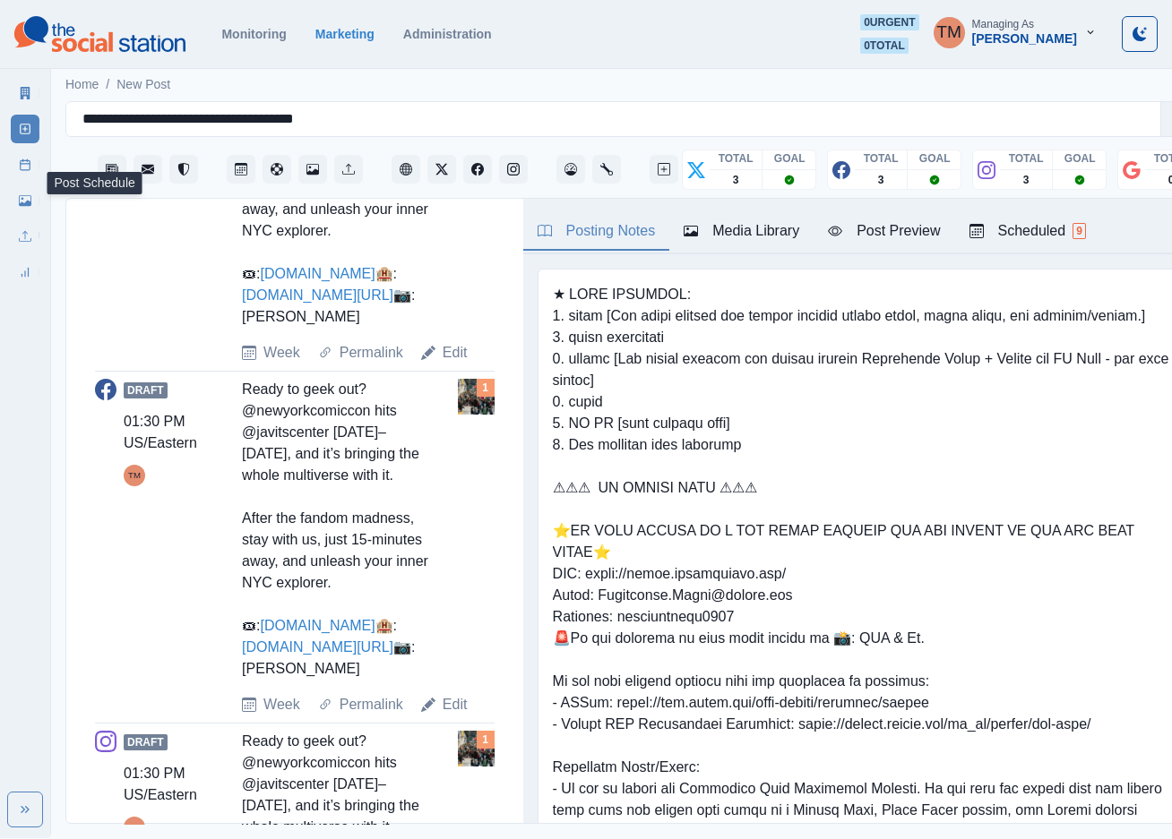
click at [19, 164] on icon at bounding box center [25, 165] width 13 height 13
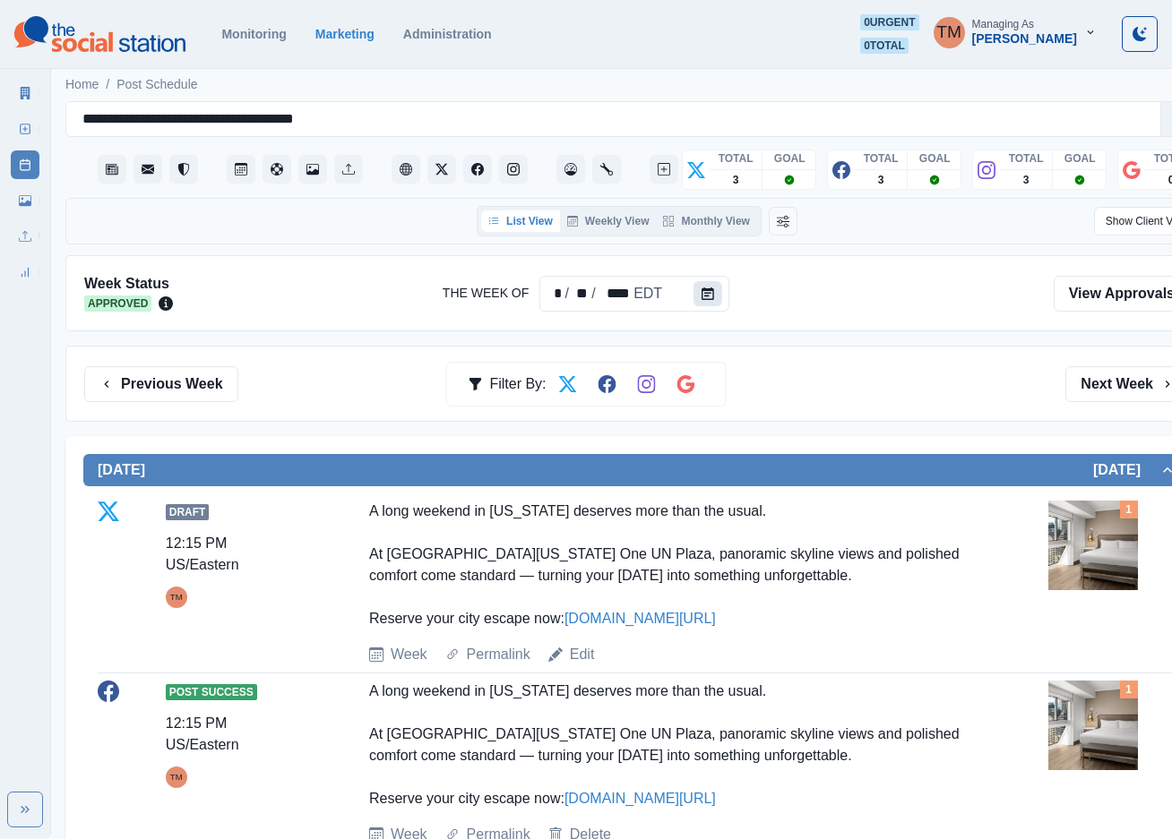
click at [702, 298] on icon "Calendar" at bounding box center [707, 294] width 13 height 13
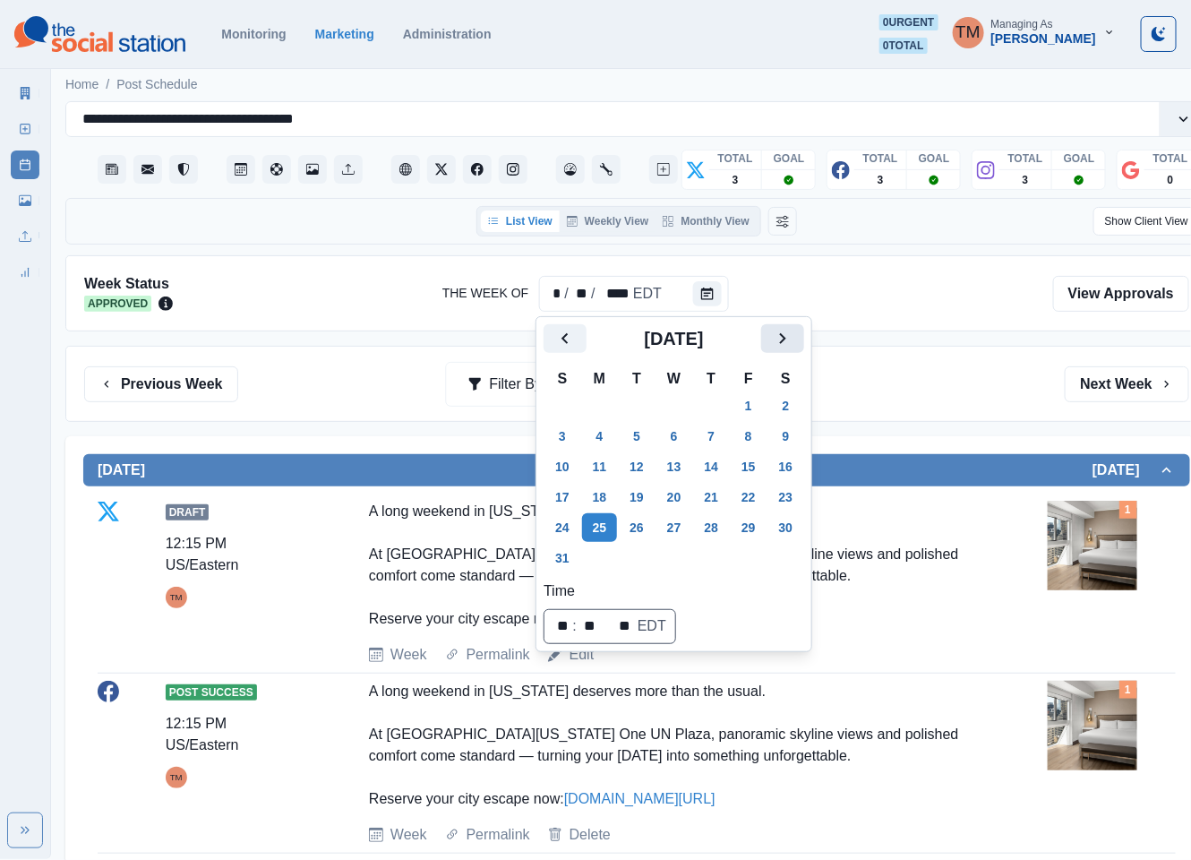
click at [783, 339] on icon "Next" at bounding box center [782, 338] width 21 height 21
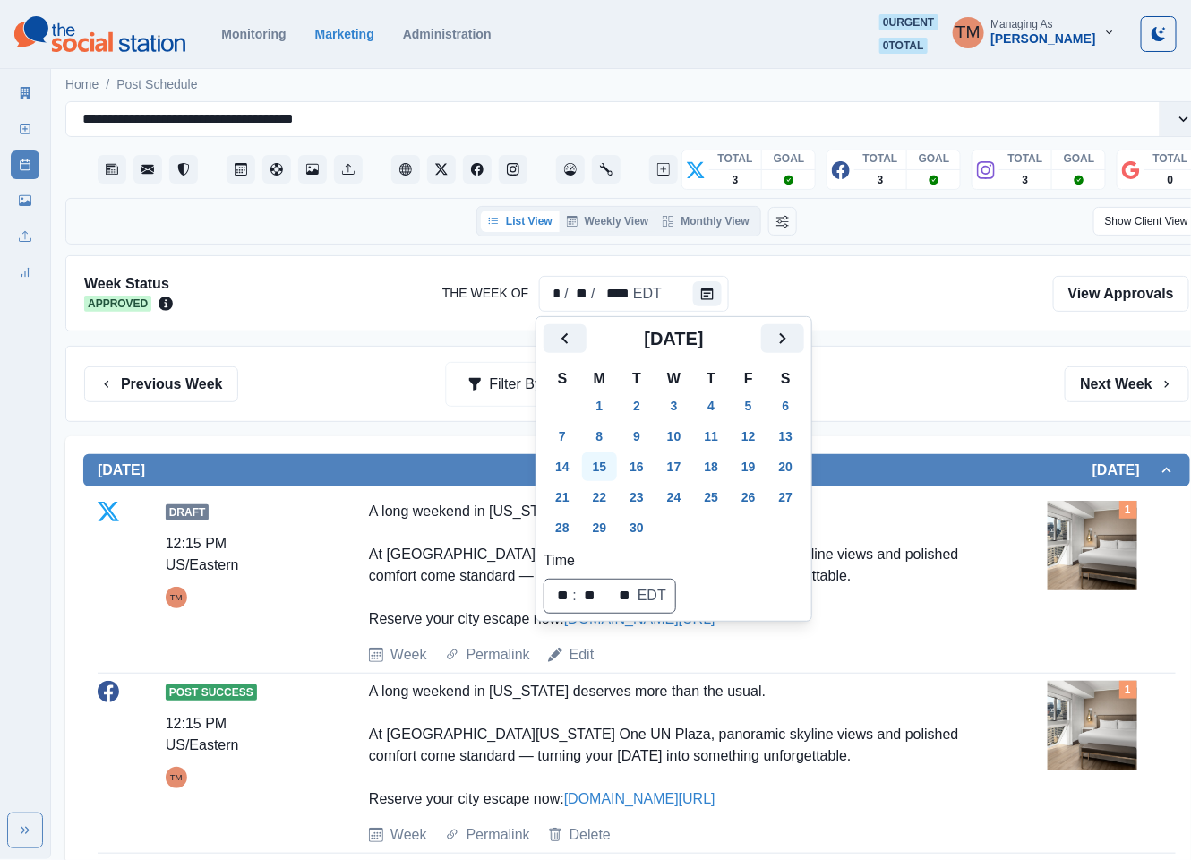
click at [603, 466] on button "15" at bounding box center [600, 466] width 36 height 29
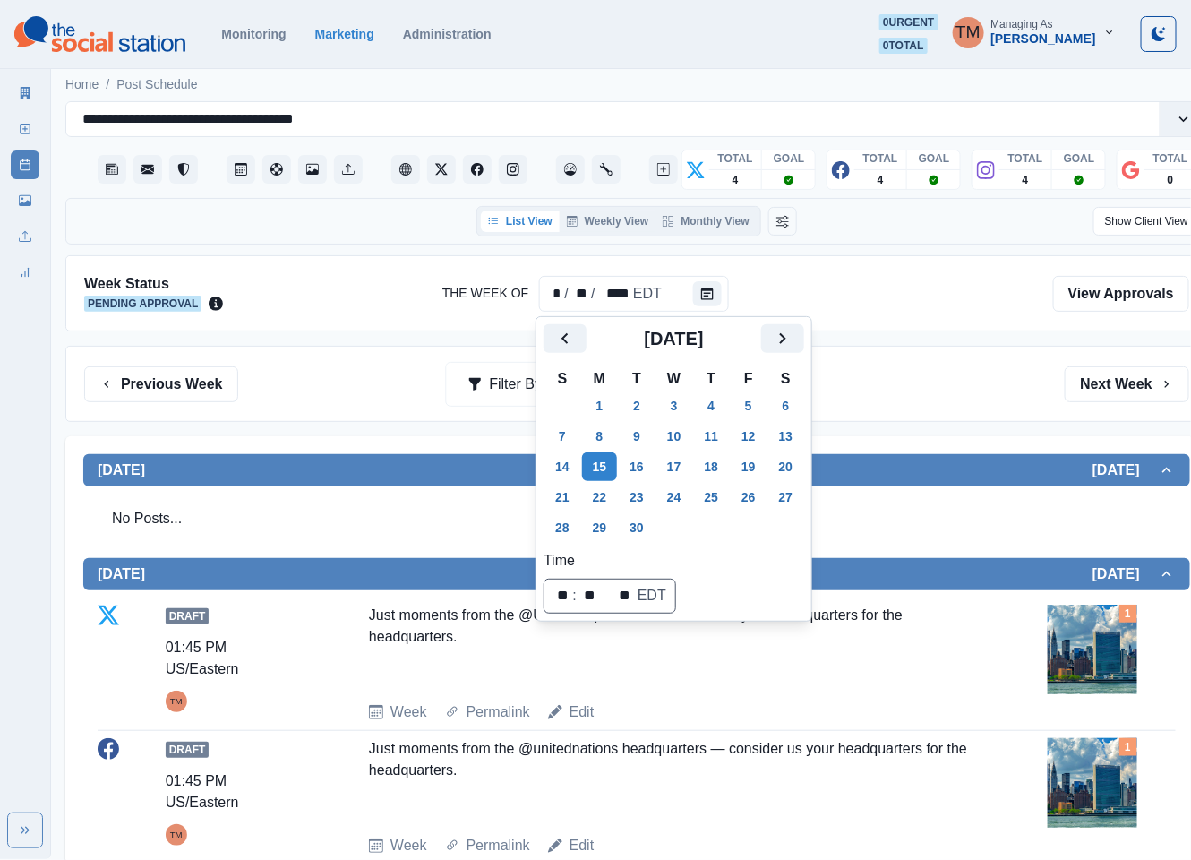
click at [949, 404] on div "Previous Week Filter By: Next Week" at bounding box center [636, 384] width 1143 height 76
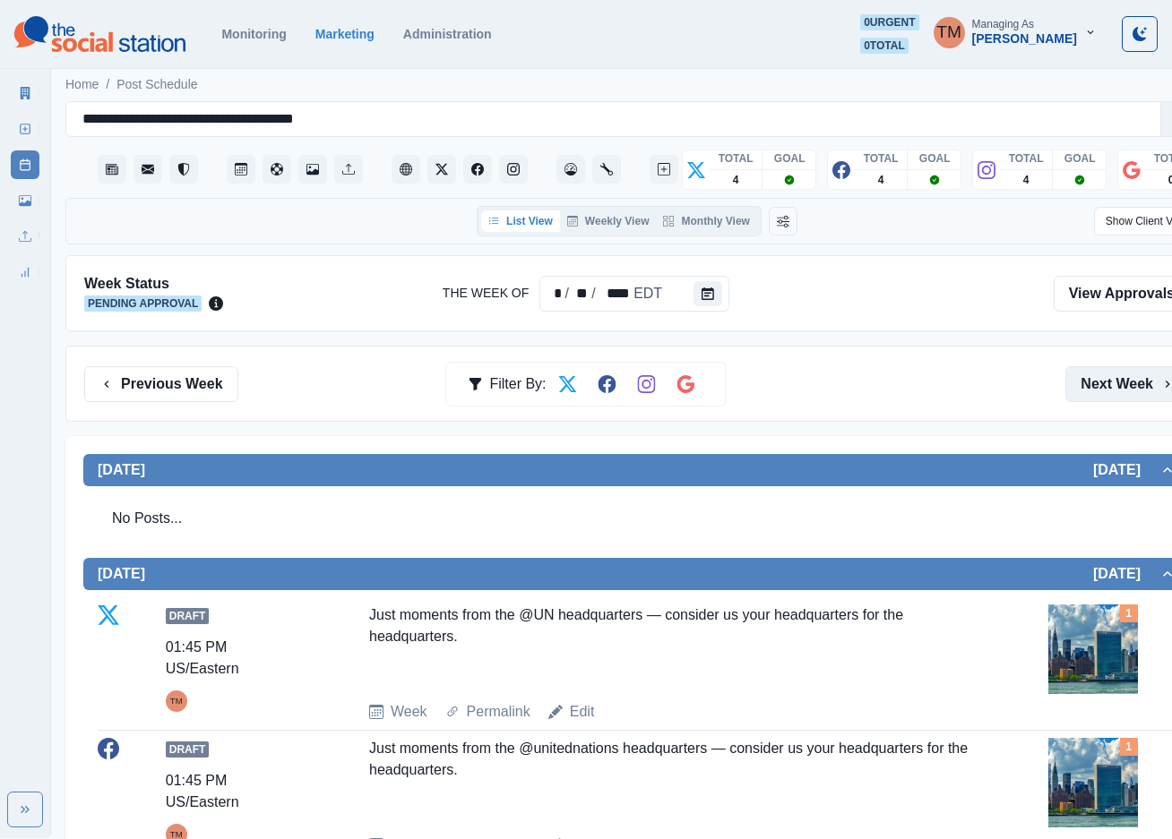
click at [1143, 382] on button "Next Week" at bounding box center [1127, 384] width 125 height 36
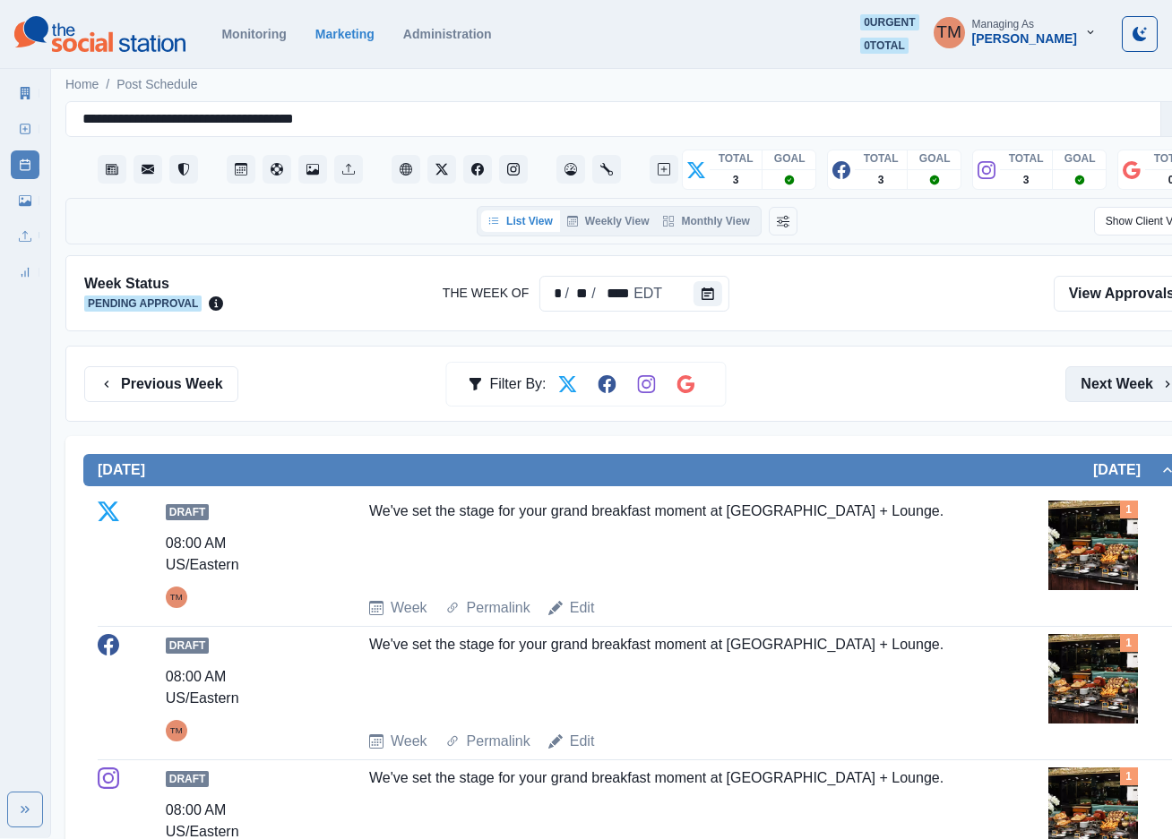
click at [1123, 390] on button "Next Week" at bounding box center [1127, 384] width 125 height 36
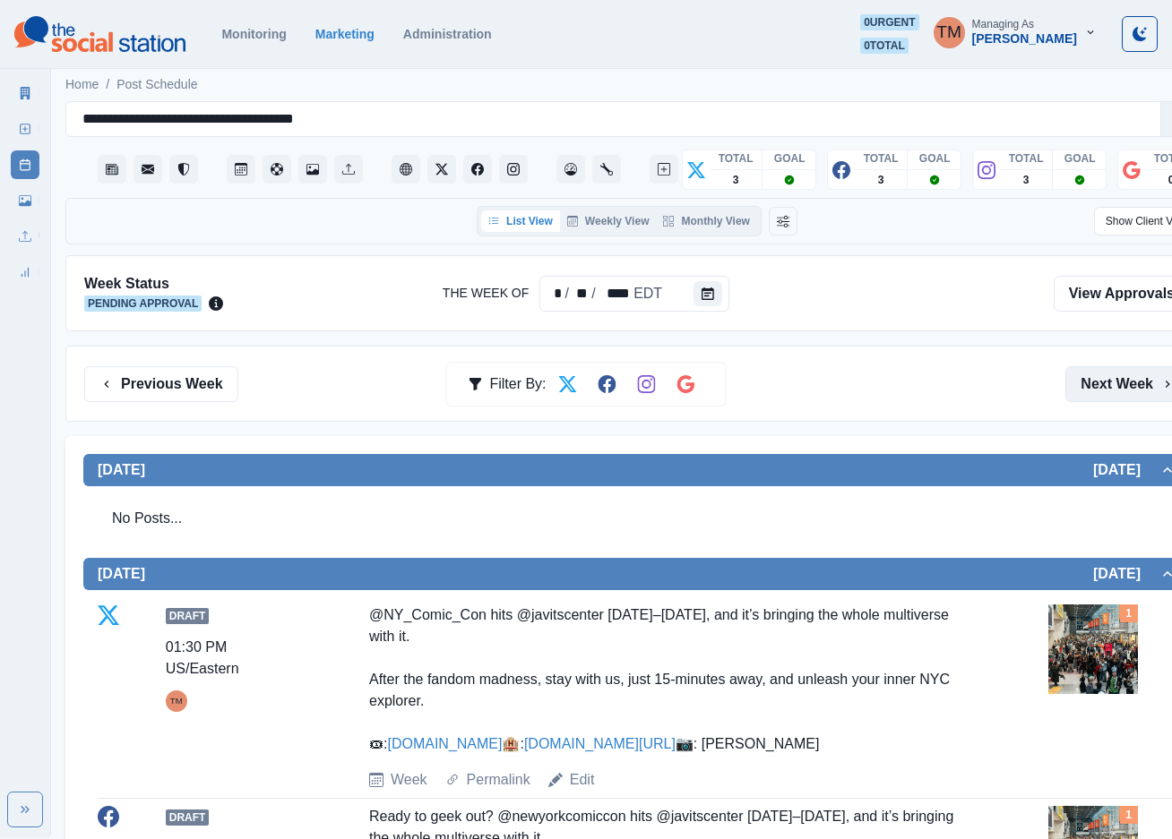
click at [1121, 388] on button "Next Week" at bounding box center [1127, 384] width 125 height 36
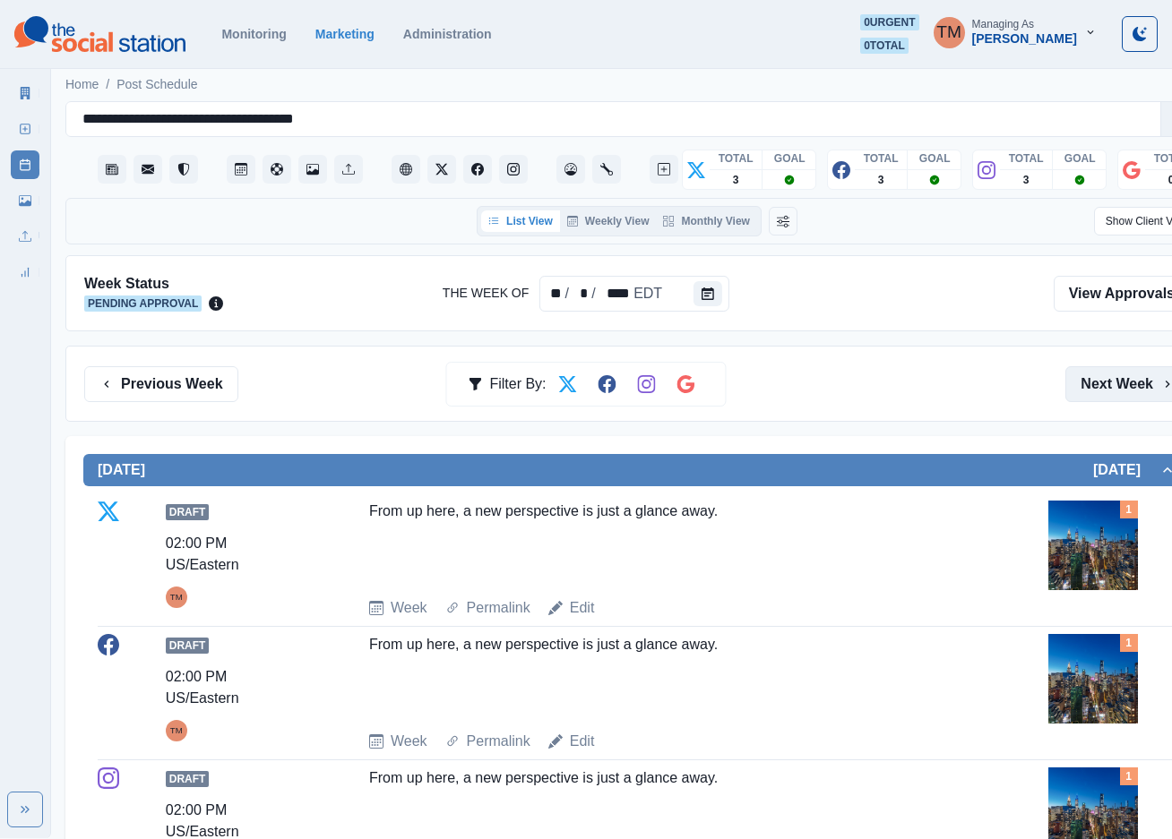
click at [1121, 387] on button "Next Week" at bounding box center [1127, 384] width 125 height 36
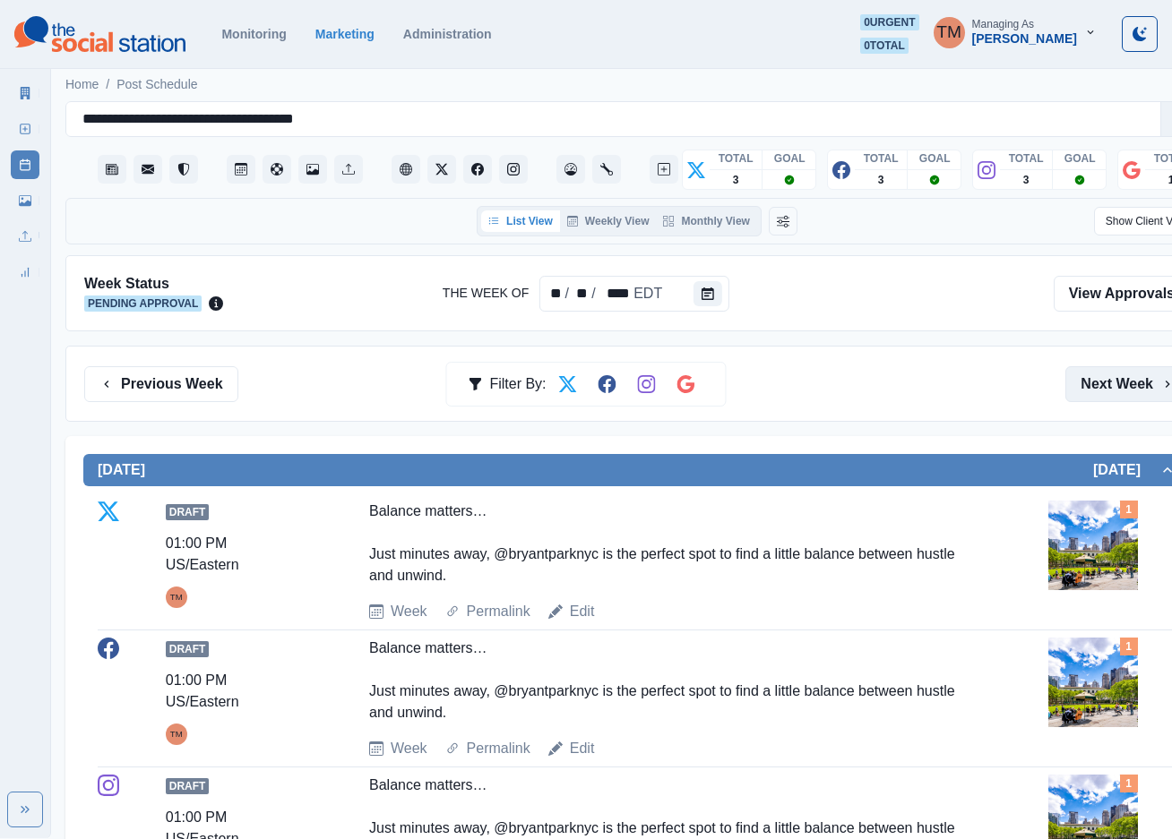
click at [1113, 382] on button "Next Week" at bounding box center [1127, 384] width 125 height 36
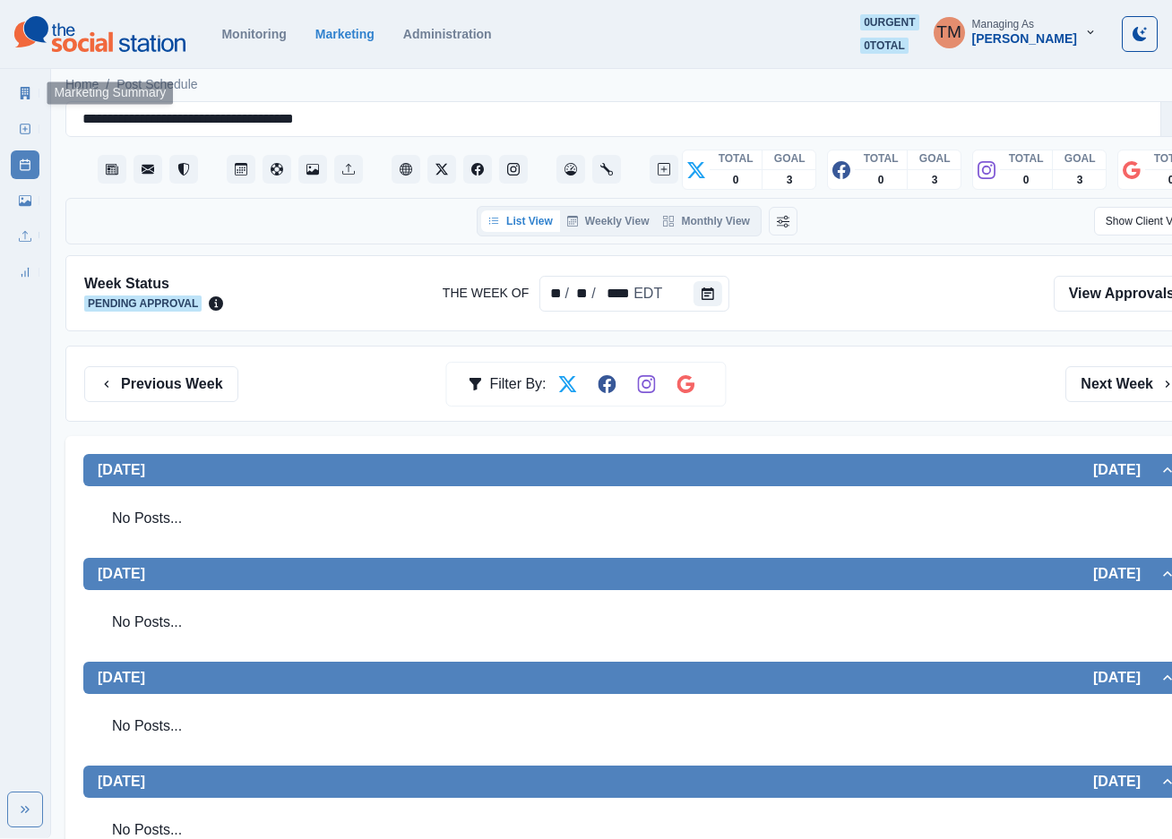
click at [24, 98] on icon at bounding box center [25, 93] width 13 height 13
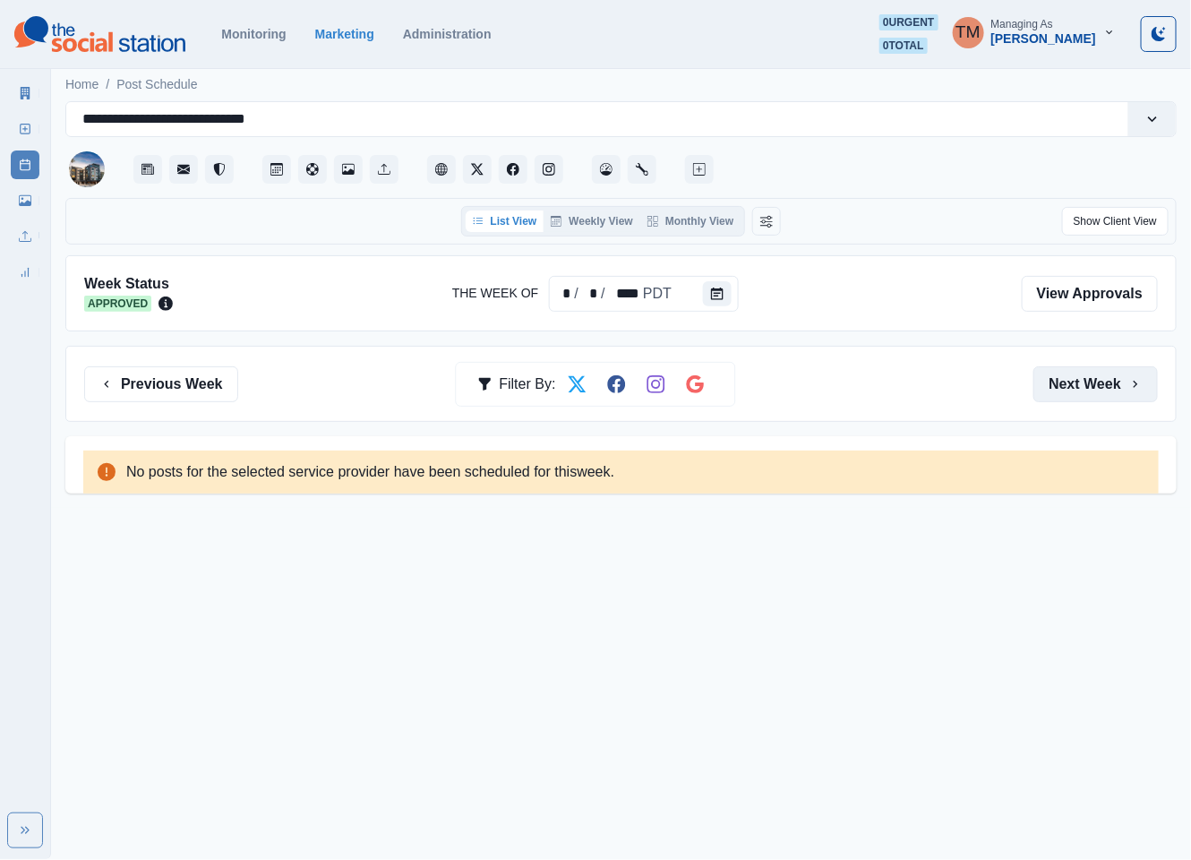
click at [1070, 374] on button "Next Week" at bounding box center [1096, 384] width 125 height 36
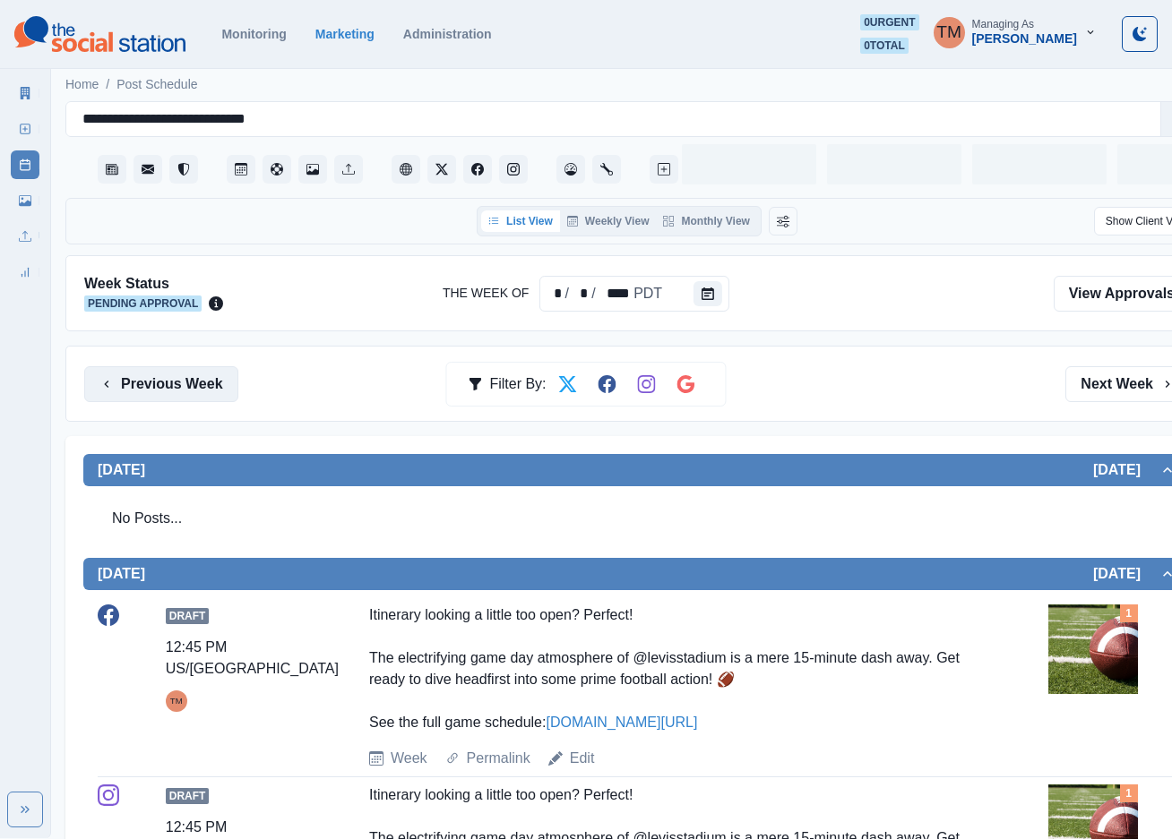
click at [156, 384] on button "Previous Week" at bounding box center [161, 384] width 154 height 36
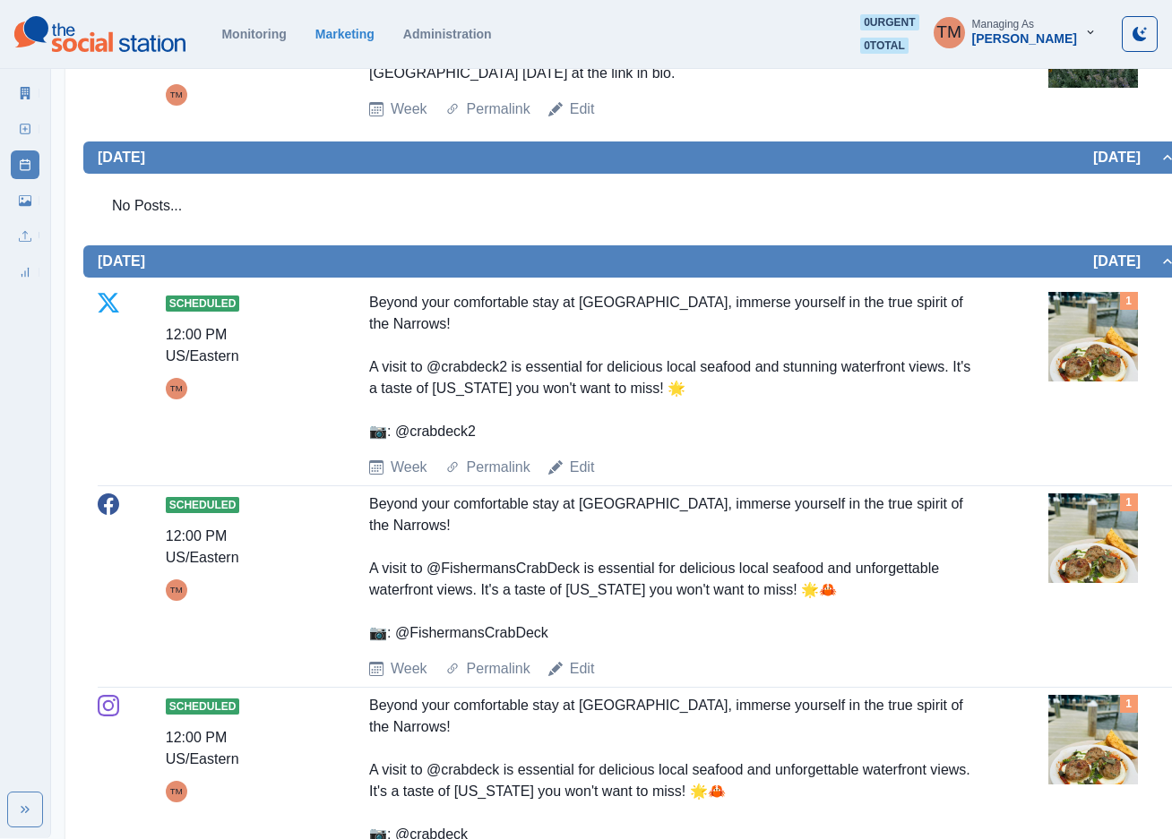
scroll to position [1612, 0]
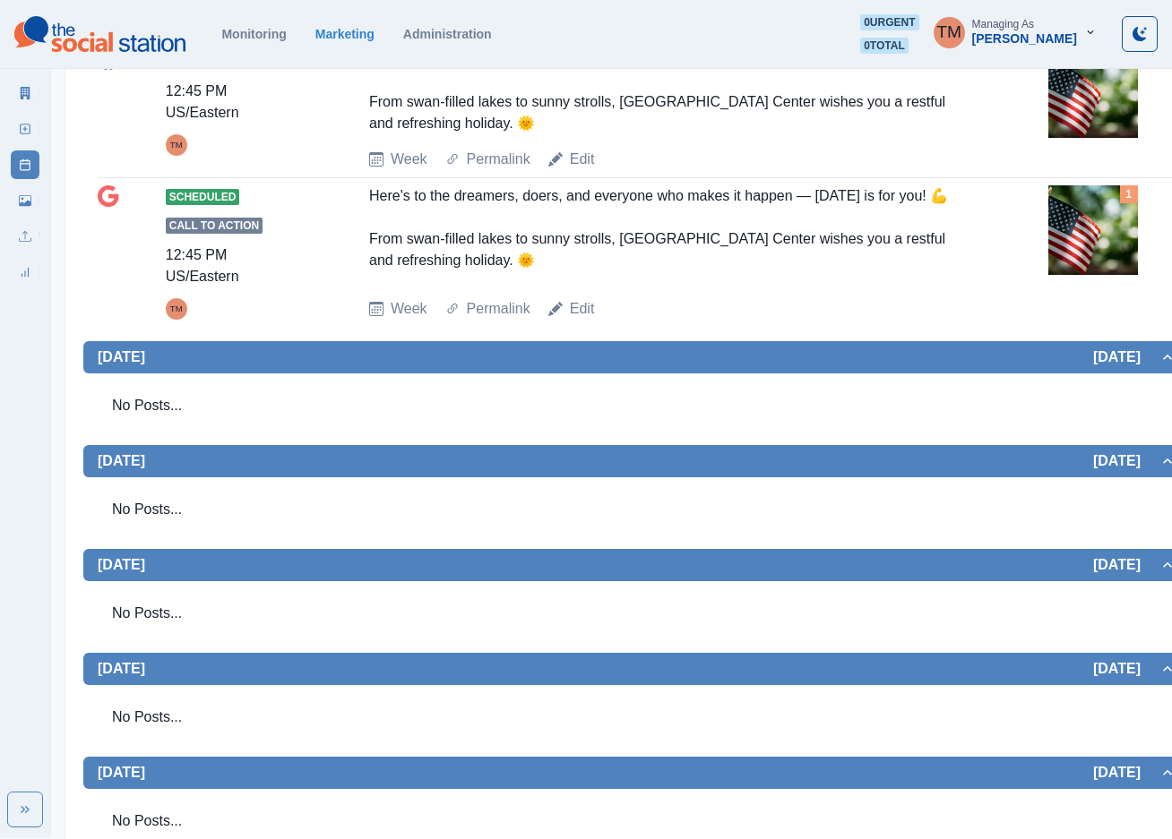
scroll to position [75, 0]
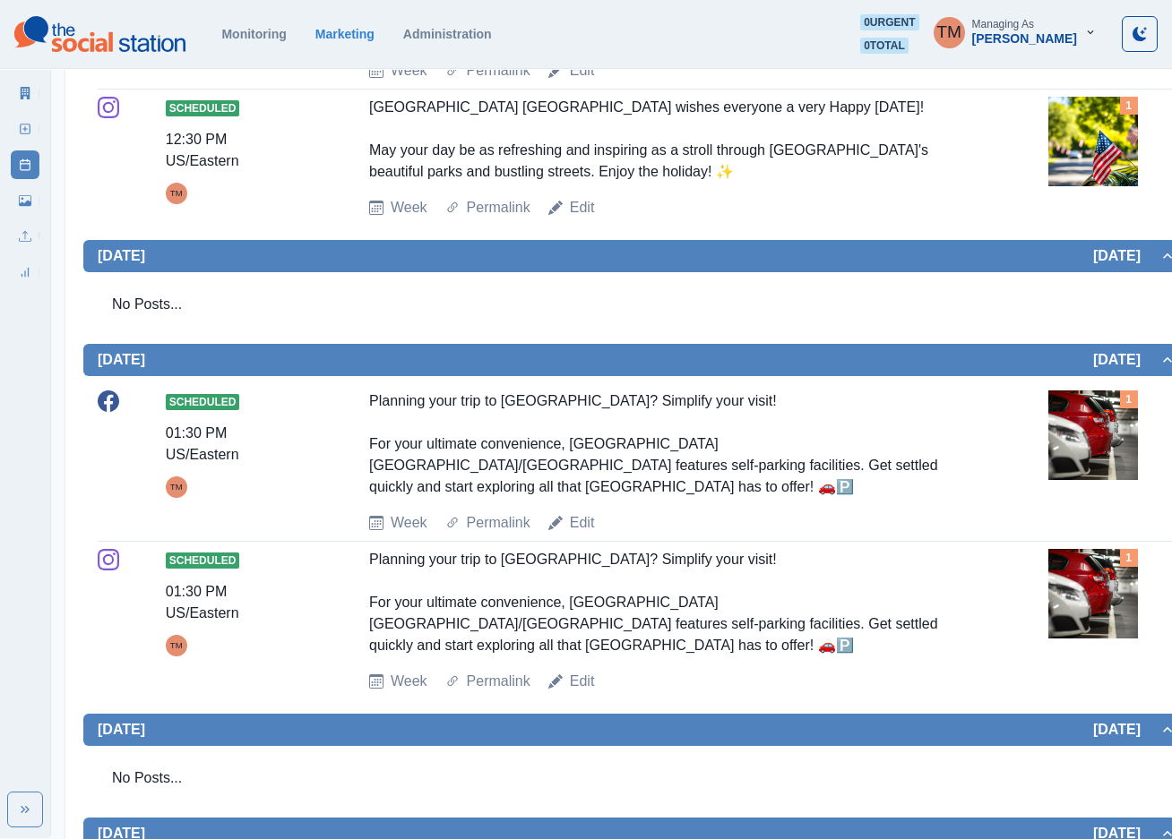
scroll to position [4, 0]
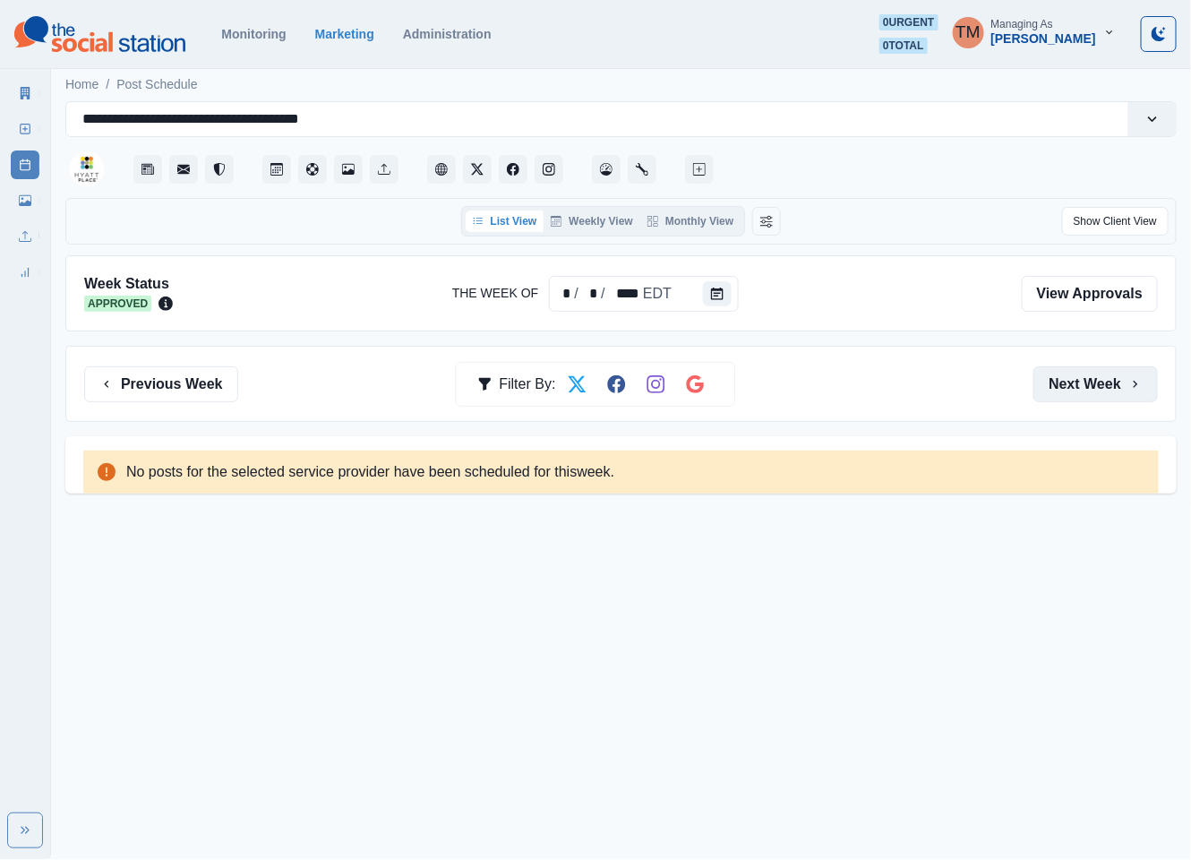
click at [1075, 374] on button "Next Week" at bounding box center [1096, 384] width 125 height 36
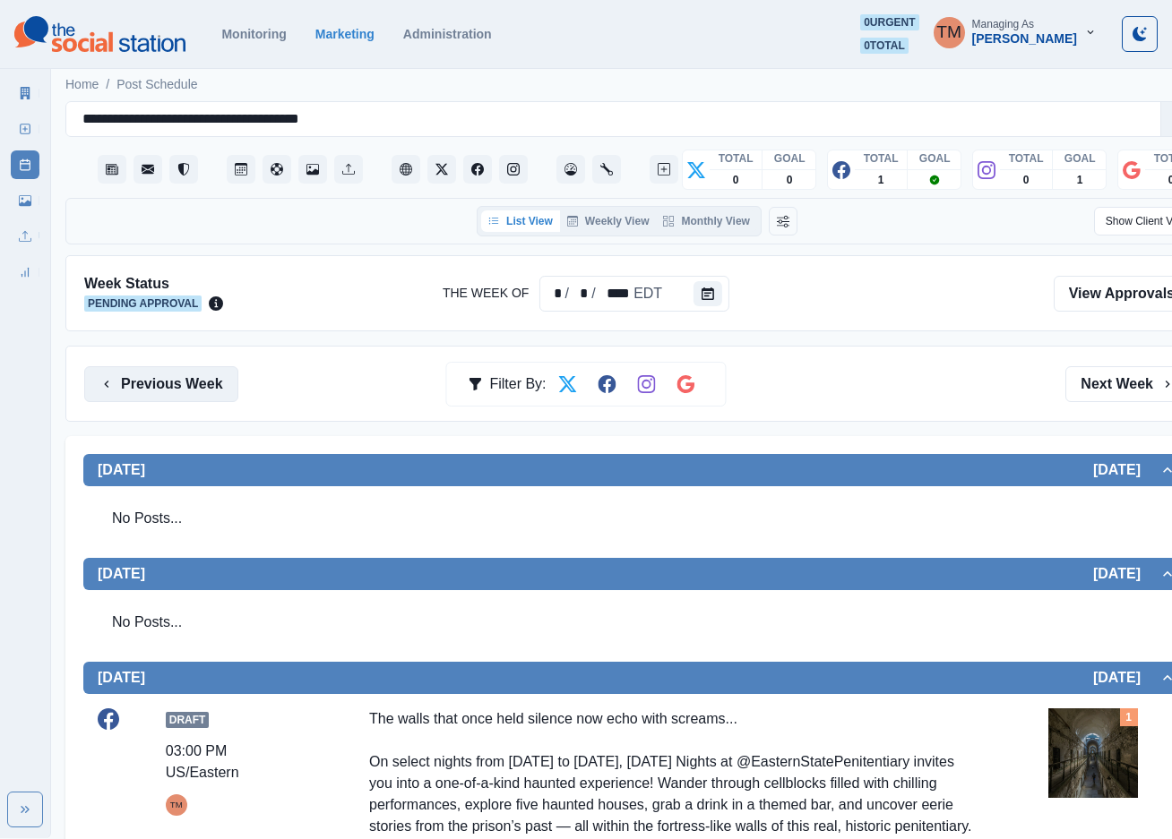
click at [180, 390] on button "Previous Week" at bounding box center [161, 384] width 154 height 36
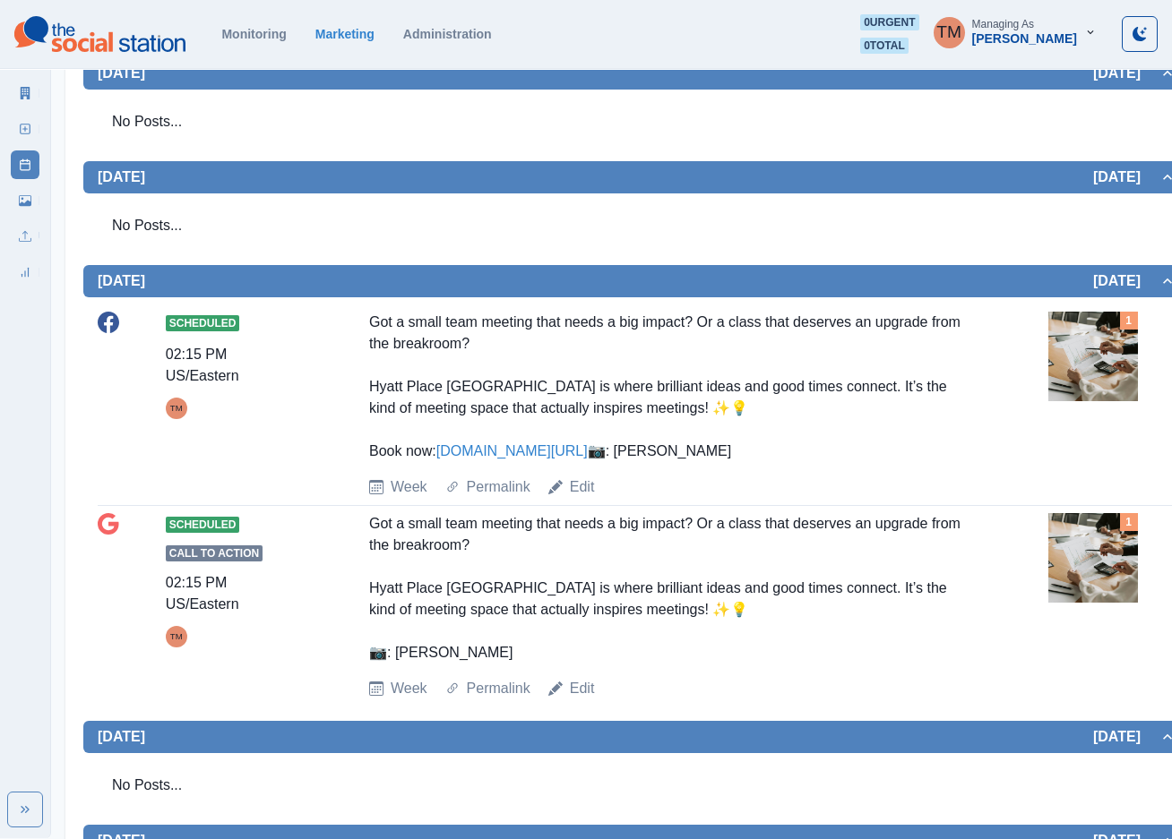
scroll to position [336, 0]
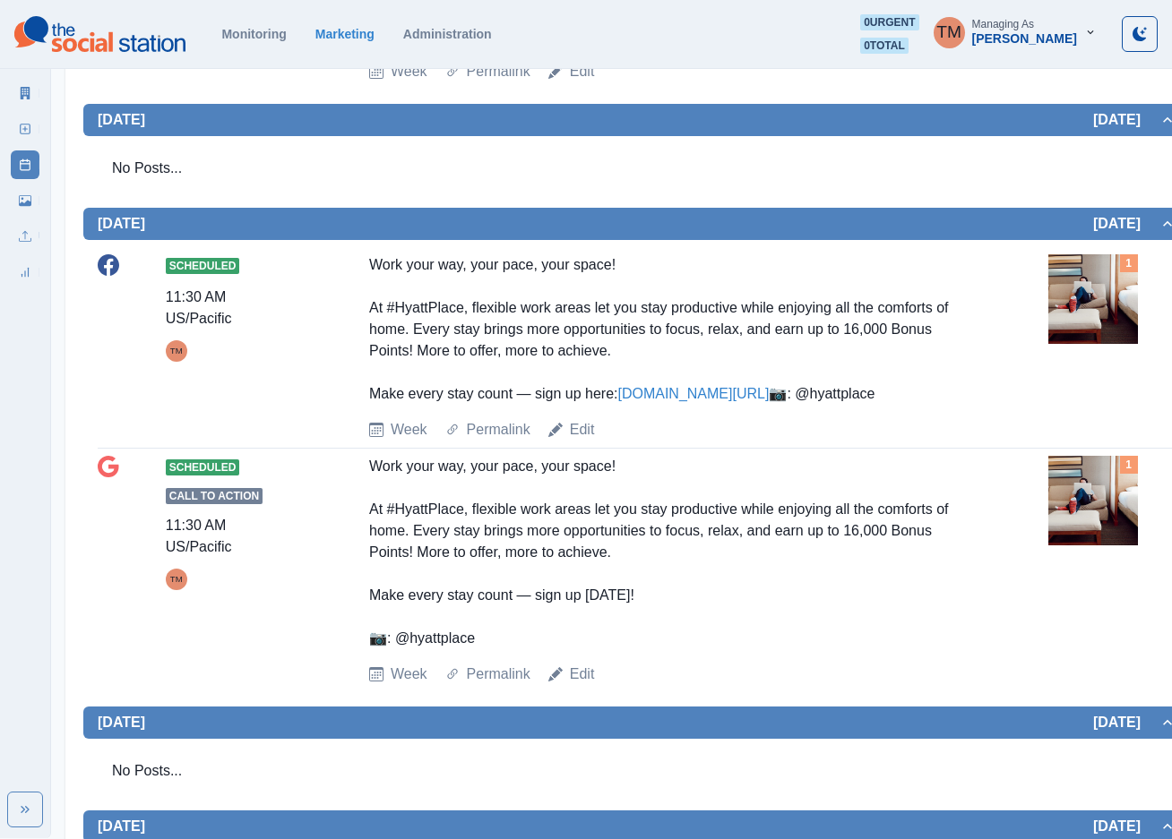
scroll to position [1124, 0]
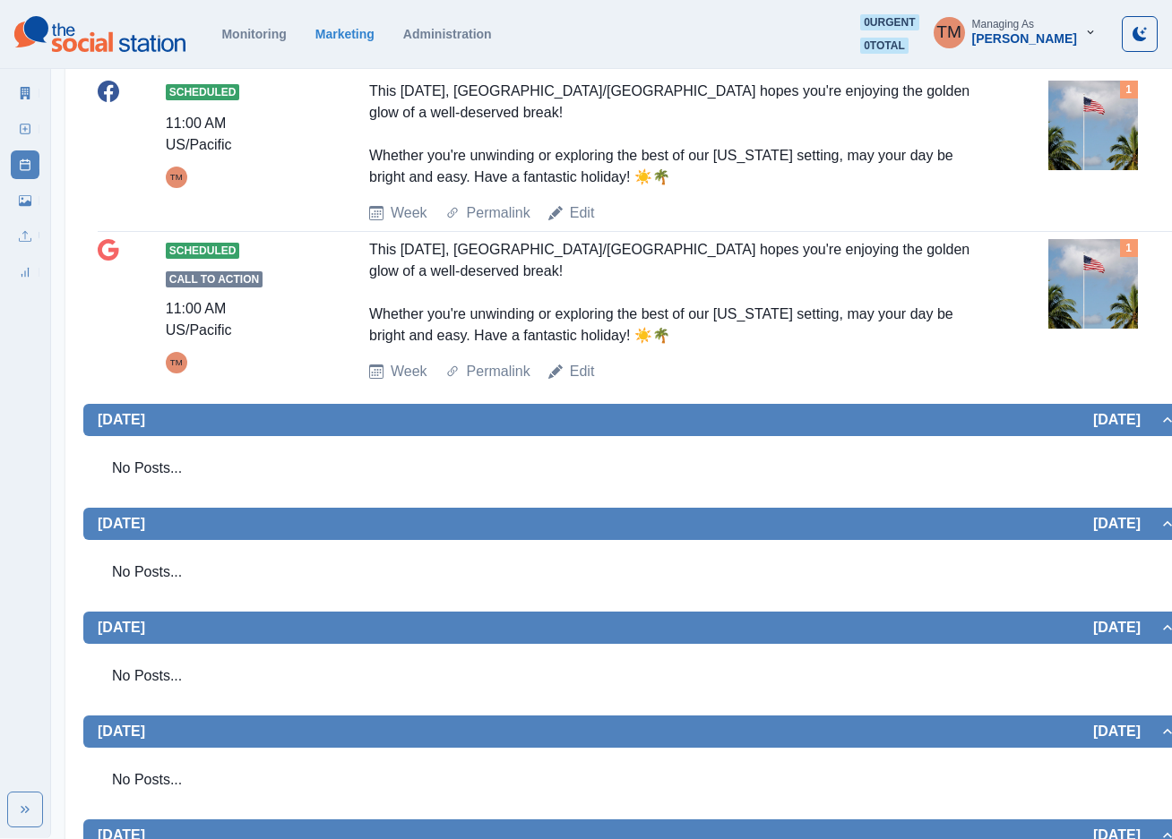
scroll to position [374, 0]
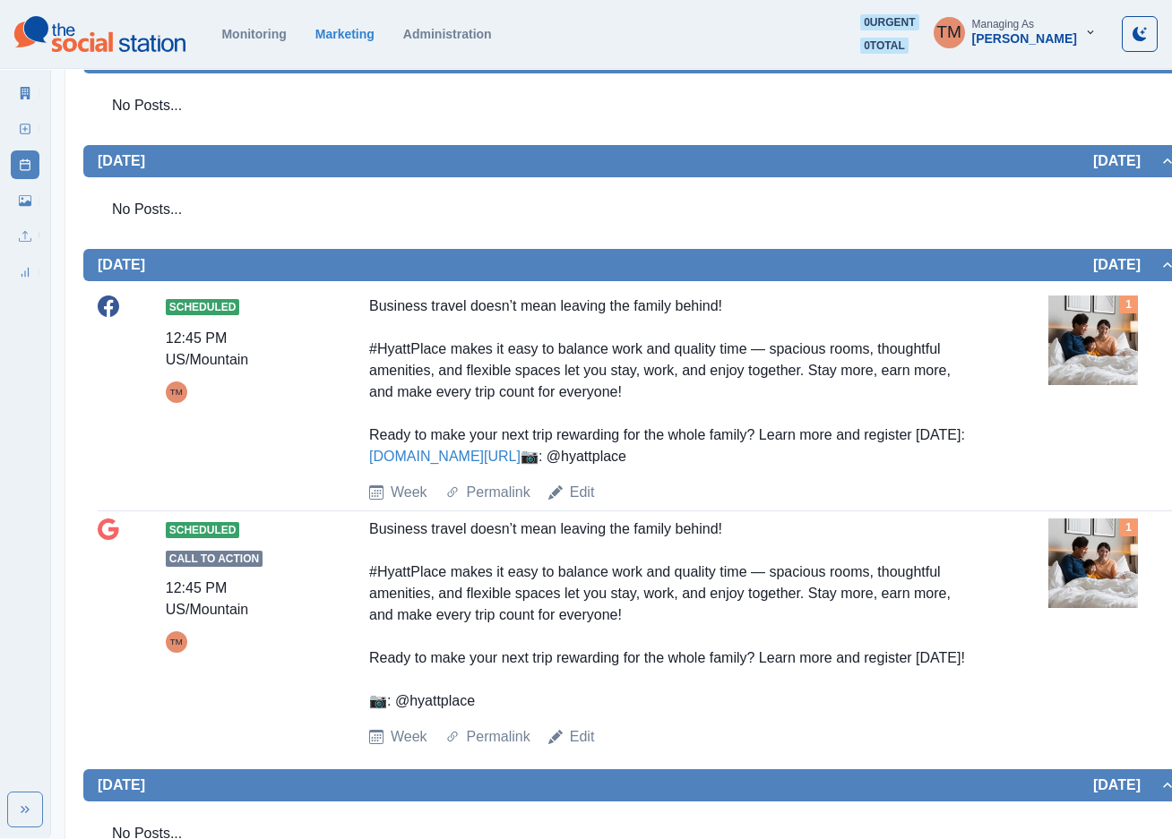
scroll to position [806, 0]
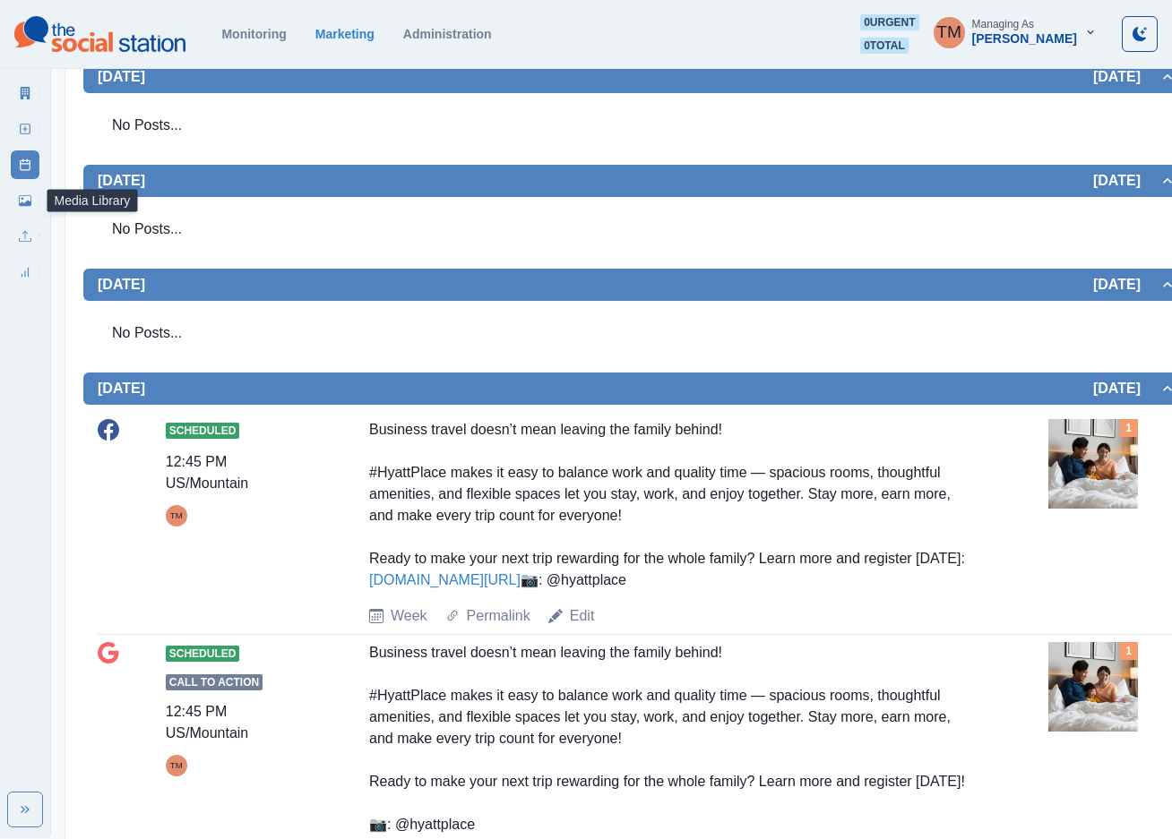
click at [22, 204] on icon at bounding box center [25, 200] width 13 height 11
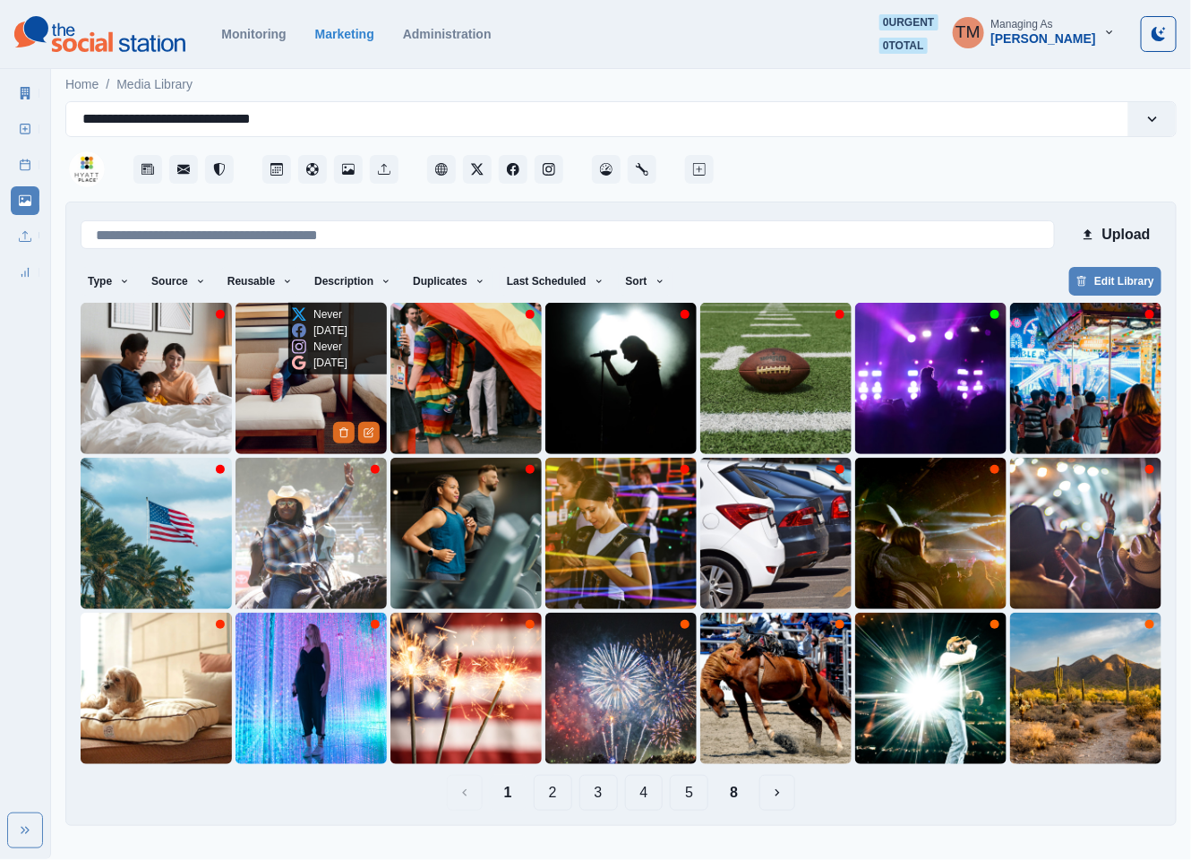
click at [270, 411] on img at bounding box center [311, 378] width 151 height 151
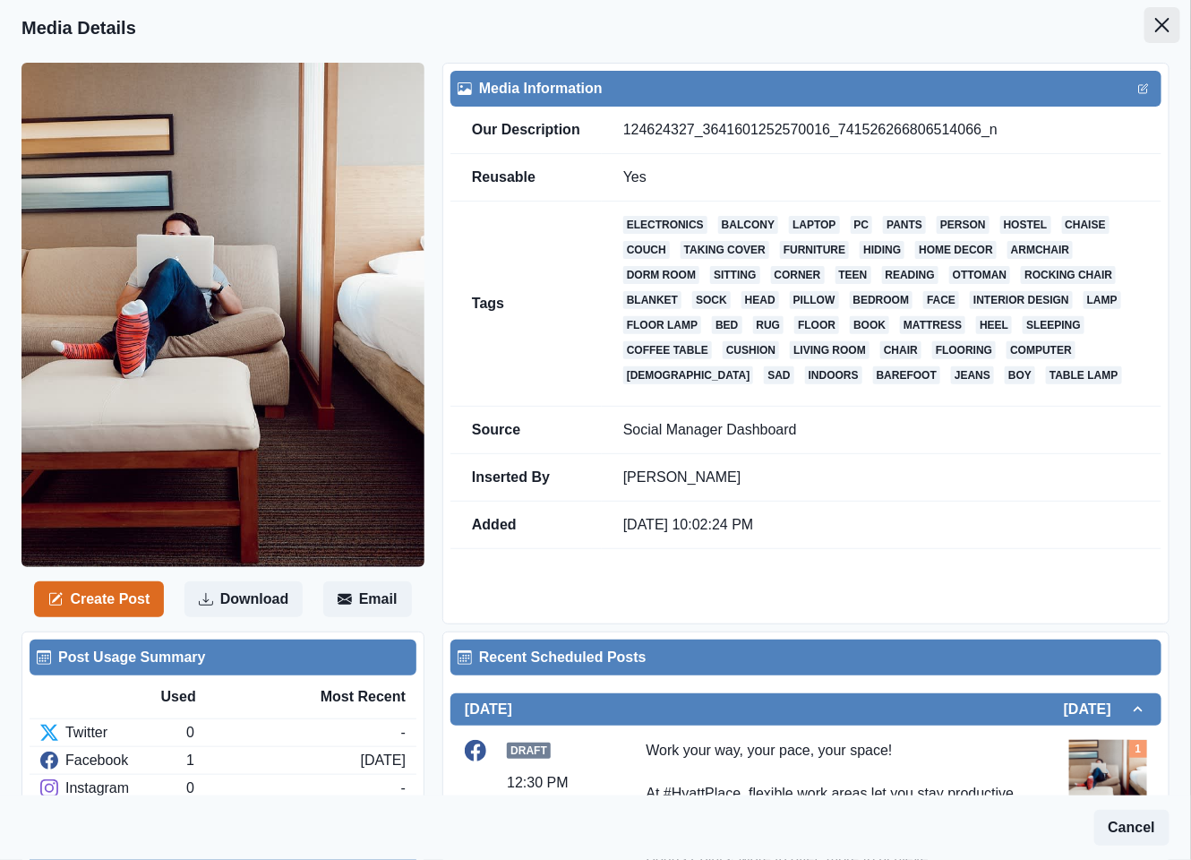
click at [1145, 25] on button "Close" at bounding box center [1163, 25] width 36 height 36
